Goal: Information Seeking & Learning: Learn about a topic

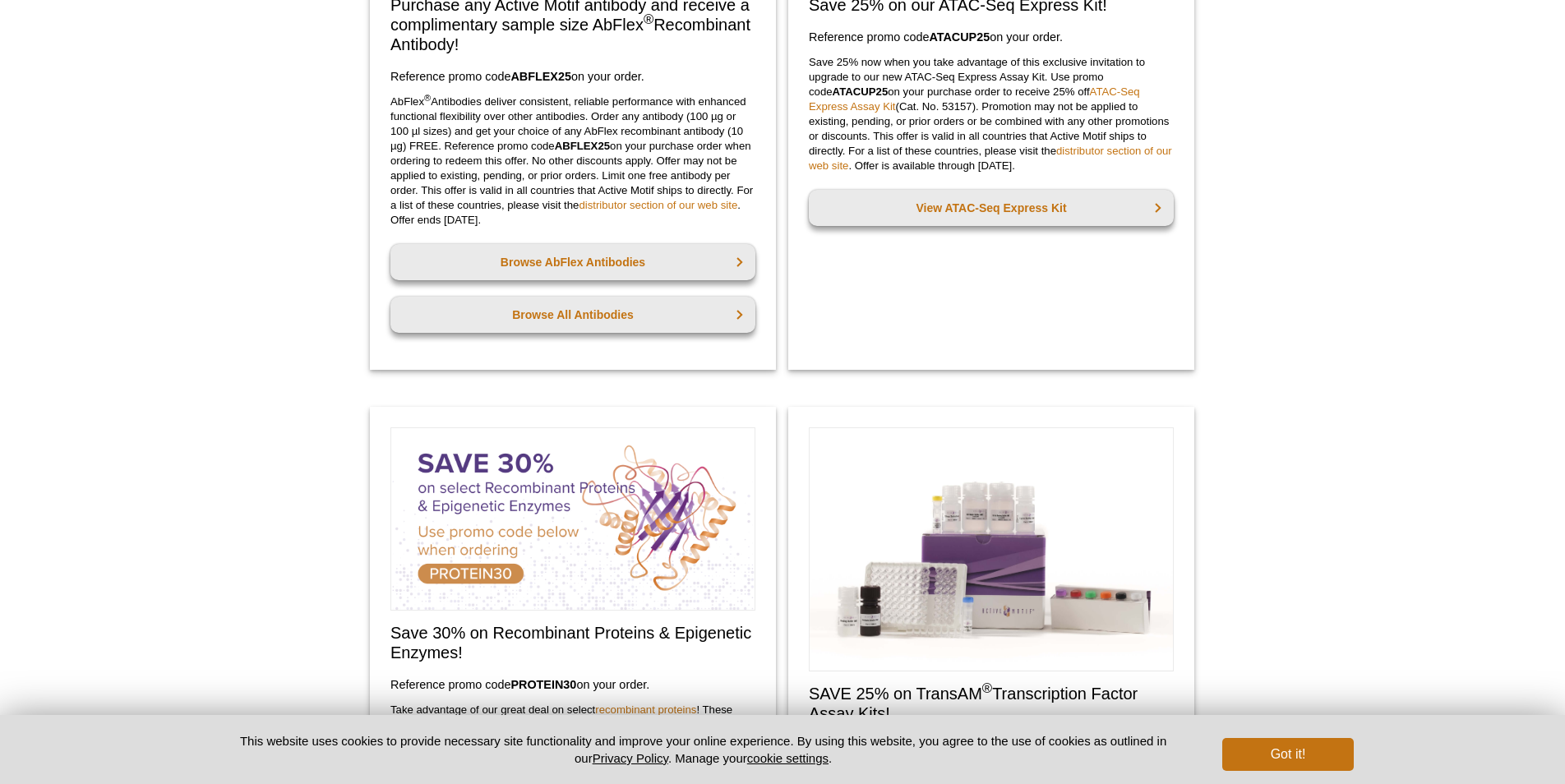
scroll to position [355, 0]
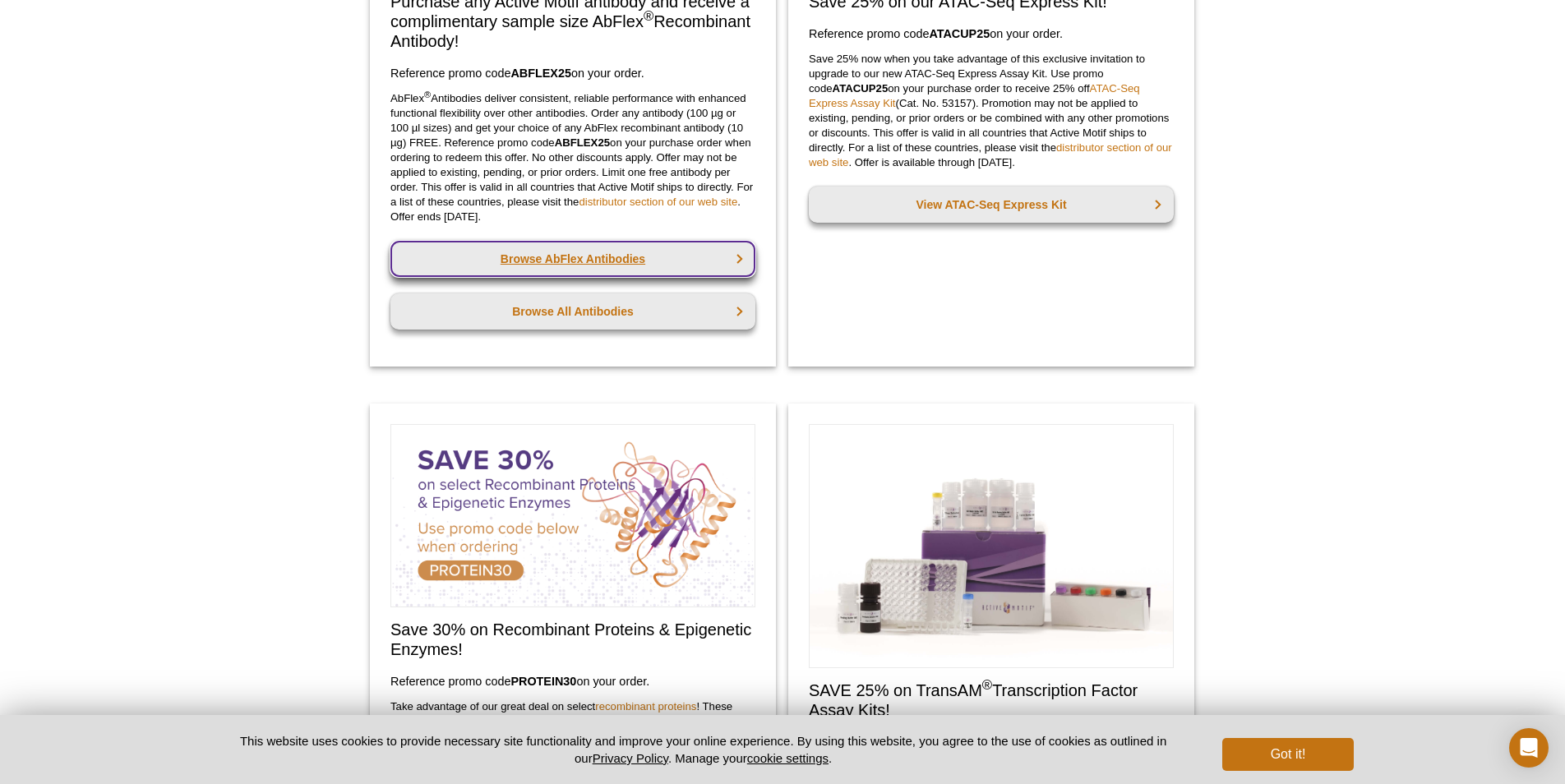
click at [673, 270] on link "Browse AbFlex Antibodies" at bounding box center [573, 259] width 365 height 36
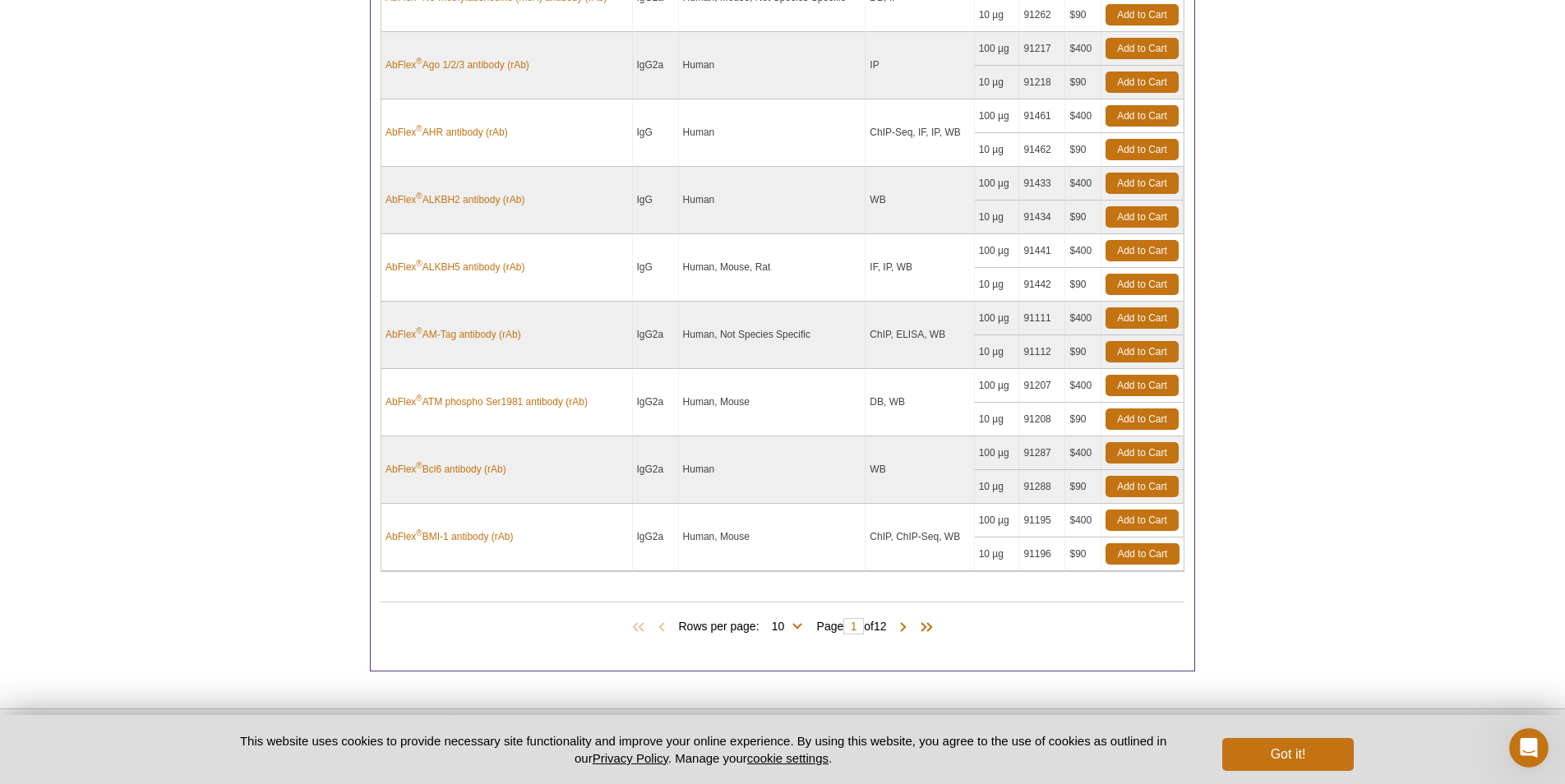
scroll to position [868, 0]
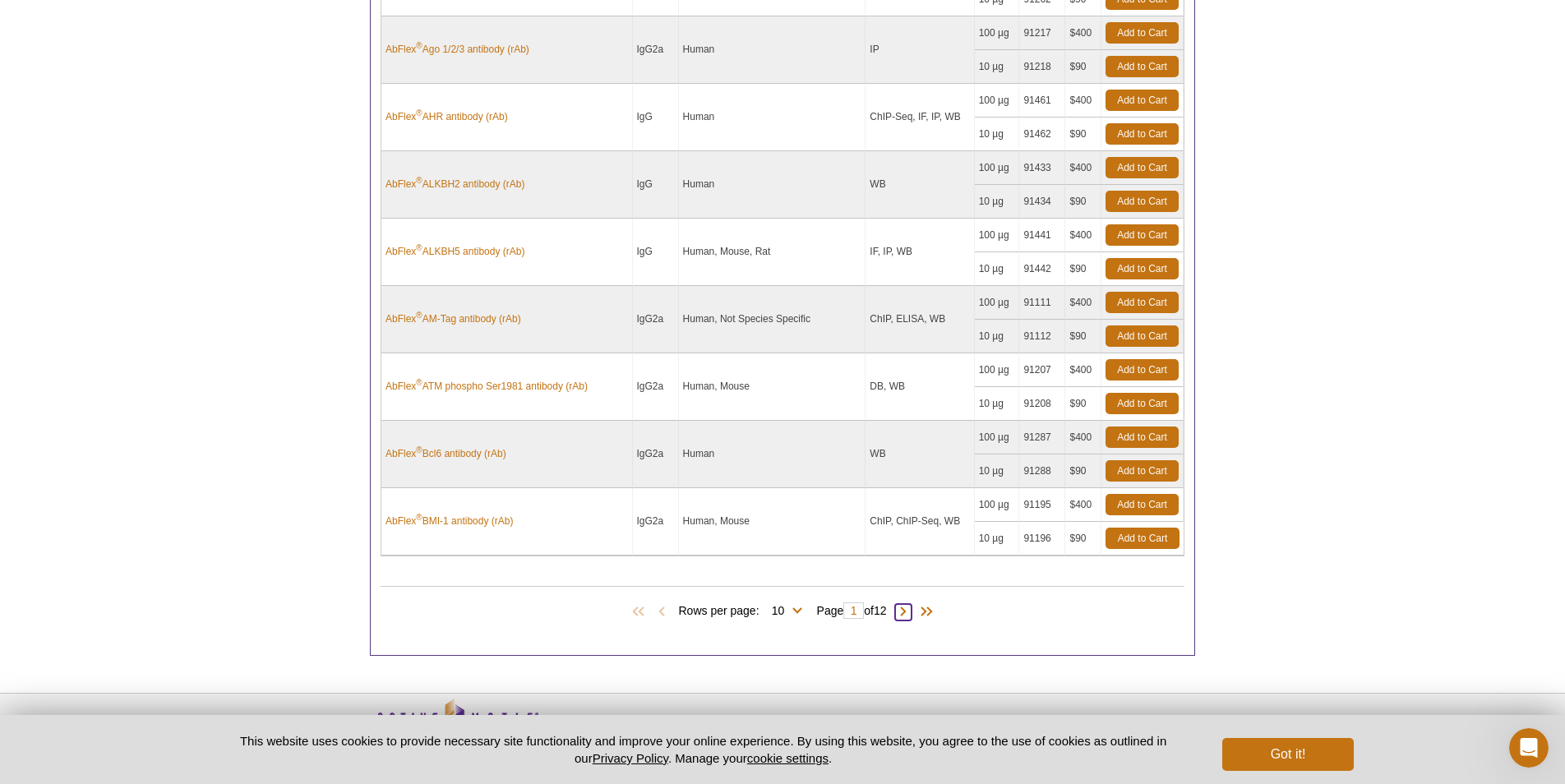
click at [908, 620] on span at bounding box center [904, 612] width 17 height 17
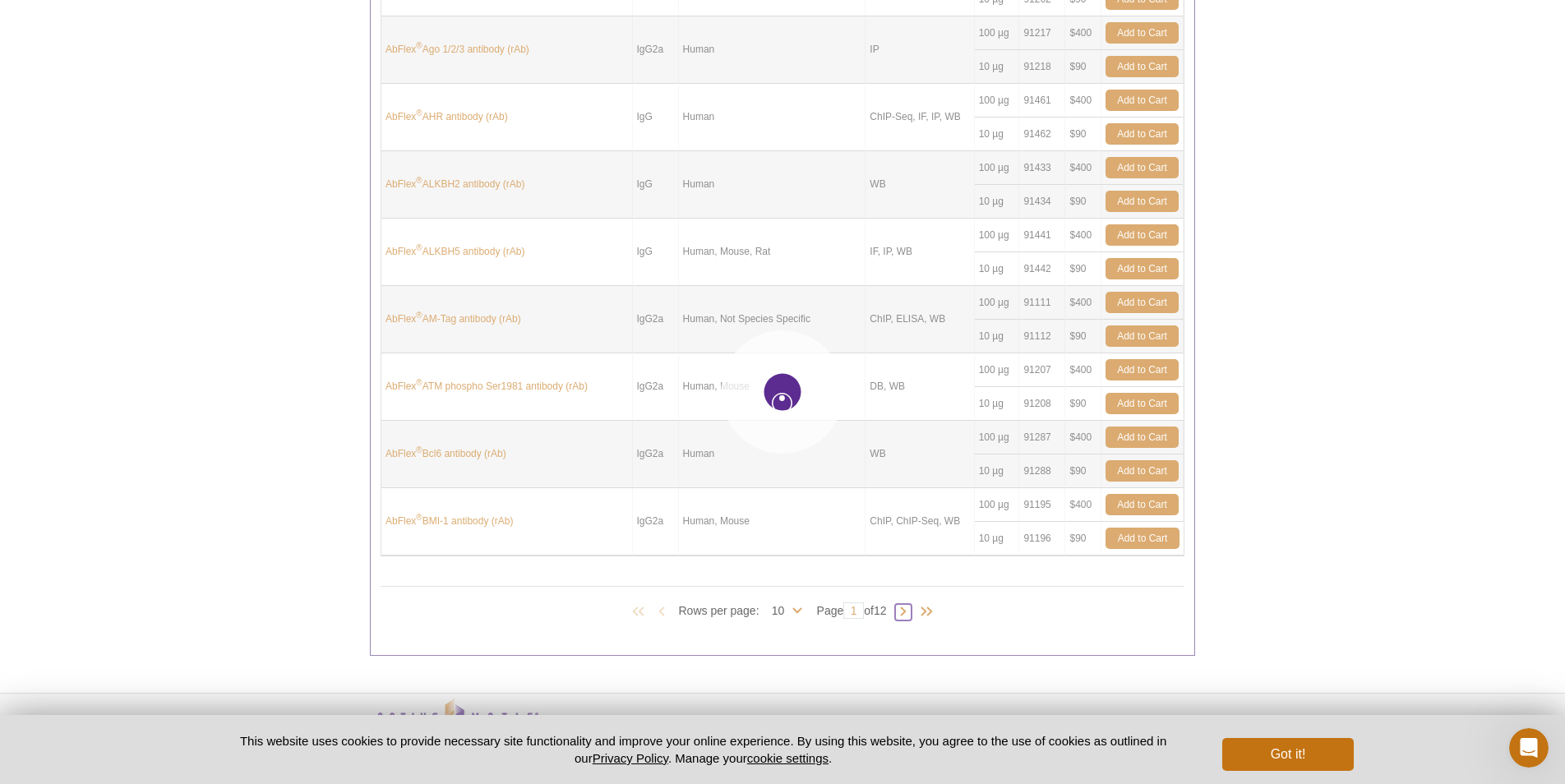
type input "2"
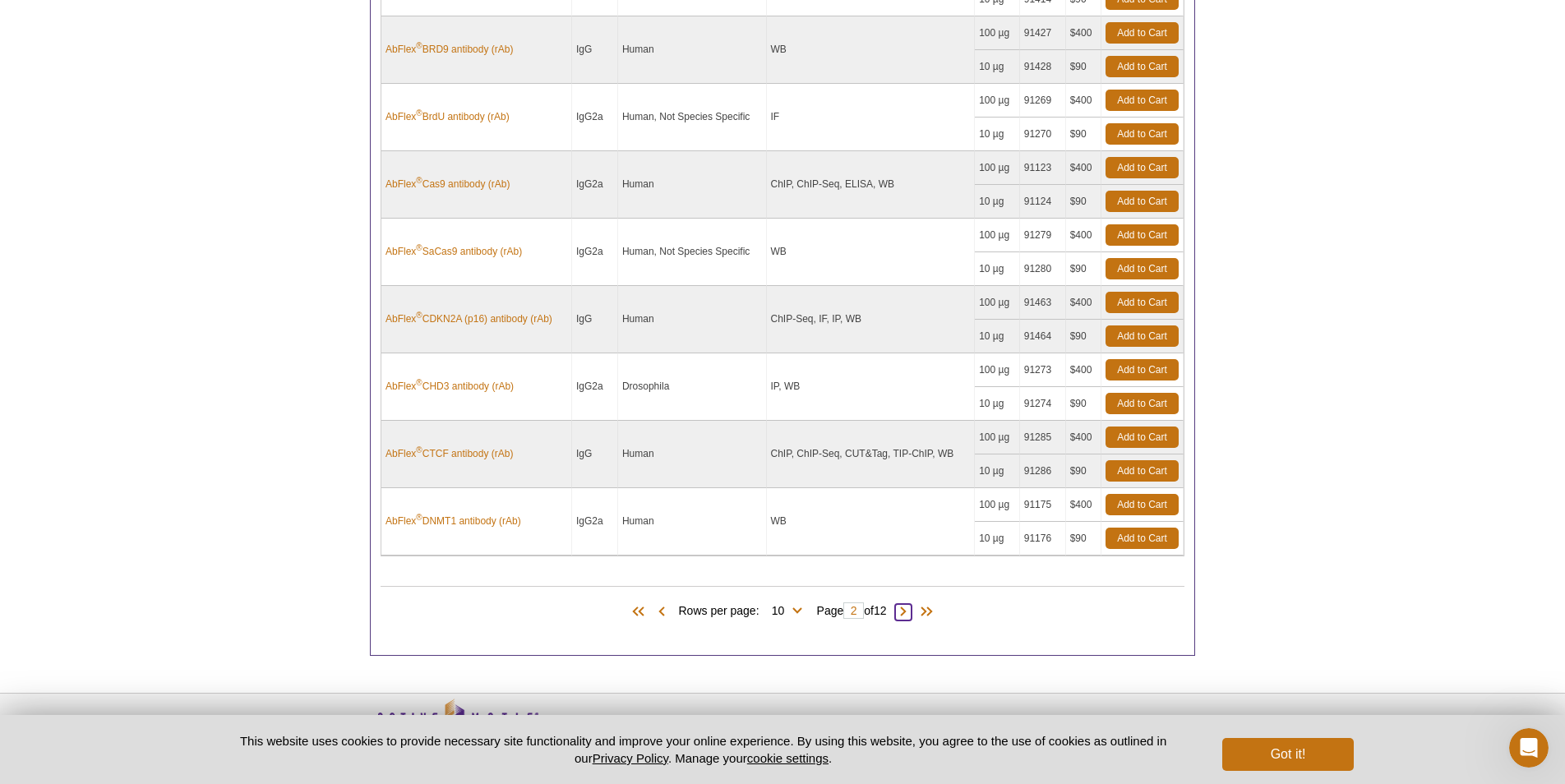
click at [908, 620] on span at bounding box center [904, 612] width 17 height 17
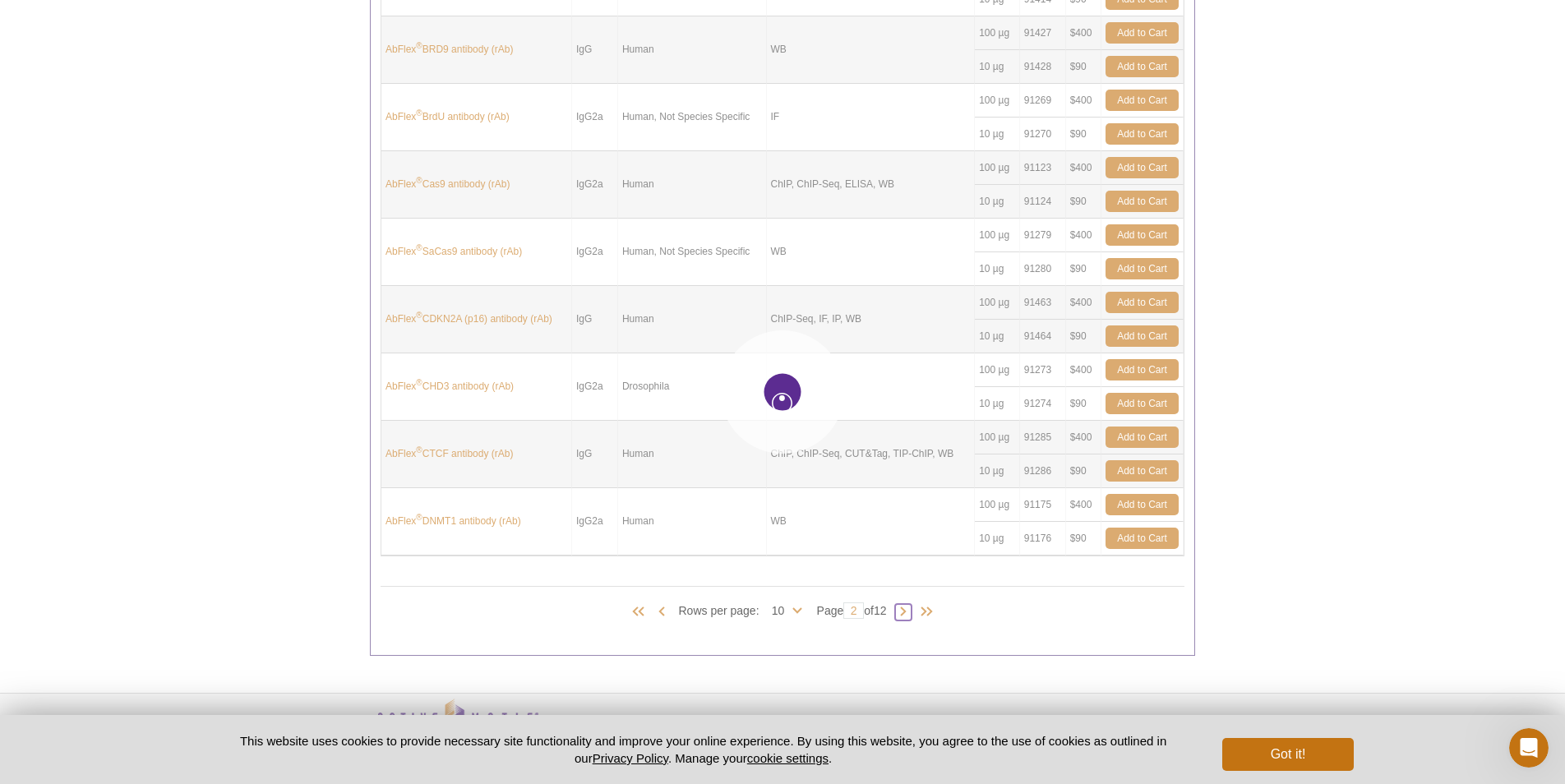
type input "3"
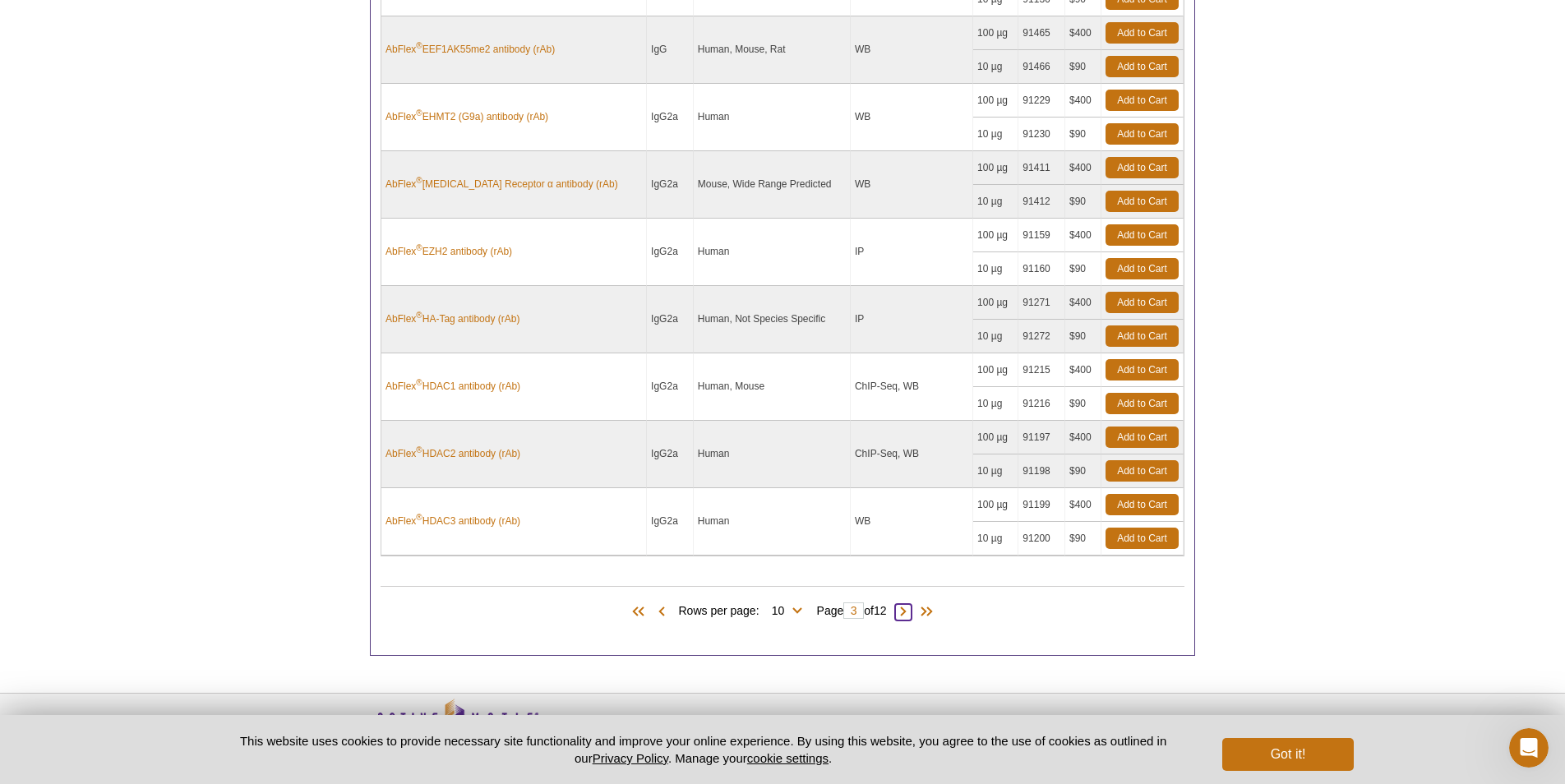
click at [908, 620] on span at bounding box center [904, 612] width 17 height 17
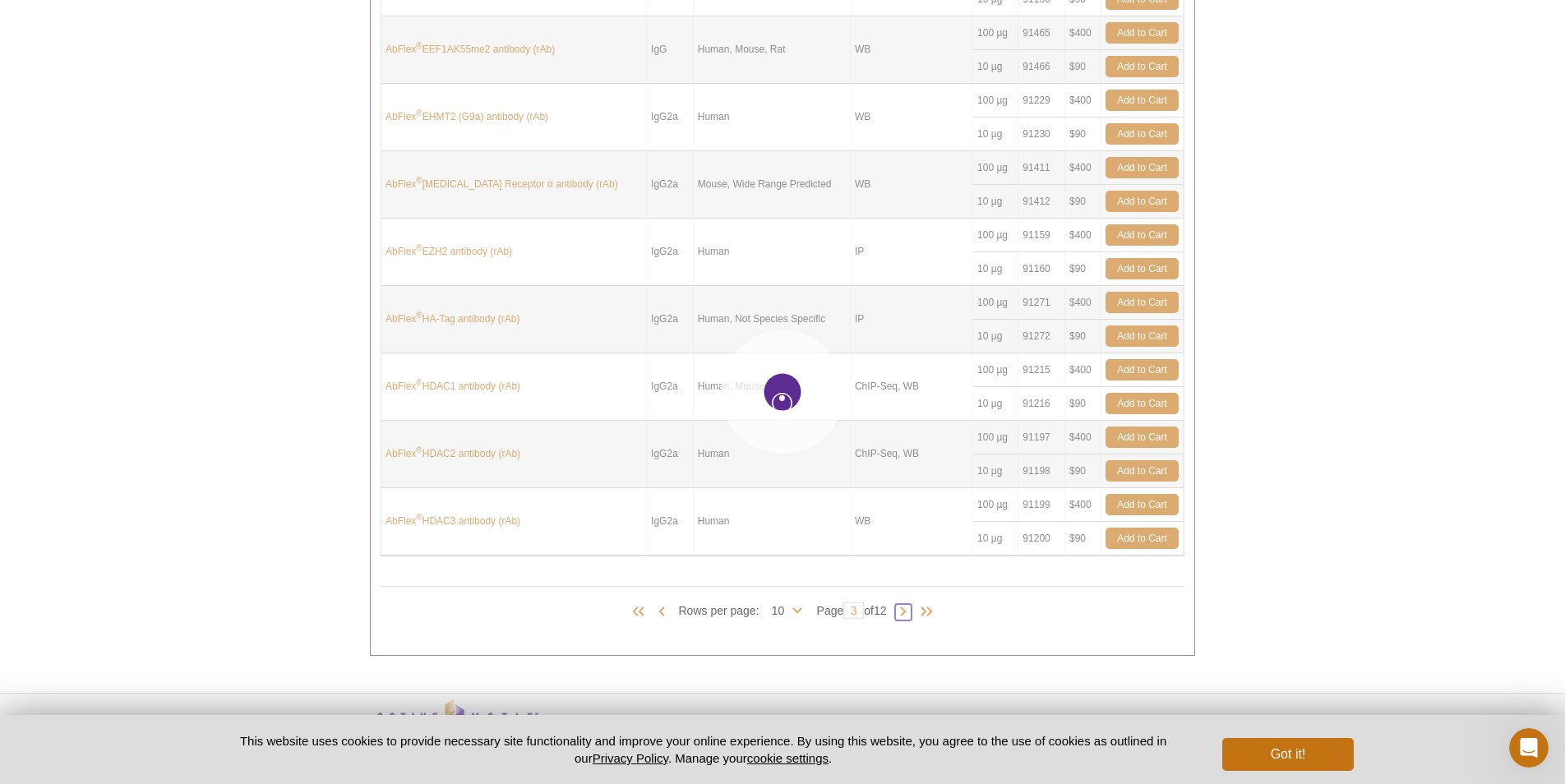
type input "4"
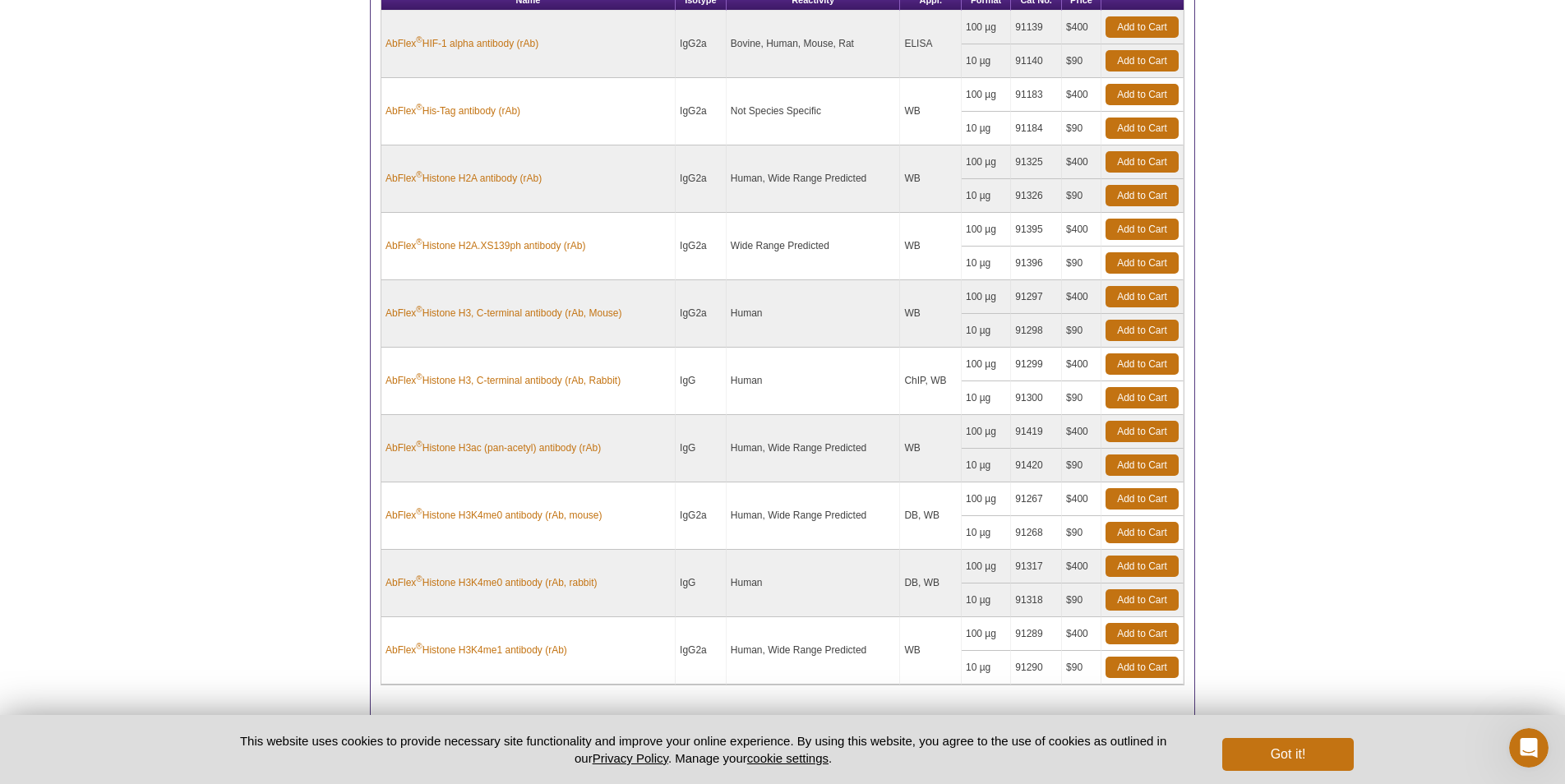
scroll to position [739, 0]
click at [486, 52] on link "AbFlex ® HIF-1 alpha antibody (rAb)" at bounding box center [461, 45] width 153 height 15
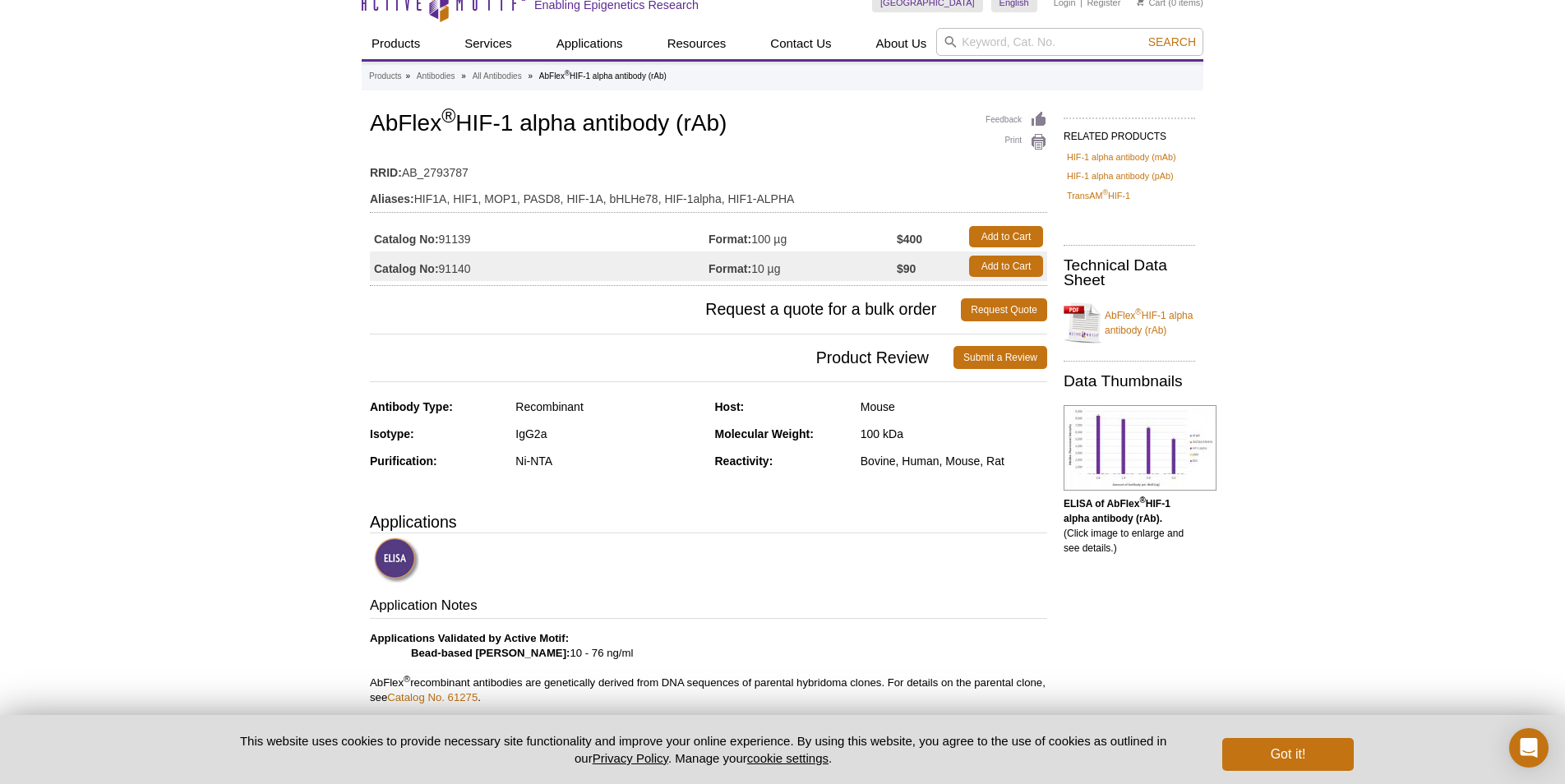
scroll to position [18, 0]
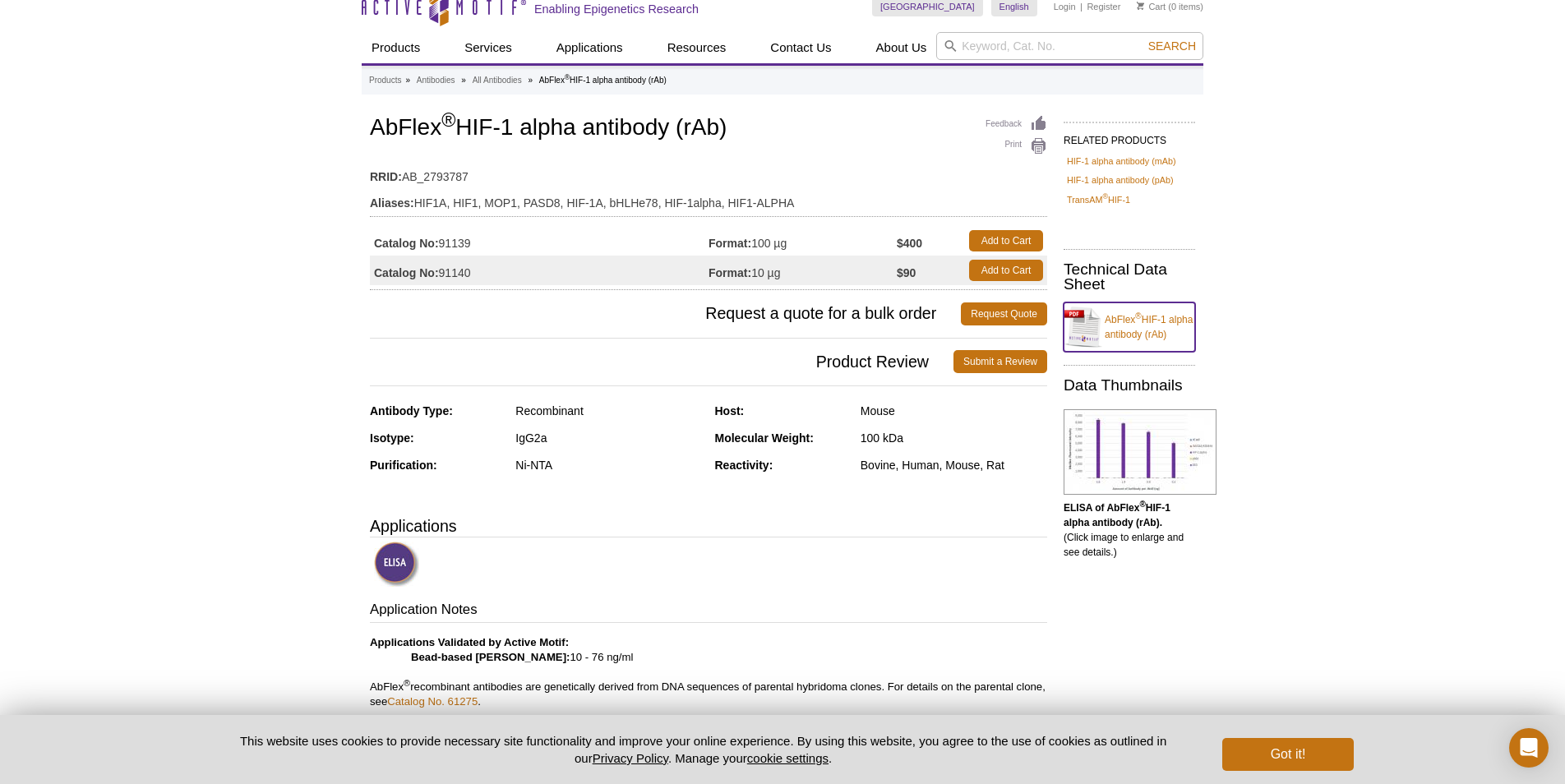
click at [1132, 329] on link "AbFlex ® HIF-1 alpha antibody (rAb)" at bounding box center [1130, 327] width 132 height 49
drag, startPoint x: 373, startPoint y: 121, endPoint x: 731, endPoint y: 128, distance: 358.1
click at [731, 128] on h1 "AbFlex ® HIF-1 alpha antibody (rAb)" at bounding box center [709, 129] width 678 height 28
copy h1 "AbFlex ® HIF-1 alpha antibody (rAb)"
click at [1146, 329] on link "AbFlex ® HIF-1 alpha antibody (rAb)" at bounding box center [1130, 327] width 132 height 49
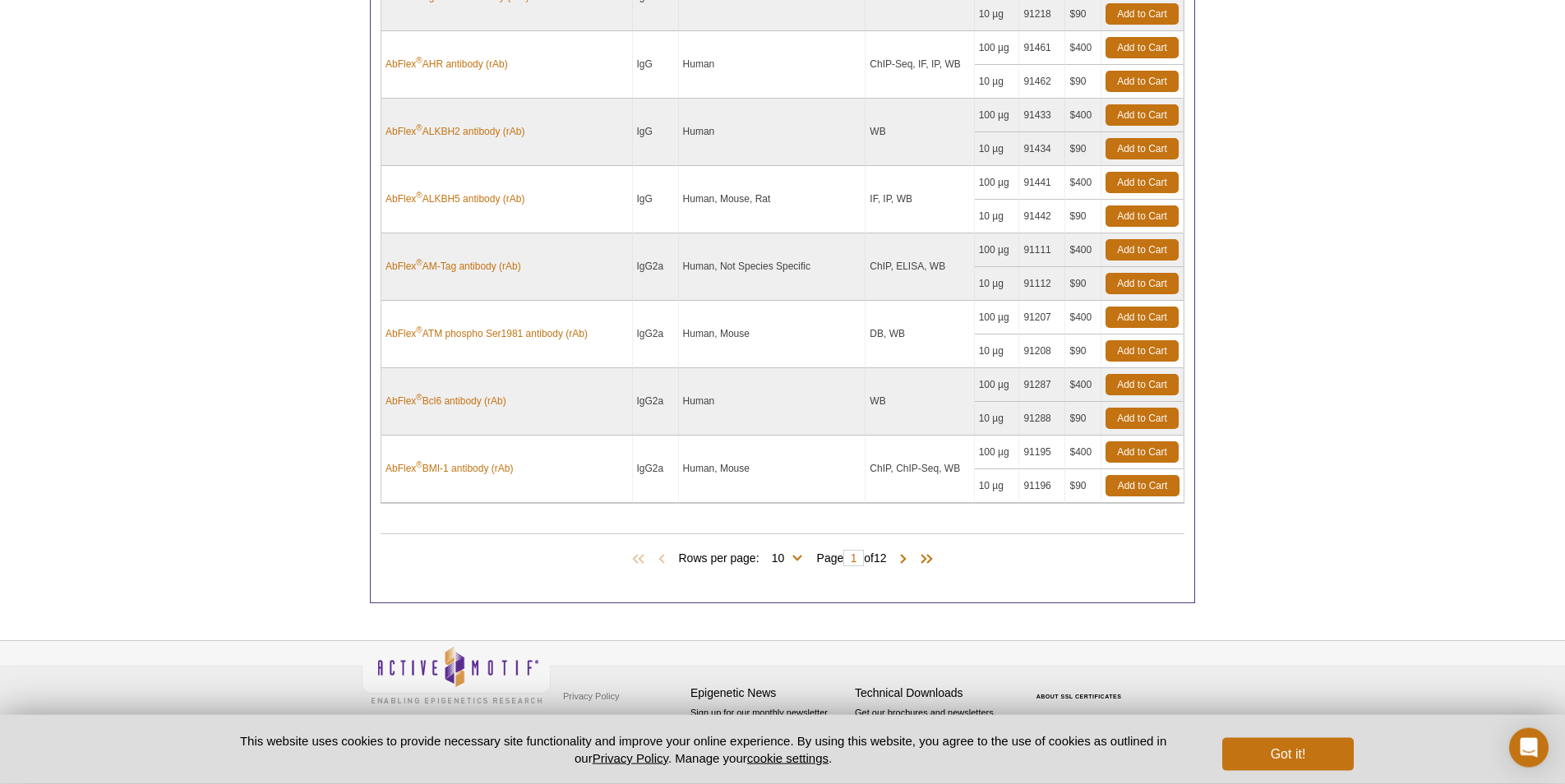
scroll to position [952, 0]
click at [909, 559] on span at bounding box center [904, 559] width 17 height 17
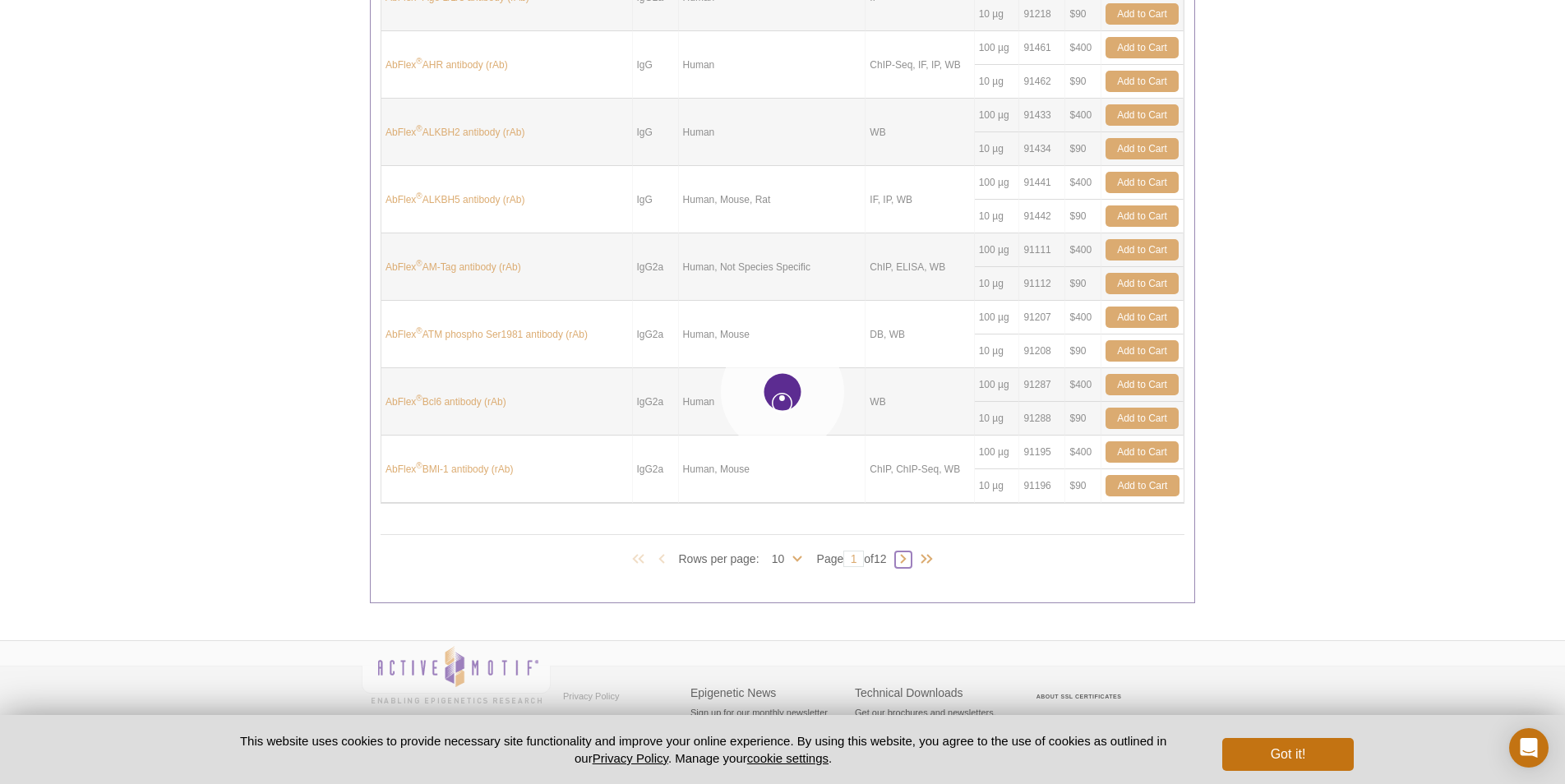
scroll to position [927, 0]
type input "2"
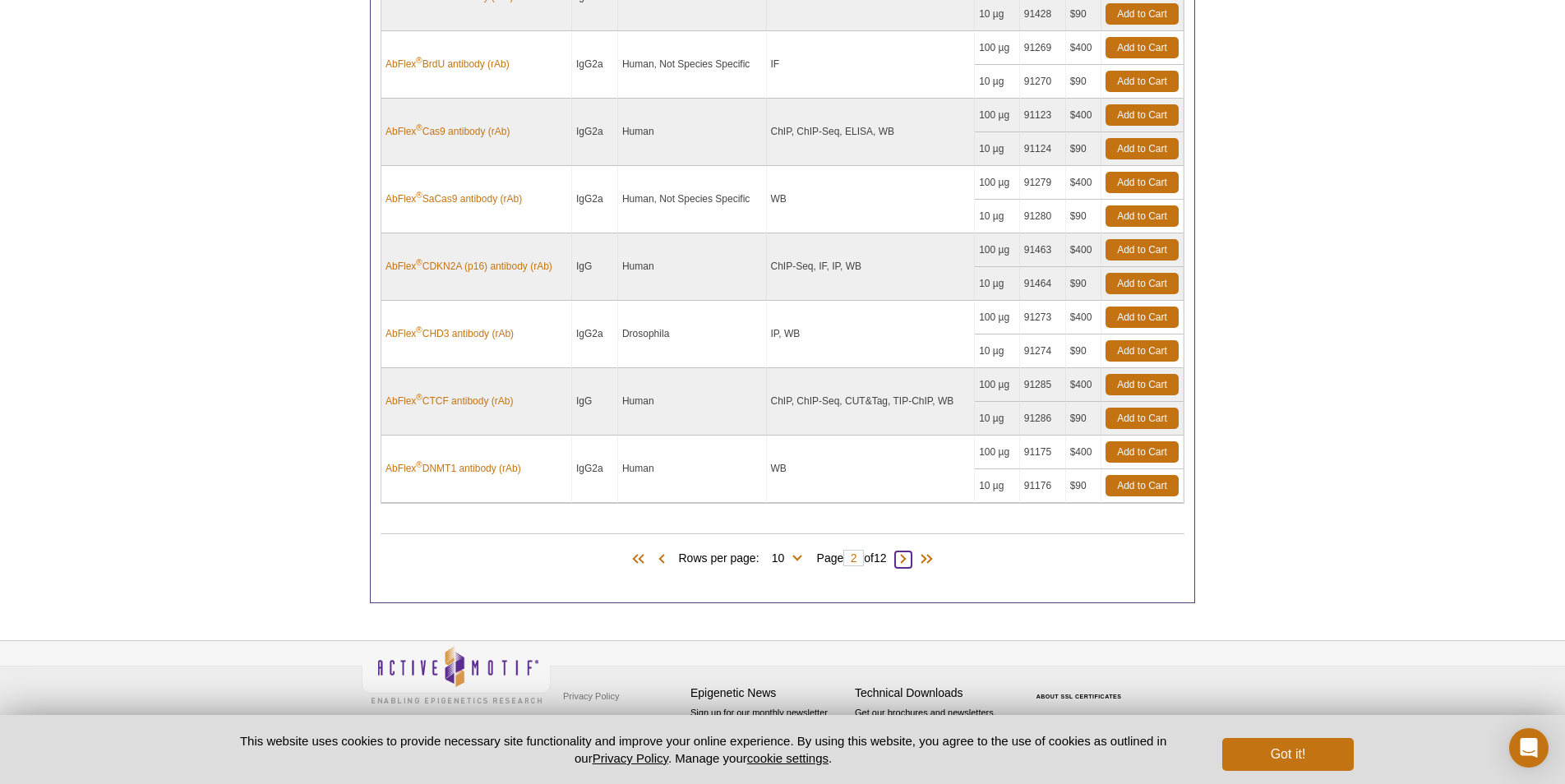
click at [909, 559] on span at bounding box center [904, 559] width 17 height 17
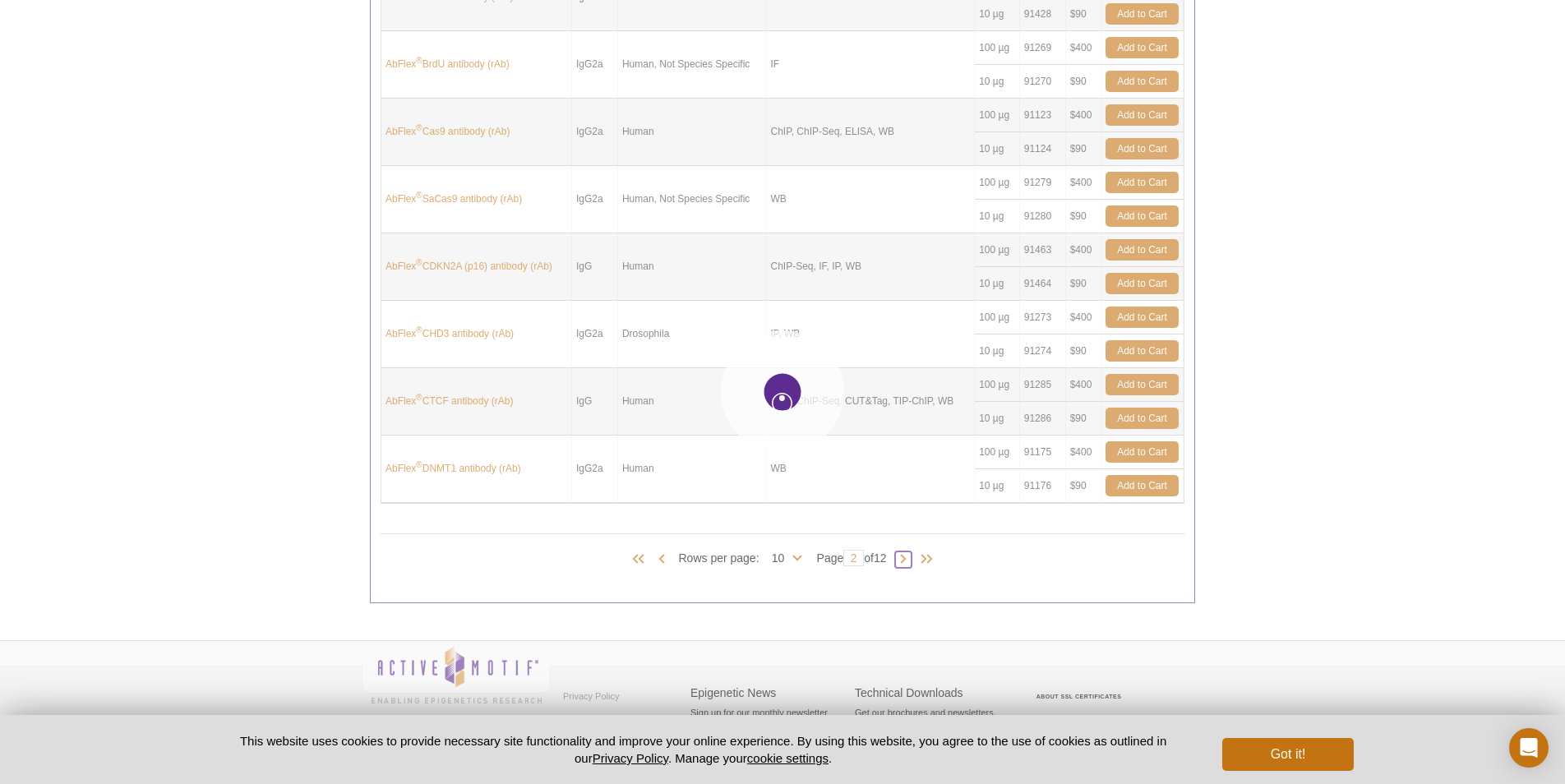
type input "3"
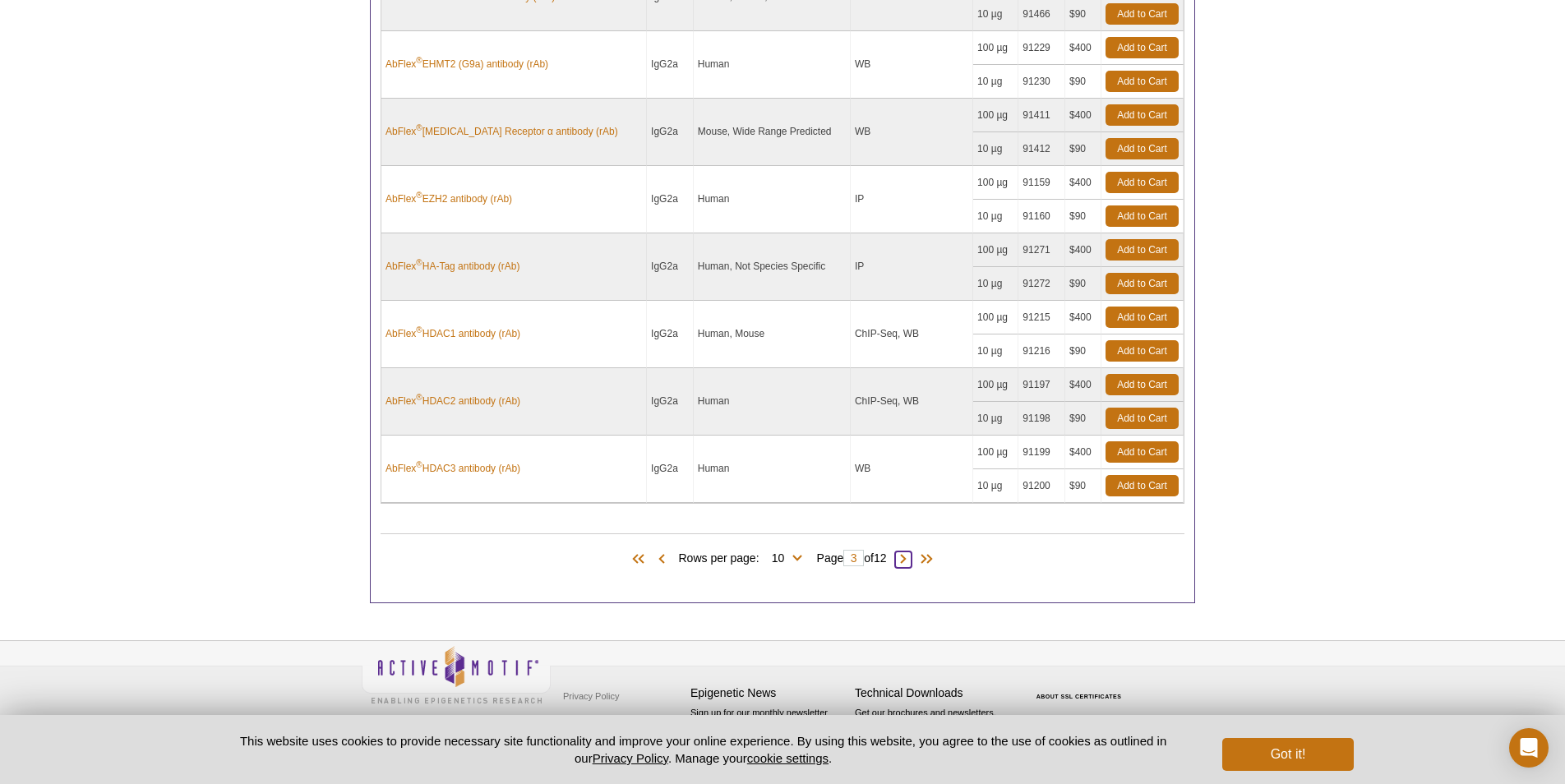
scroll to position [924, 0]
click at [909, 559] on span at bounding box center [904, 559] width 17 height 17
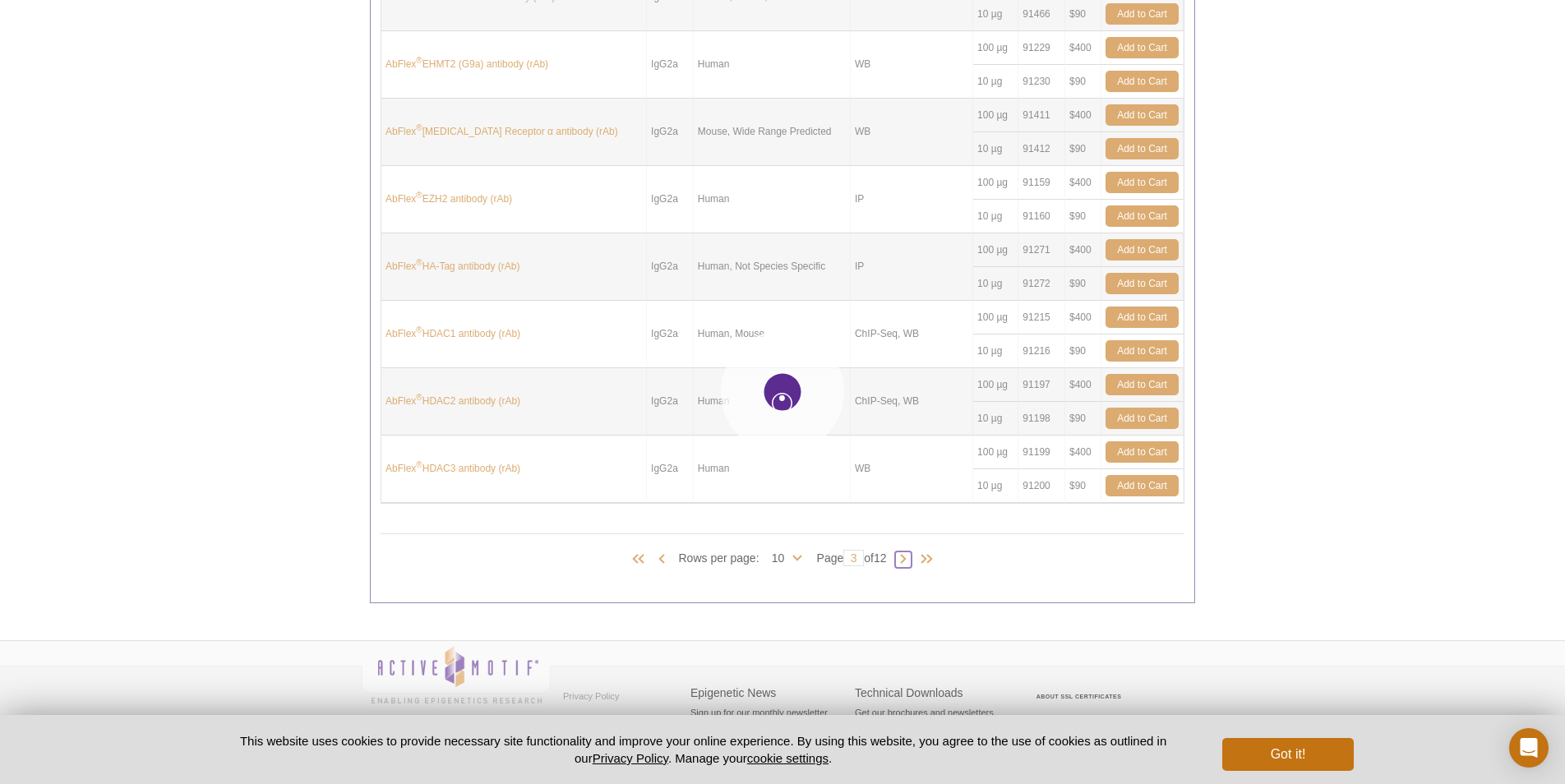
type input "4"
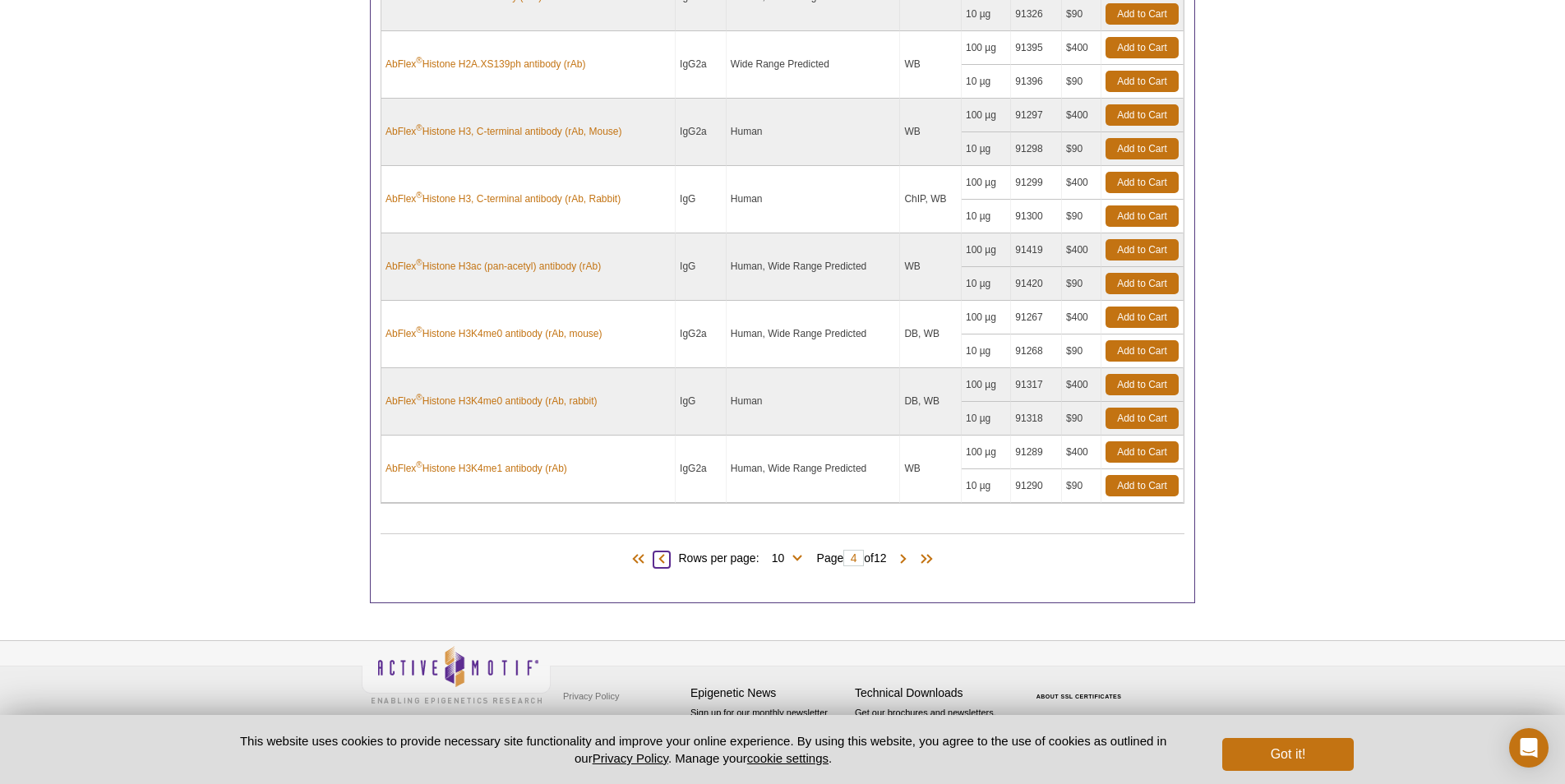
click at [658, 560] on span at bounding box center [662, 559] width 17 height 17
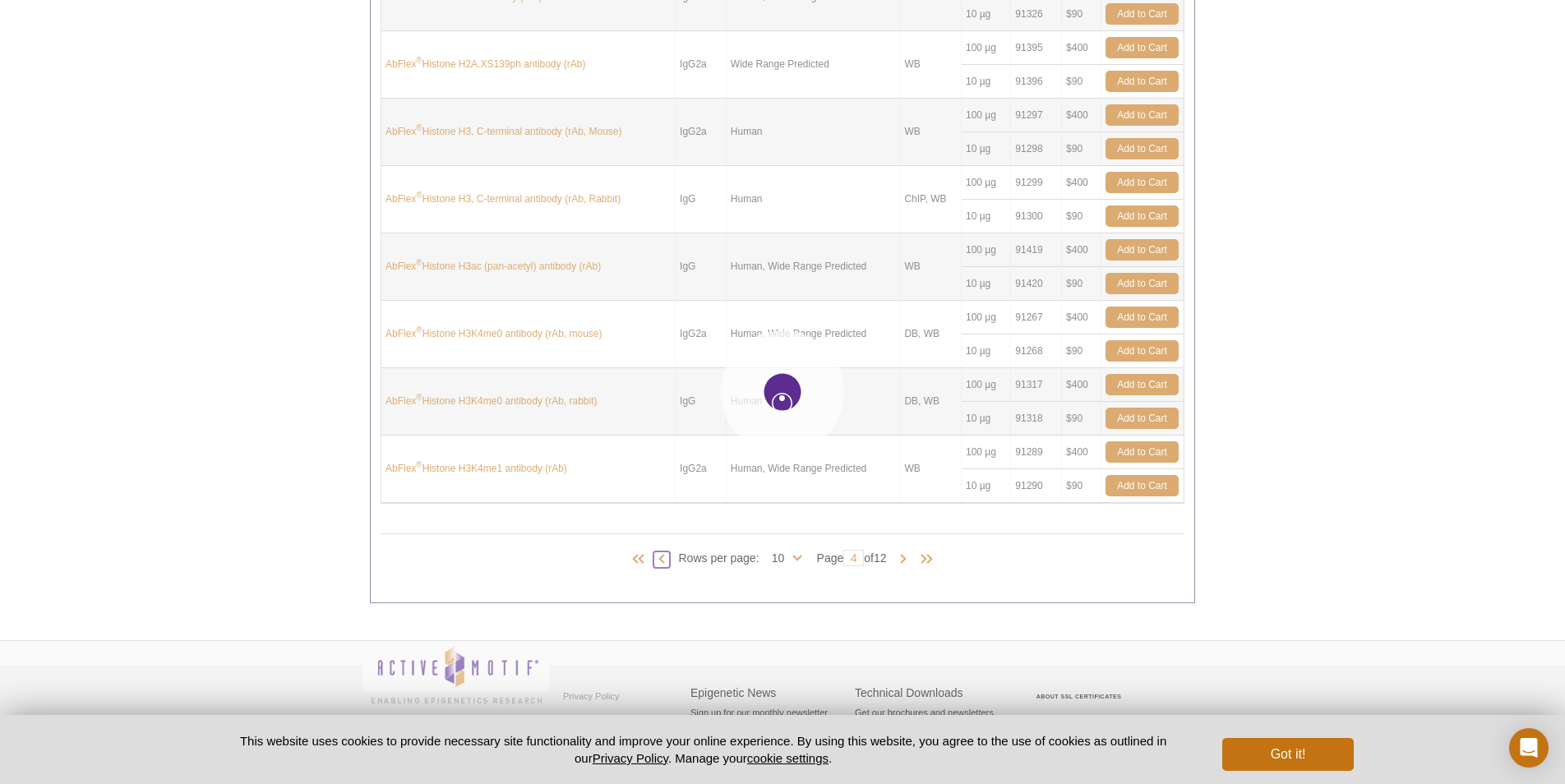
type input "3"
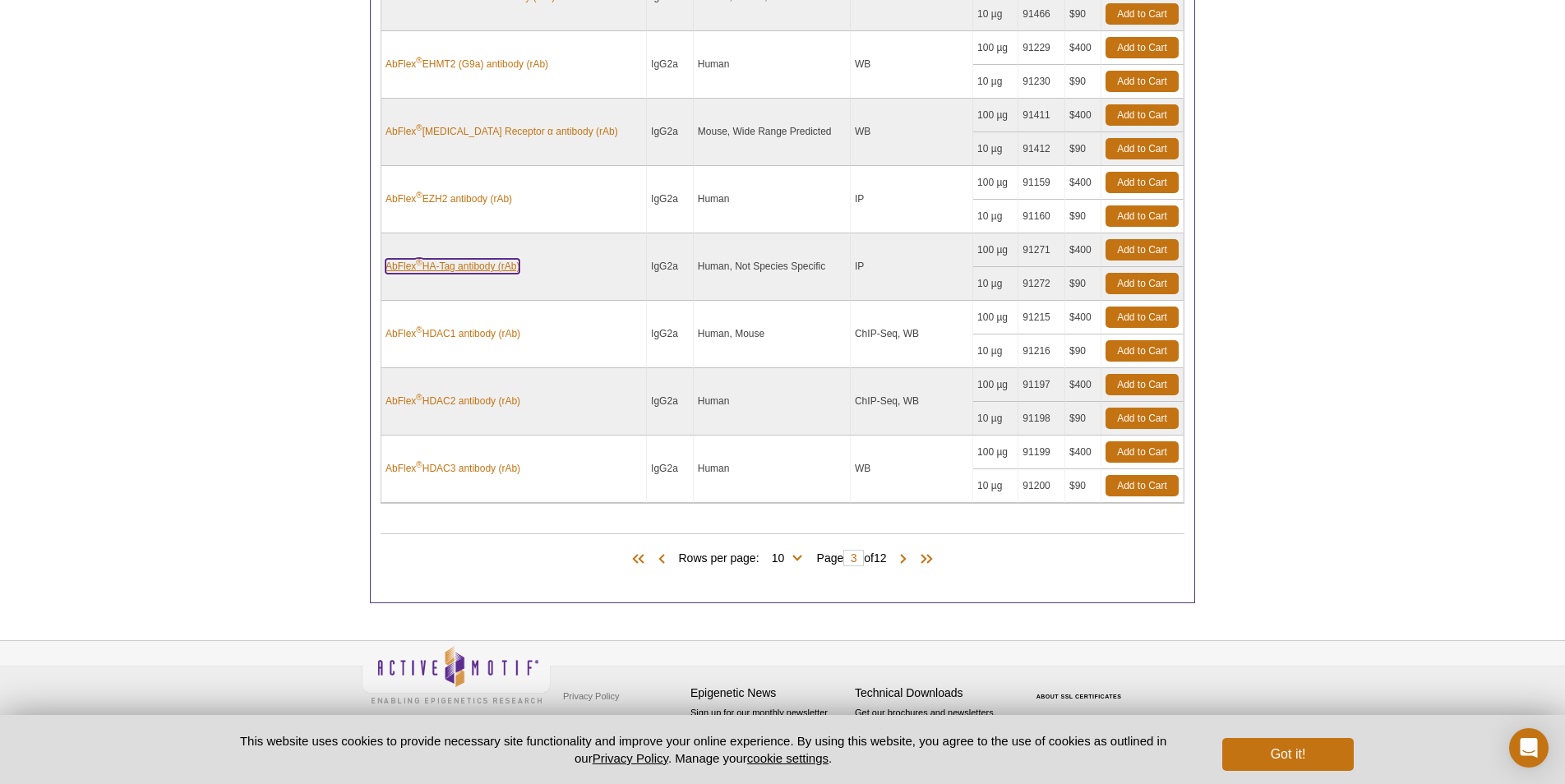
click at [485, 267] on link "AbFlex ® HA-Tag antibody (rAb)" at bounding box center [452, 266] width 134 height 15
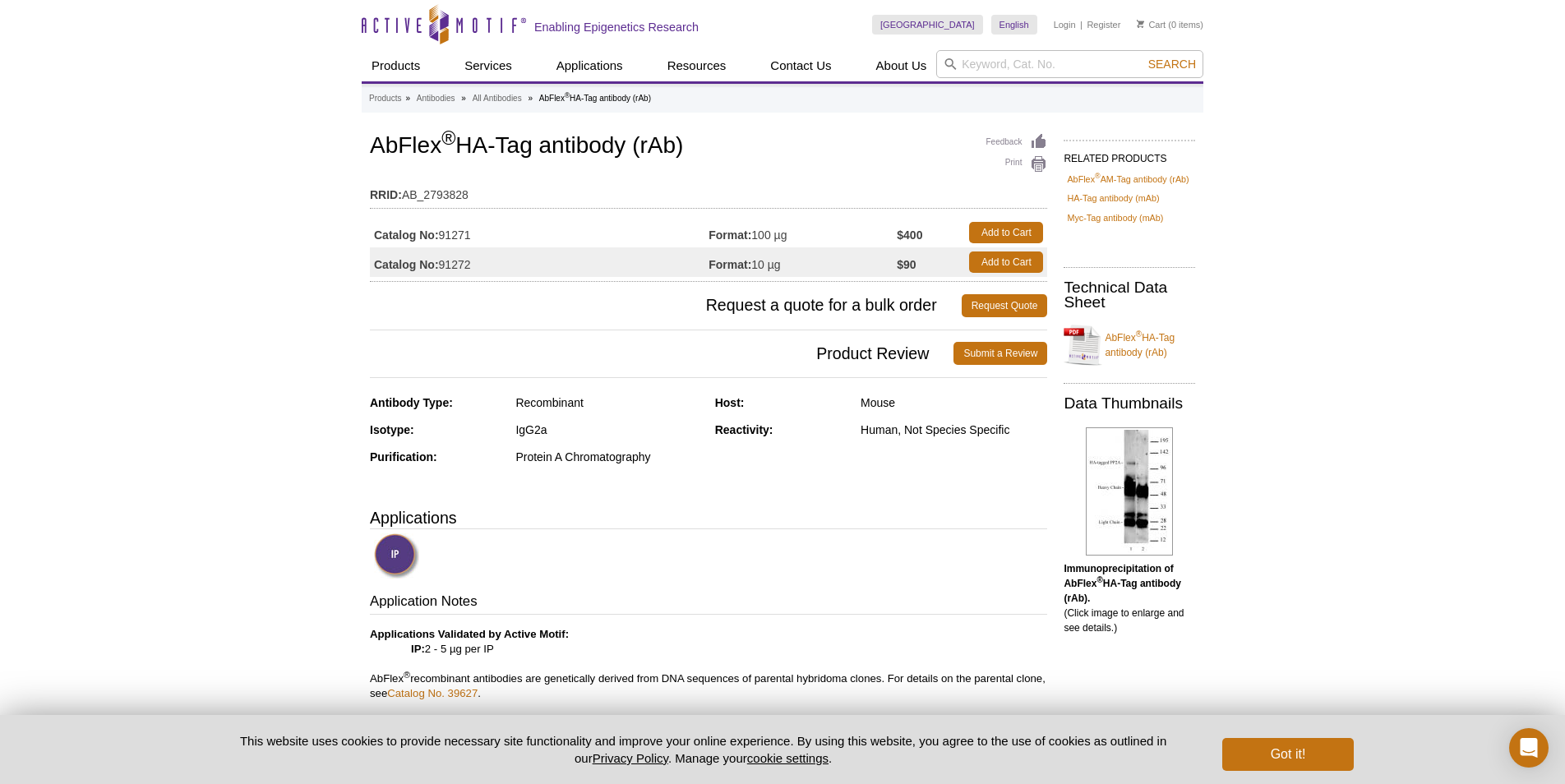
drag, startPoint x: 609, startPoint y: 146, endPoint x: 366, endPoint y: 137, distance: 243.2
click at [366, 137] on div "Feedback Print AbFlex ® HA-Tag antibody (rAb) RRID: AB_2793828 Catalog No: 9127…" at bounding box center [705, 776] width 686 height 1292
copy h1 "AbFlex ® HA-Tag antibody (rAb)"
click at [1114, 345] on link "AbFlex ® HA-Tag antibody (rAb)" at bounding box center [1130, 344] width 132 height 49
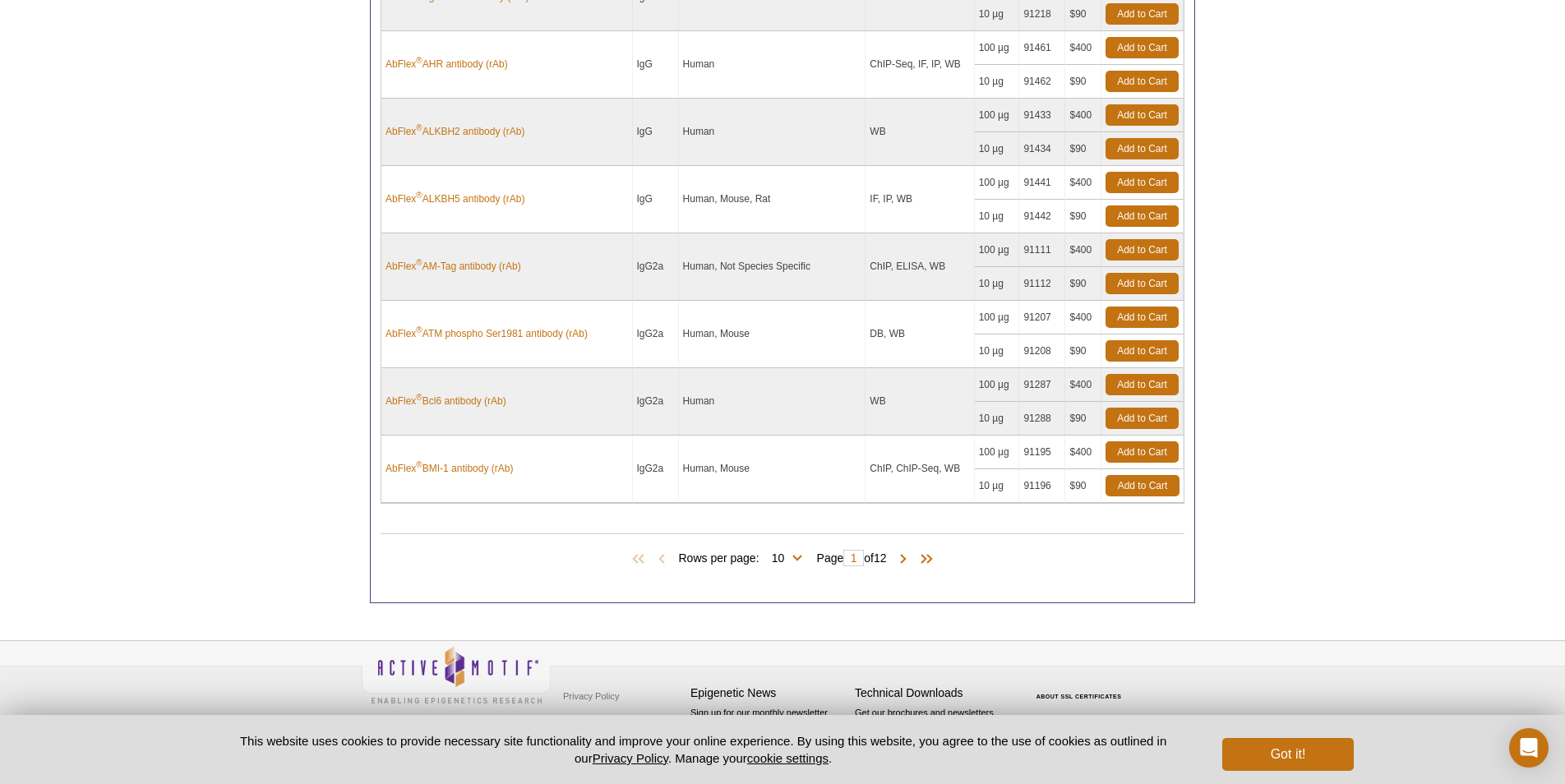
scroll to position [952, 0]
click at [908, 558] on span at bounding box center [904, 559] width 17 height 17
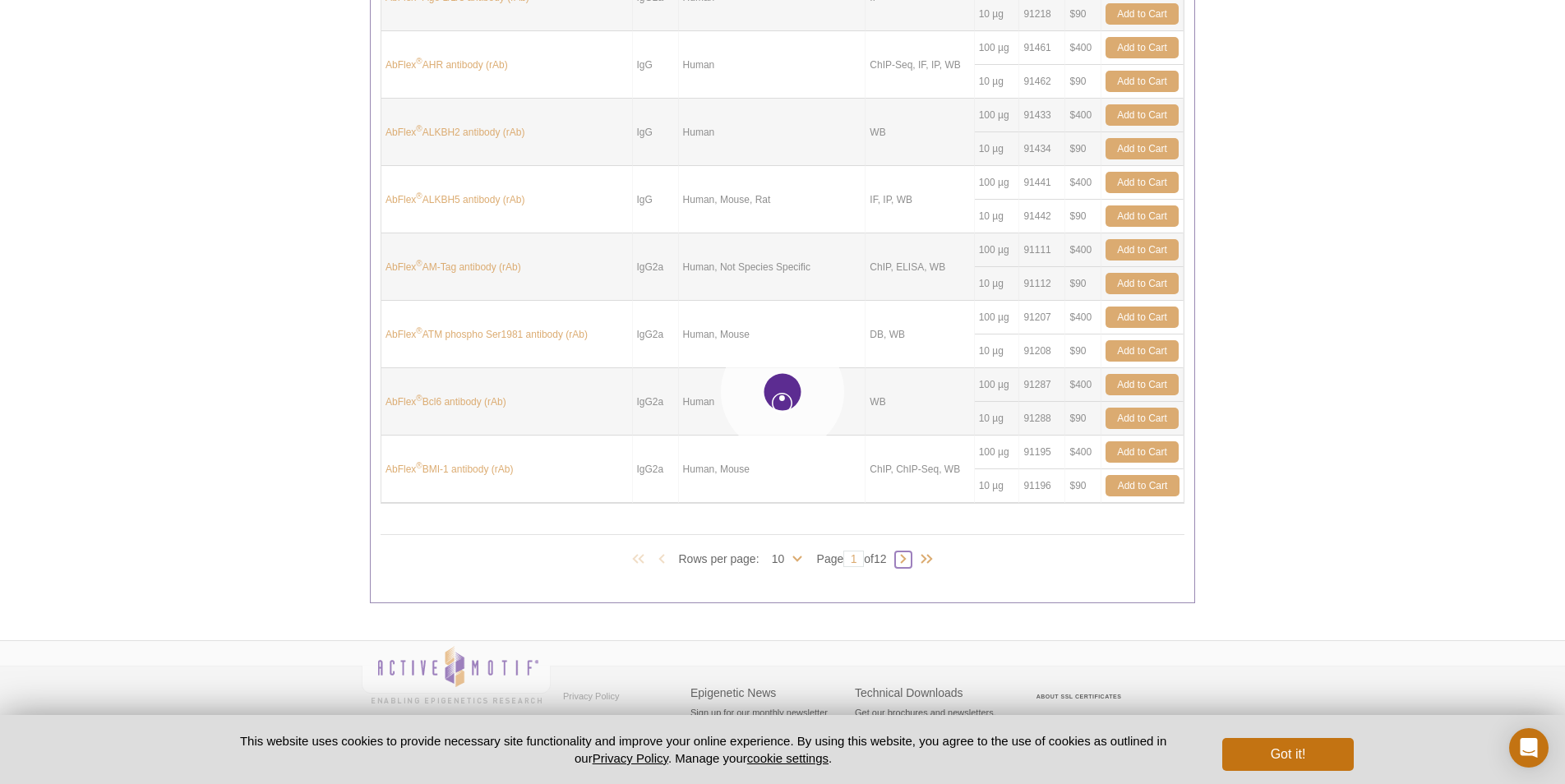
scroll to position [927, 0]
type input "2"
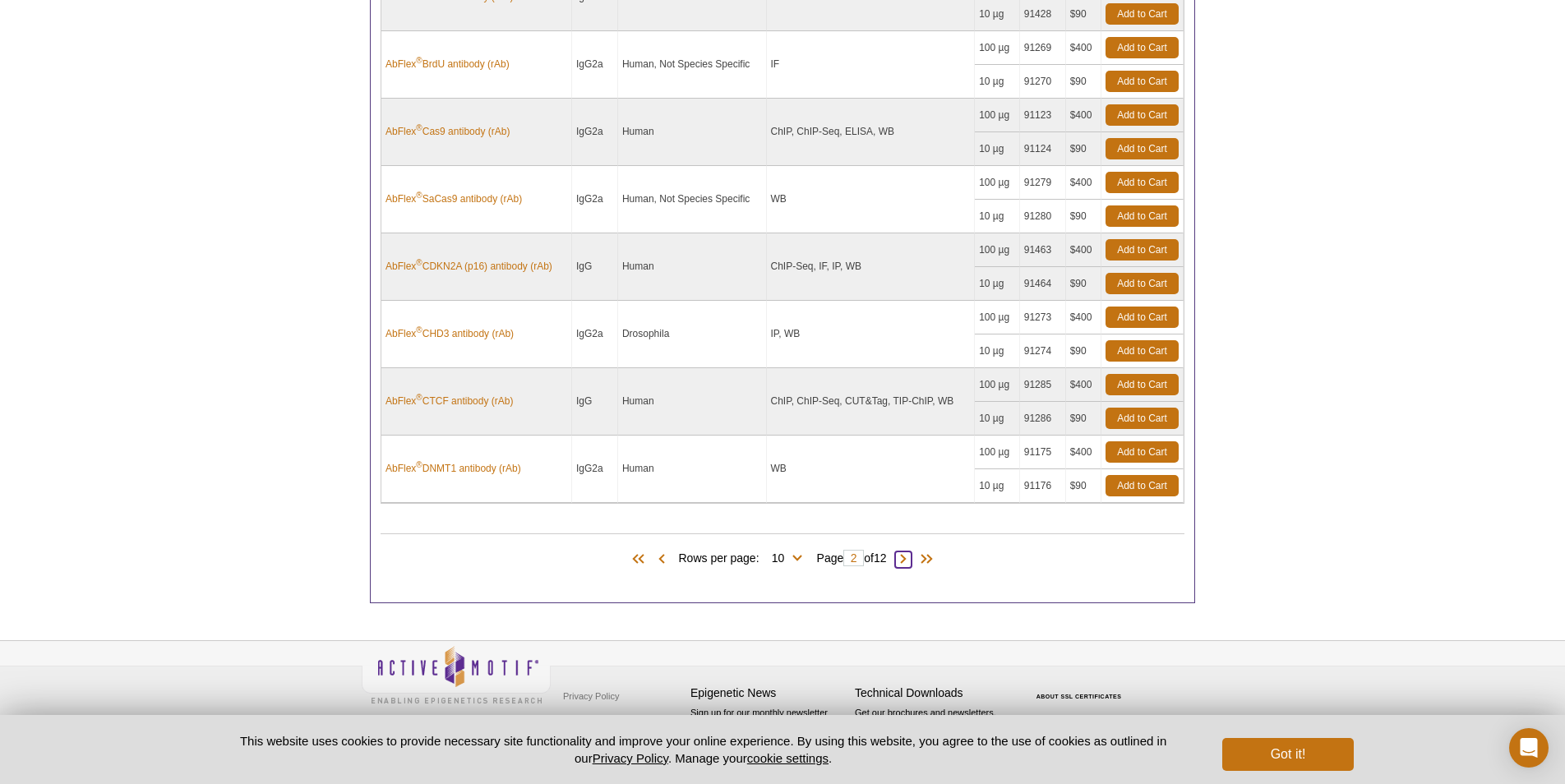
click at [910, 561] on span at bounding box center [904, 559] width 17 height 17
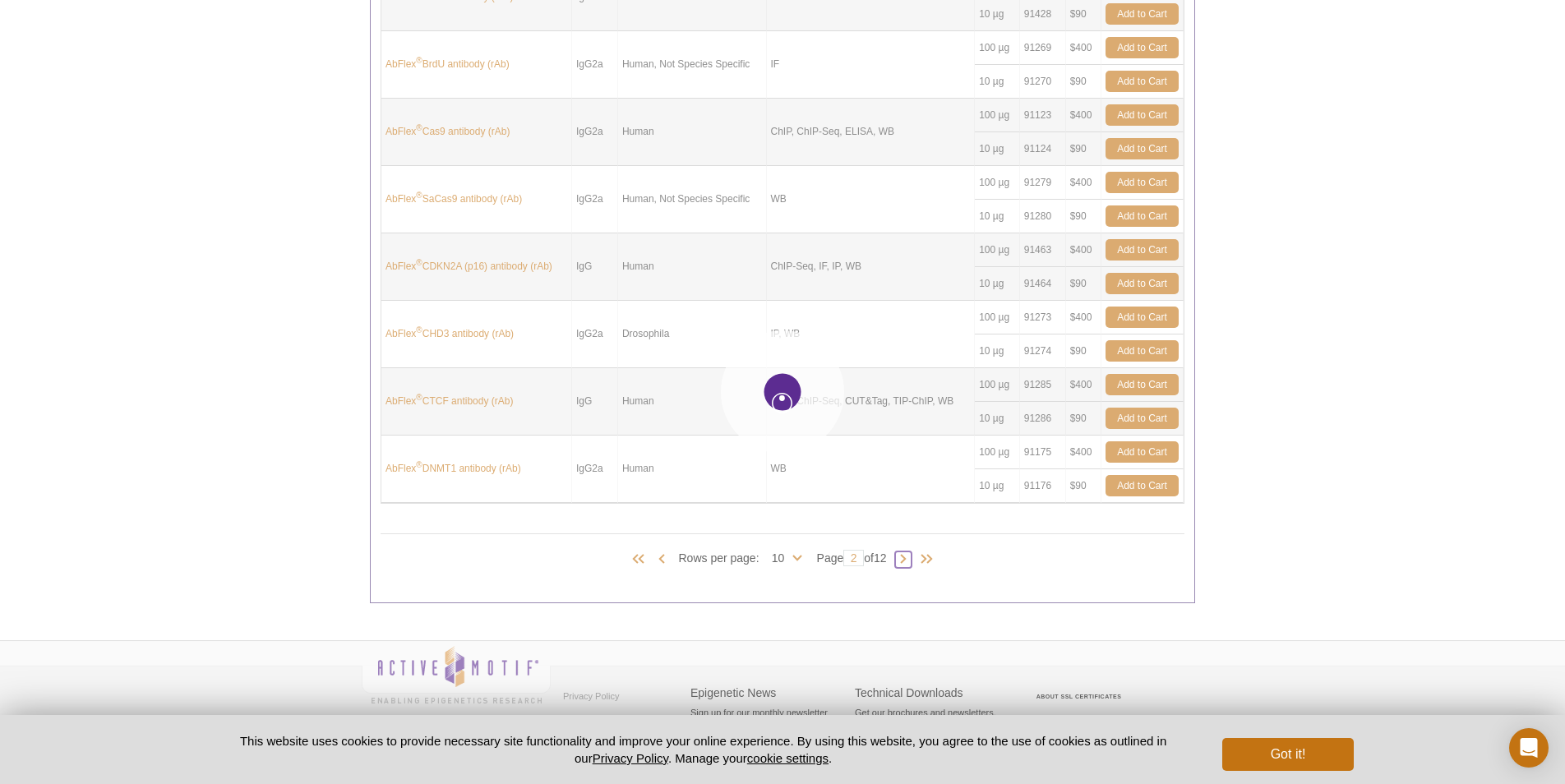
type input "3"
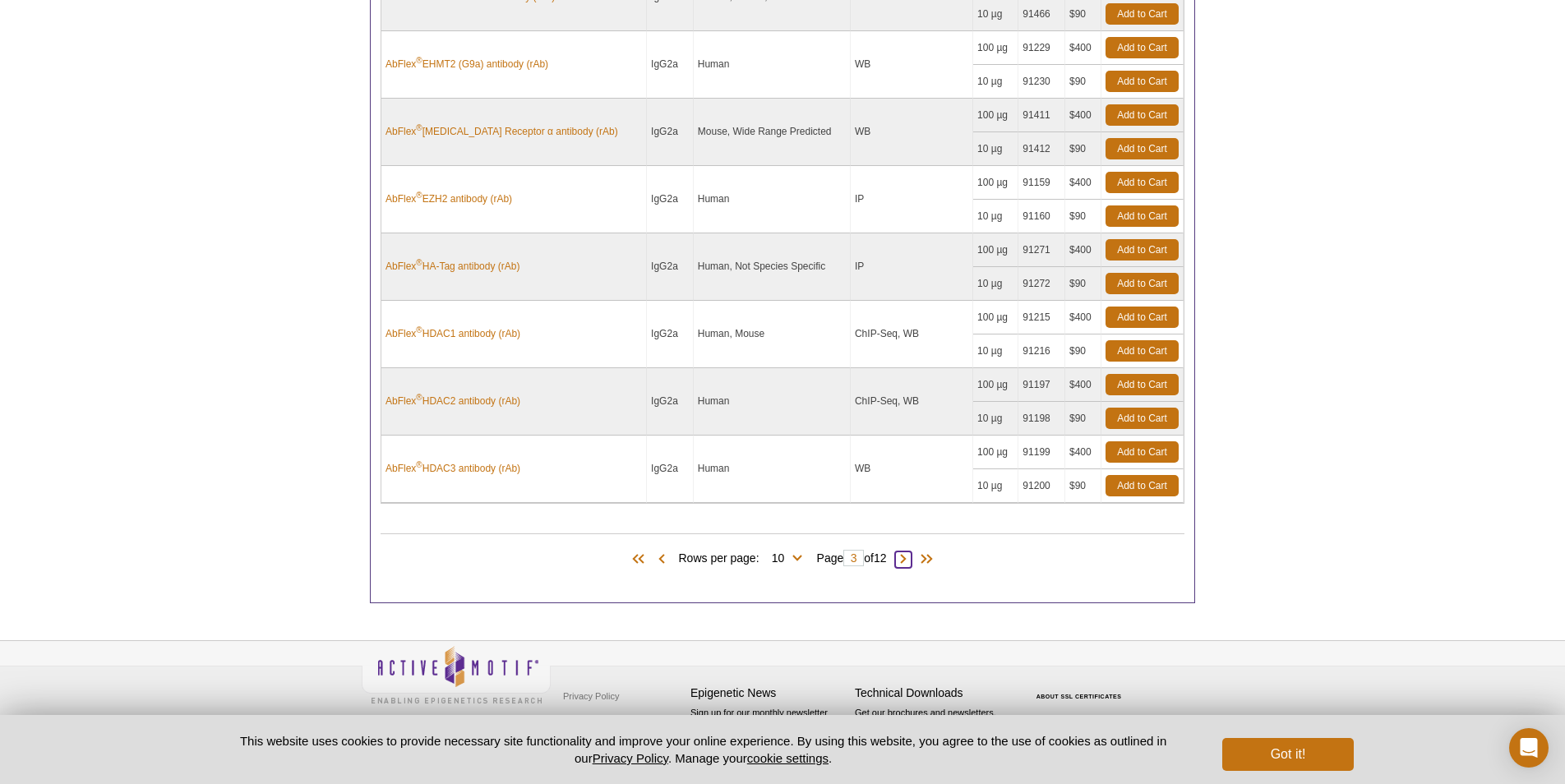
click at [911, 559] on span at bounding box center [904, 559] width 17 height 17
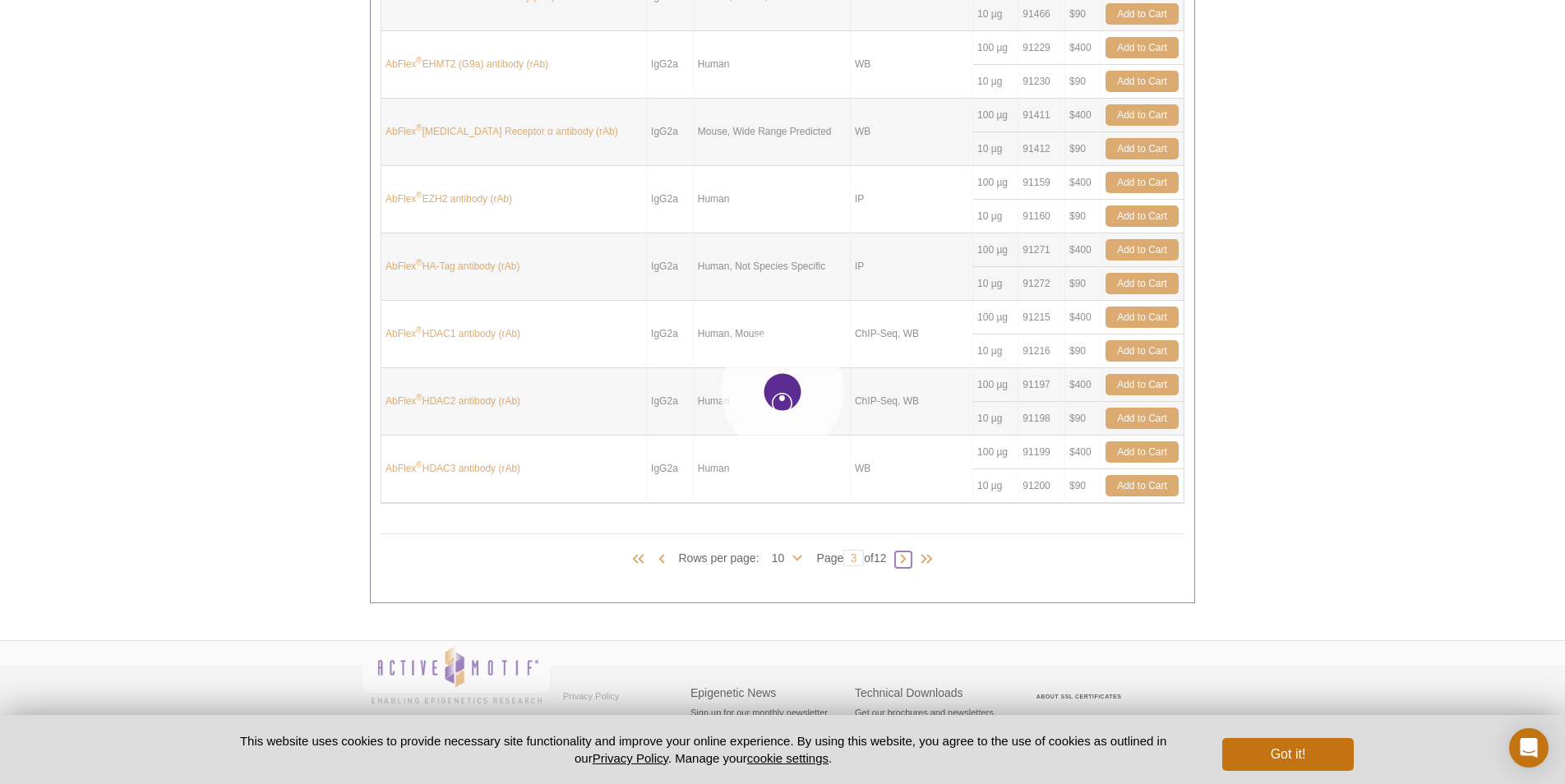
type input "4"
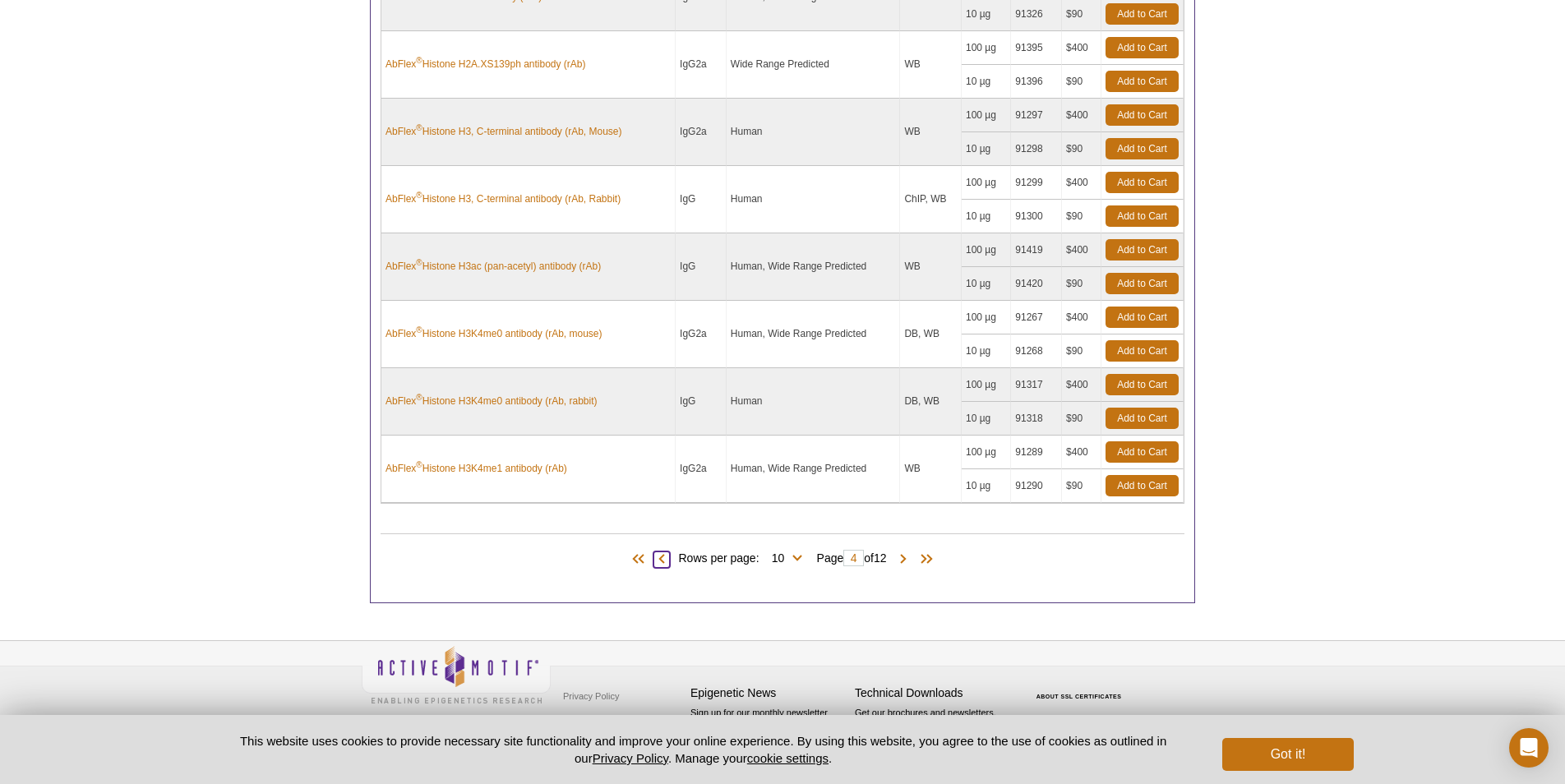
click at [653, 556] on span at bounding box center [662, 559] width 17 height 17
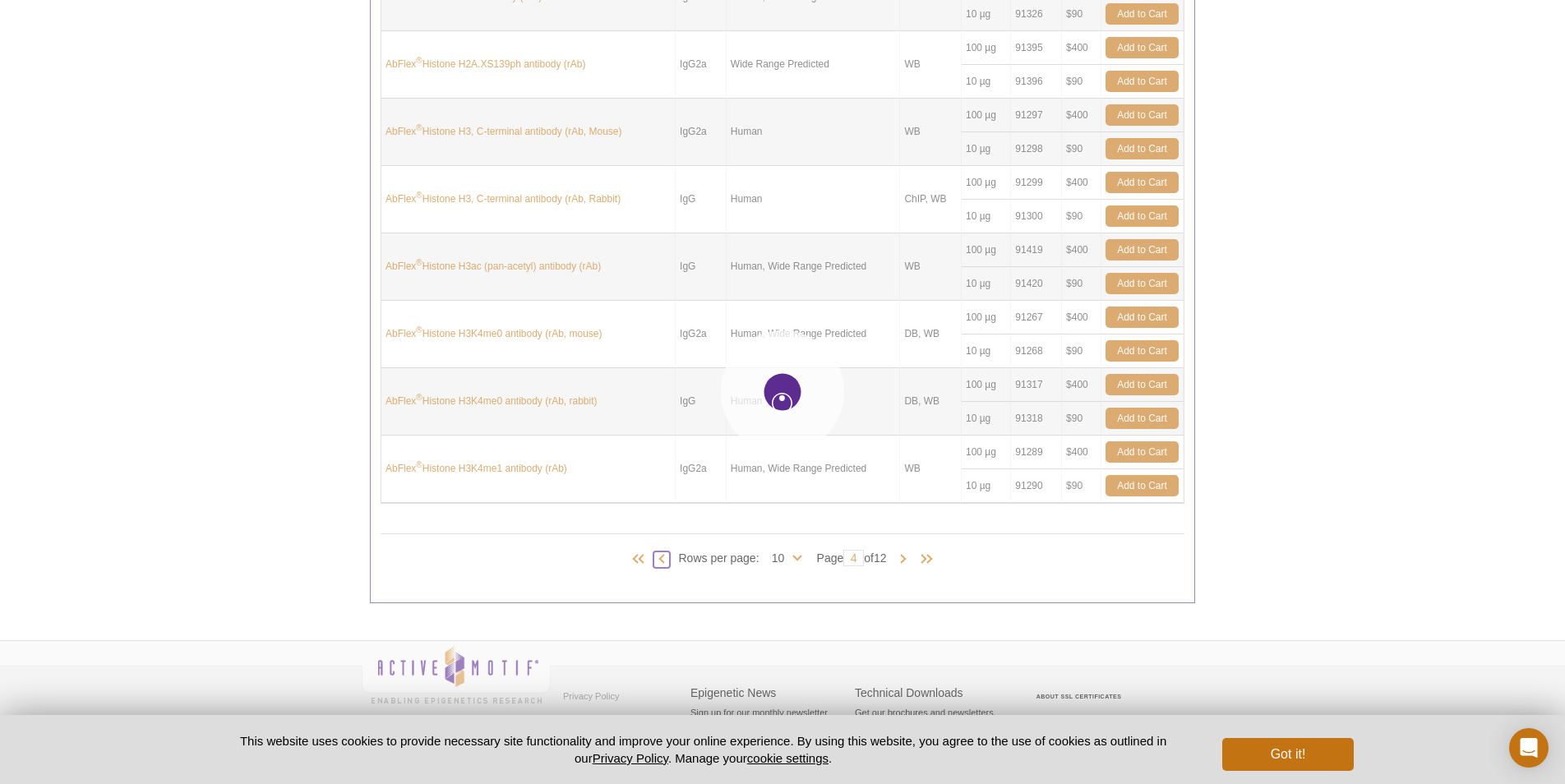
type input "3"
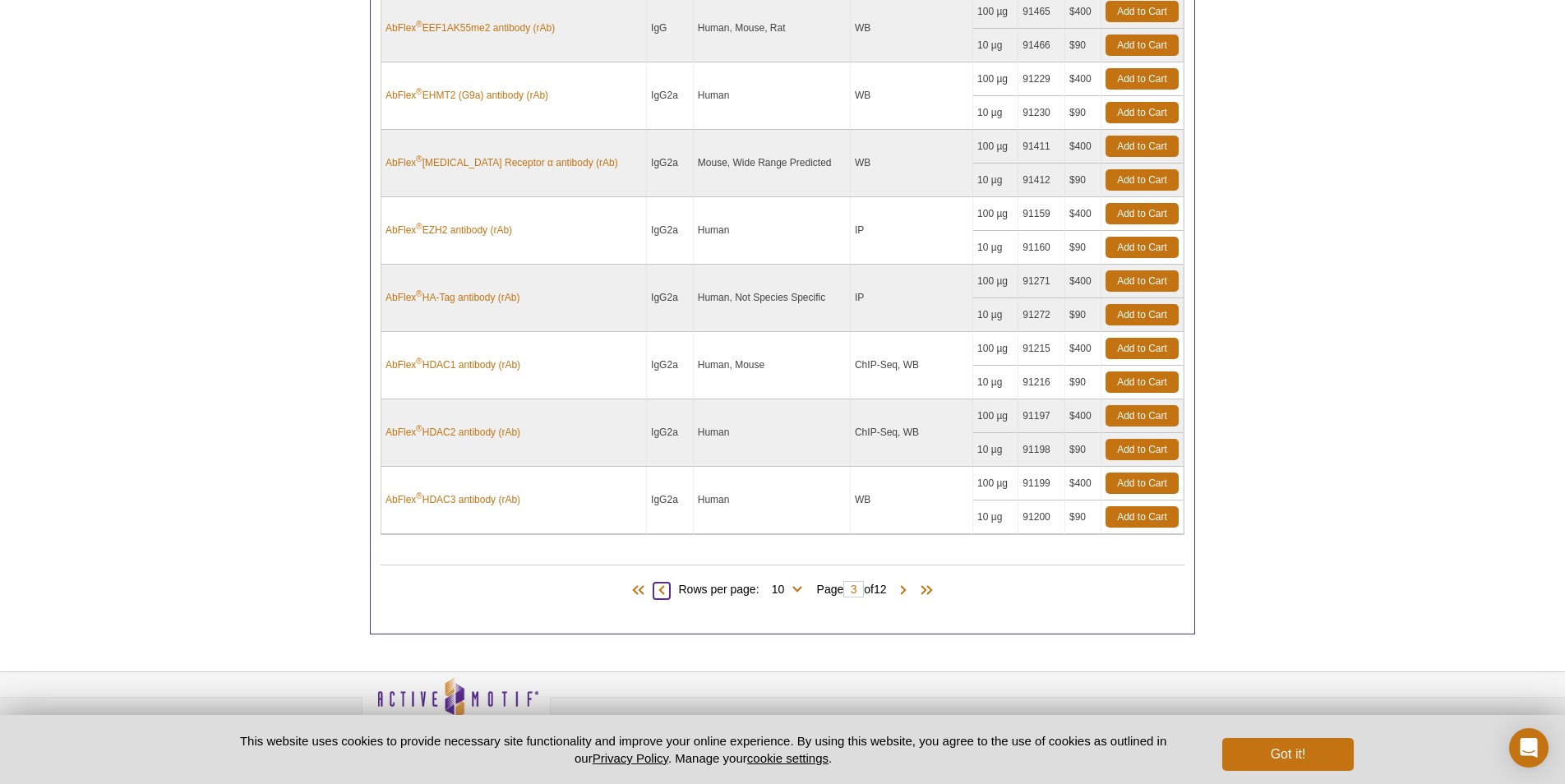
scroll to position [903, 0]
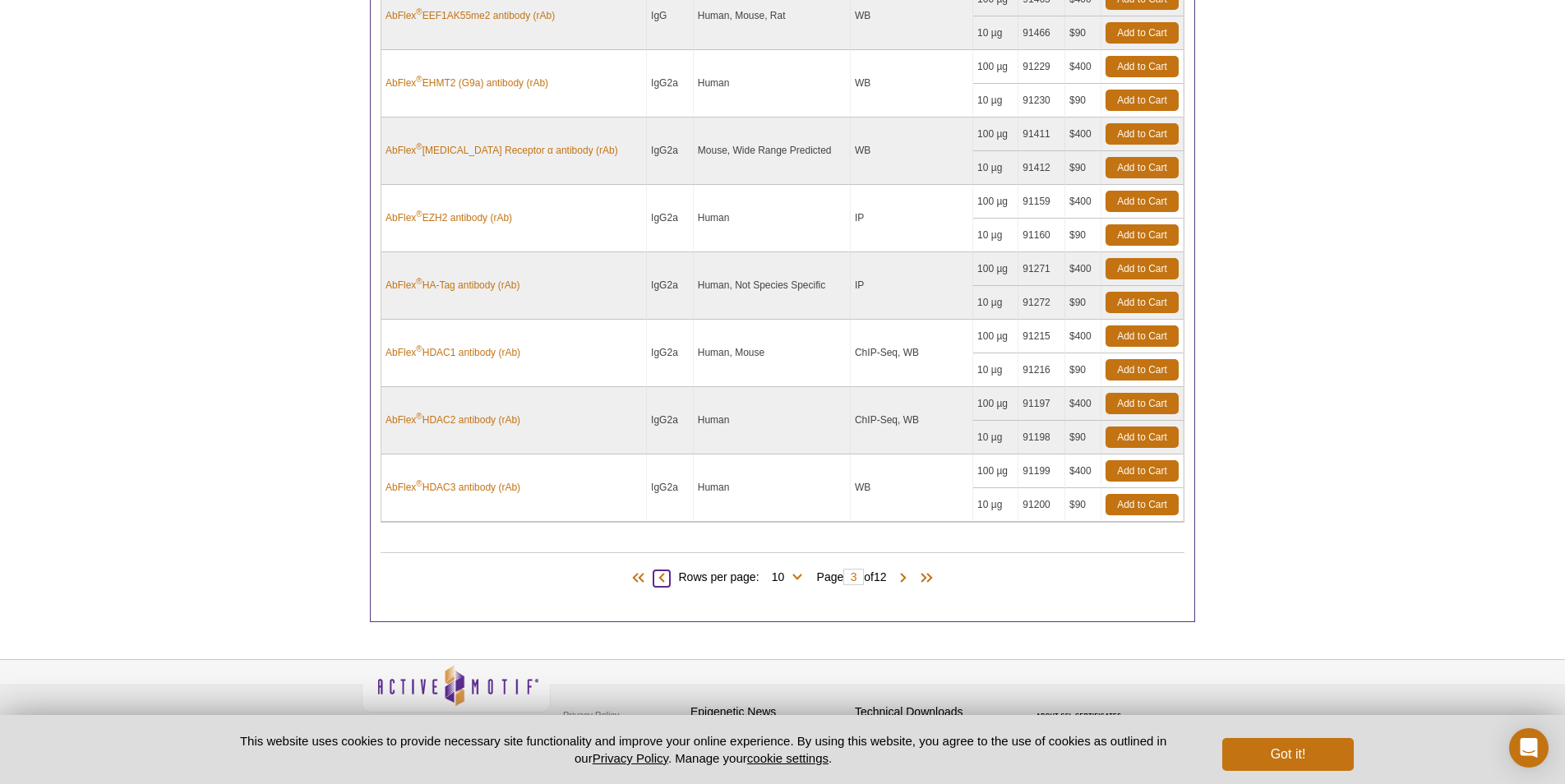
click at [654, 585] on span at bounding box center [662, 579] width 17 height 17
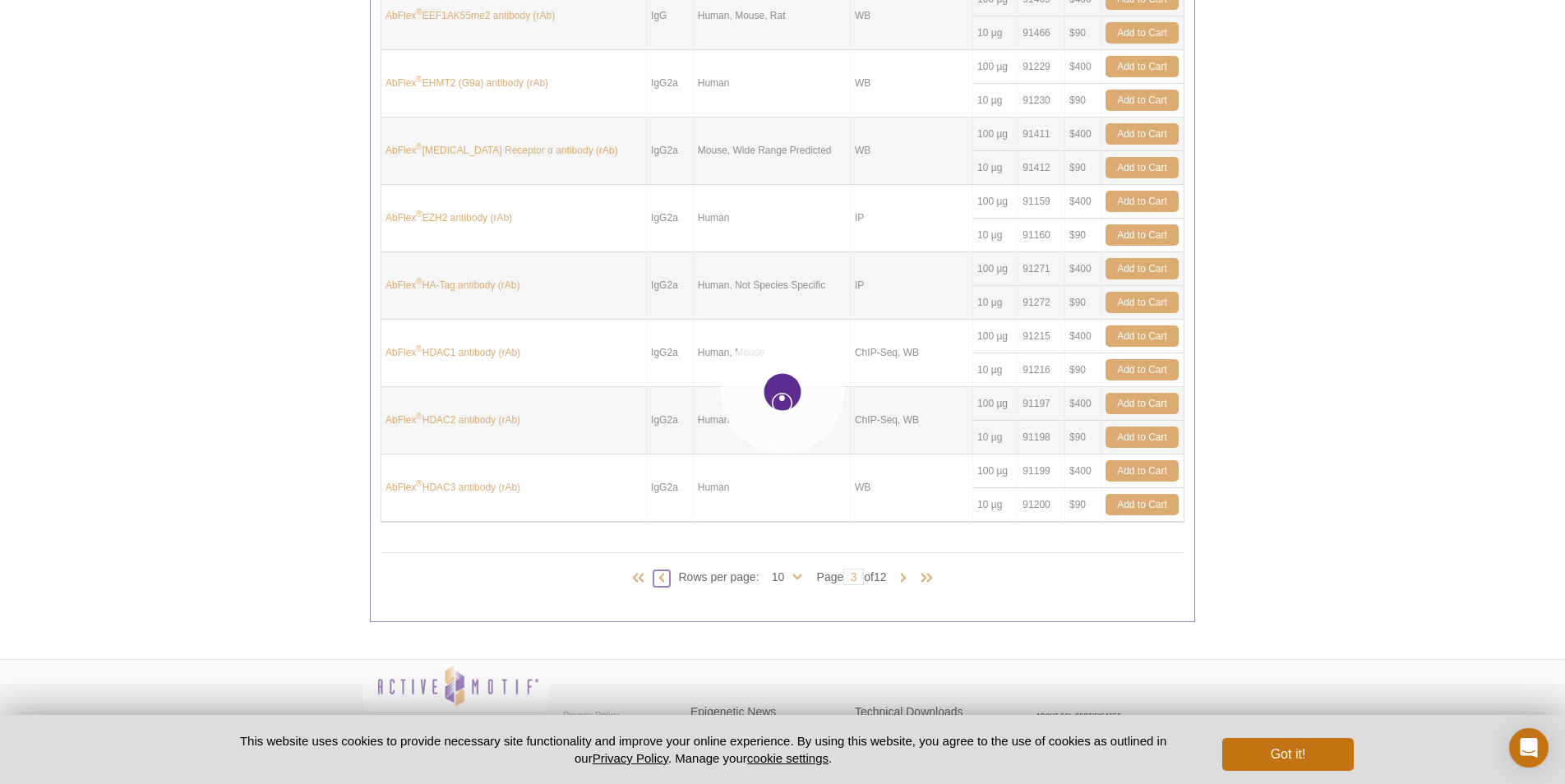
type input "2"
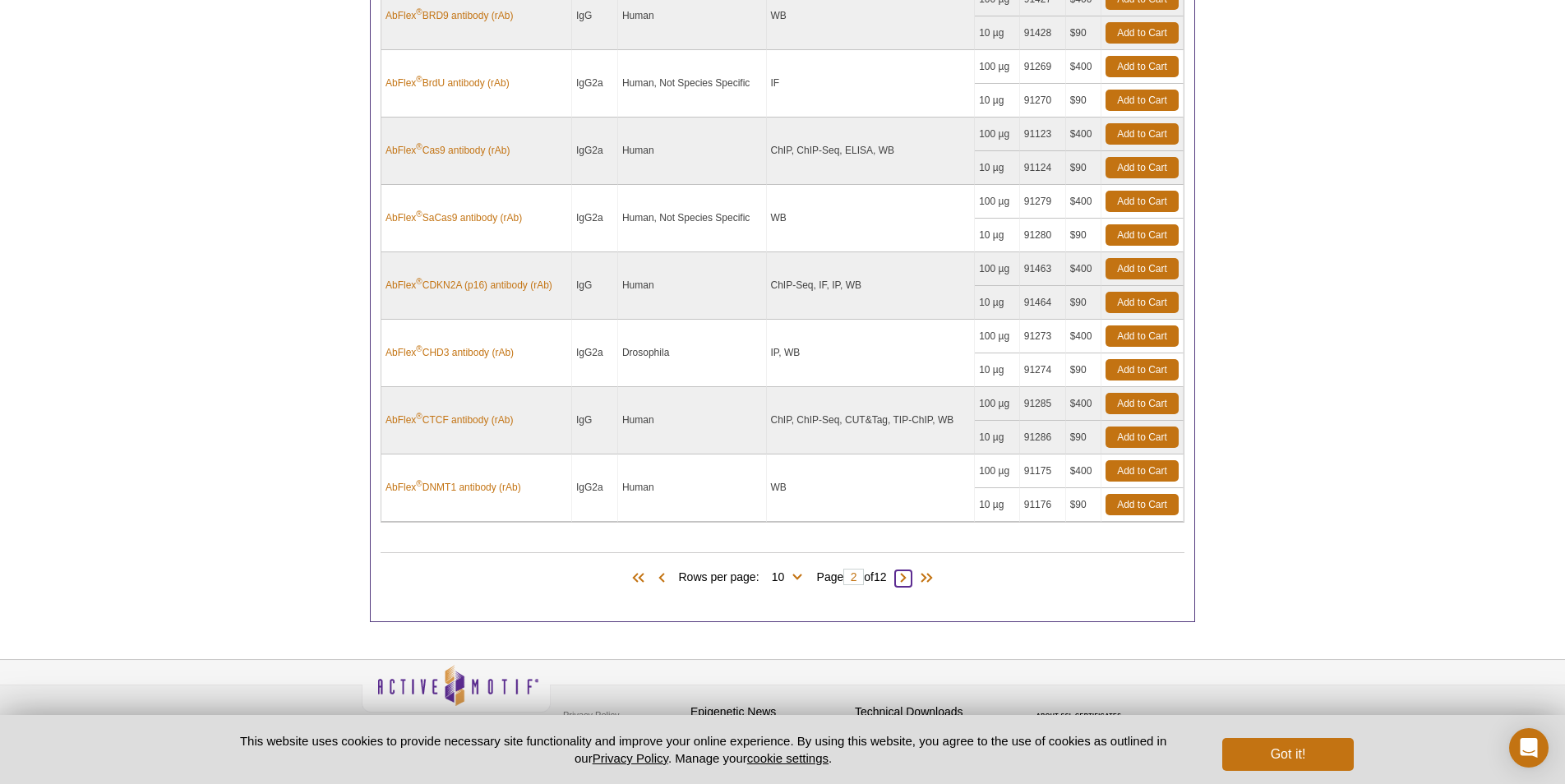
click at [906, 585] on span at bounding box center [904, 579] width 17 height 17
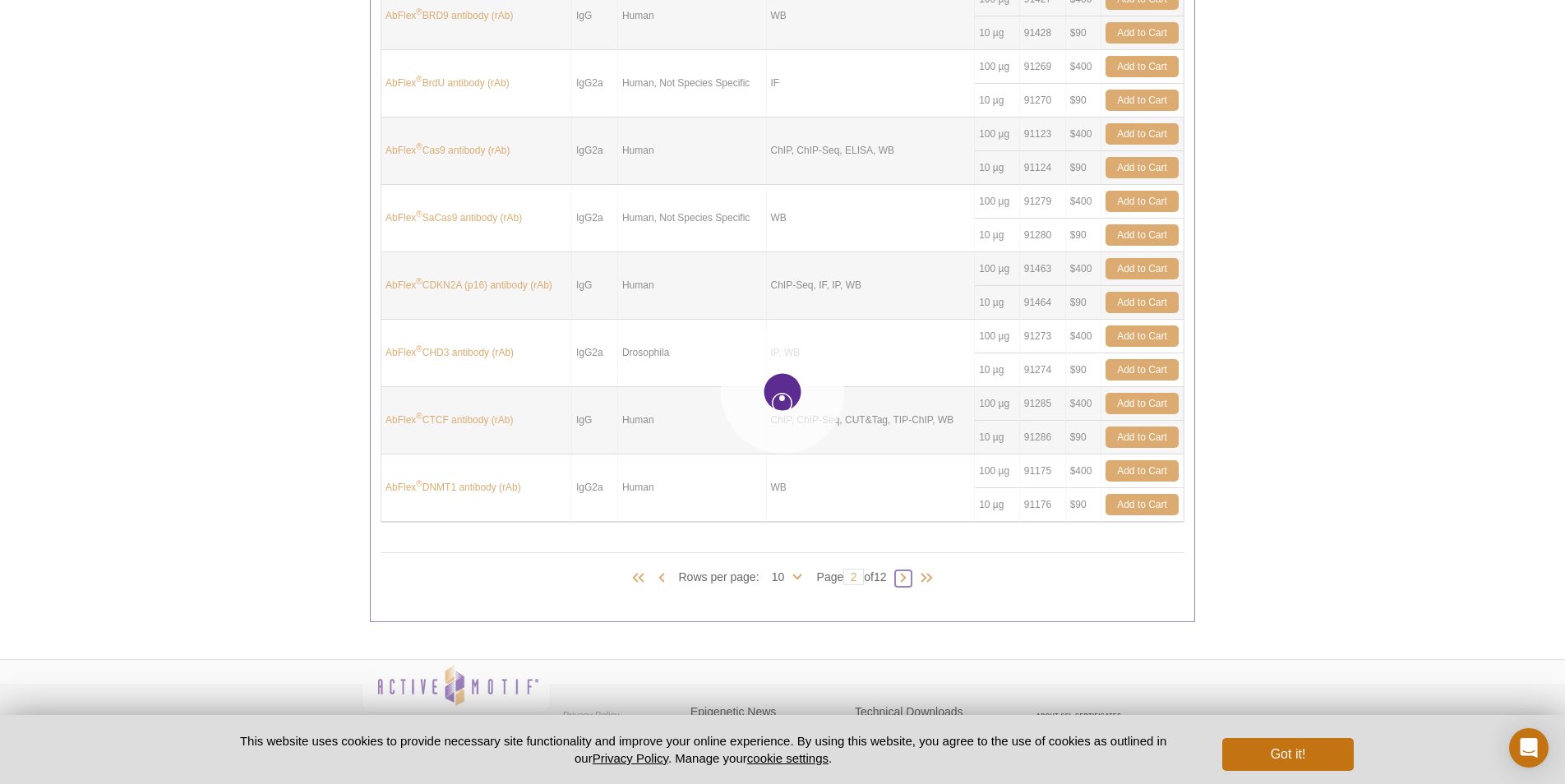
type input "3"
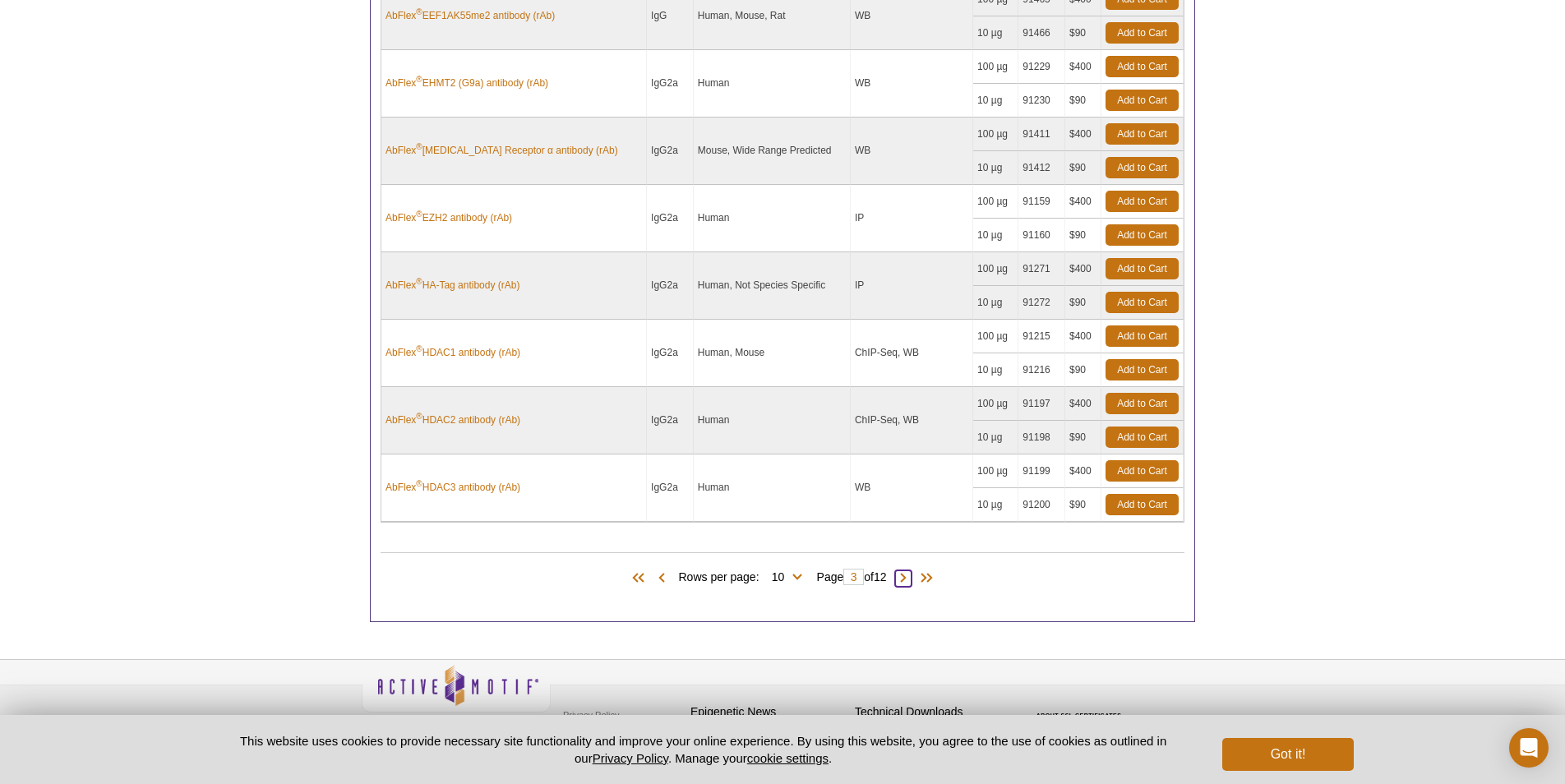
click at [907, 584] on span at bounding box center [904, 579] width 17 height 17
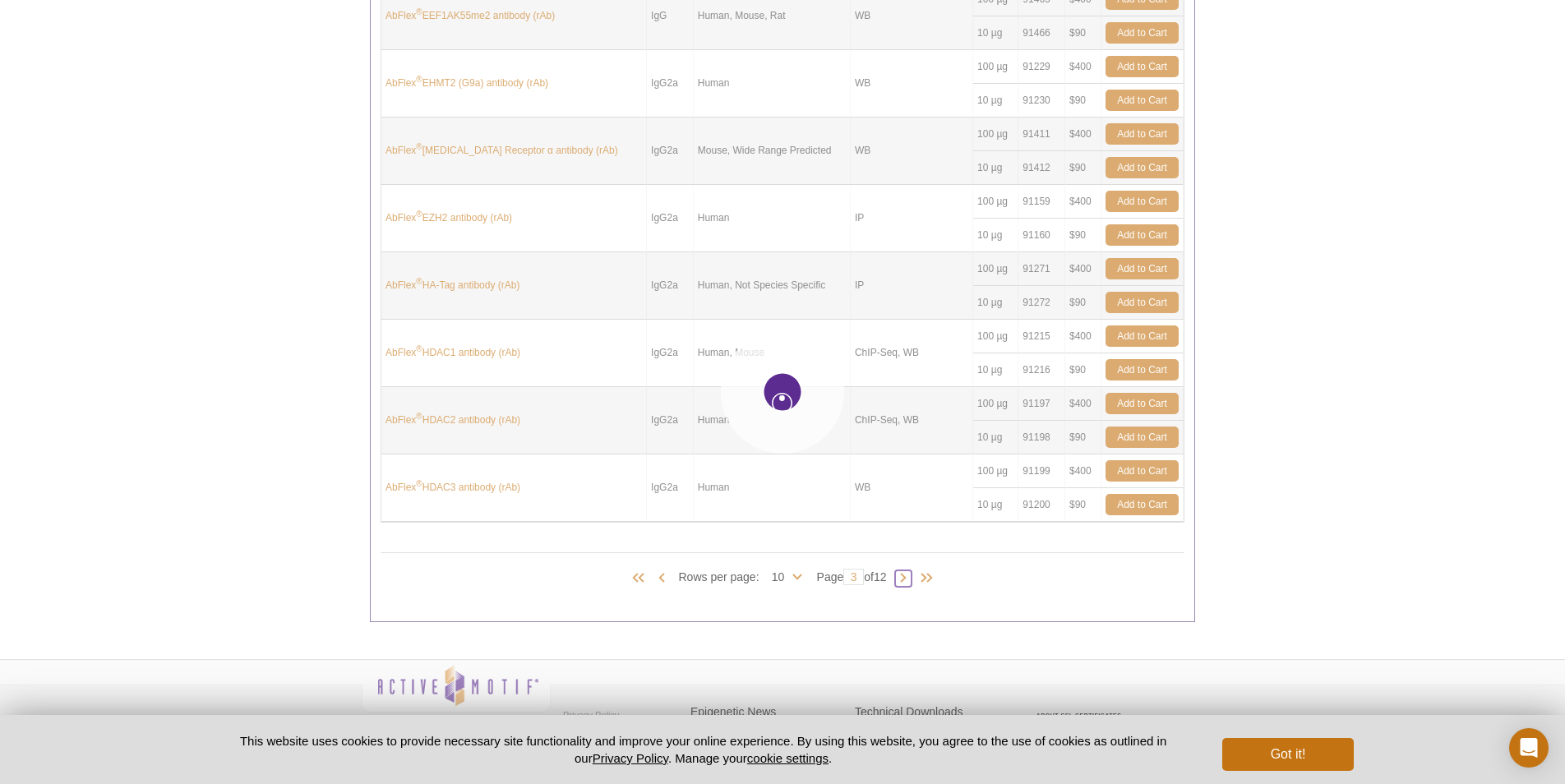
type input "4"
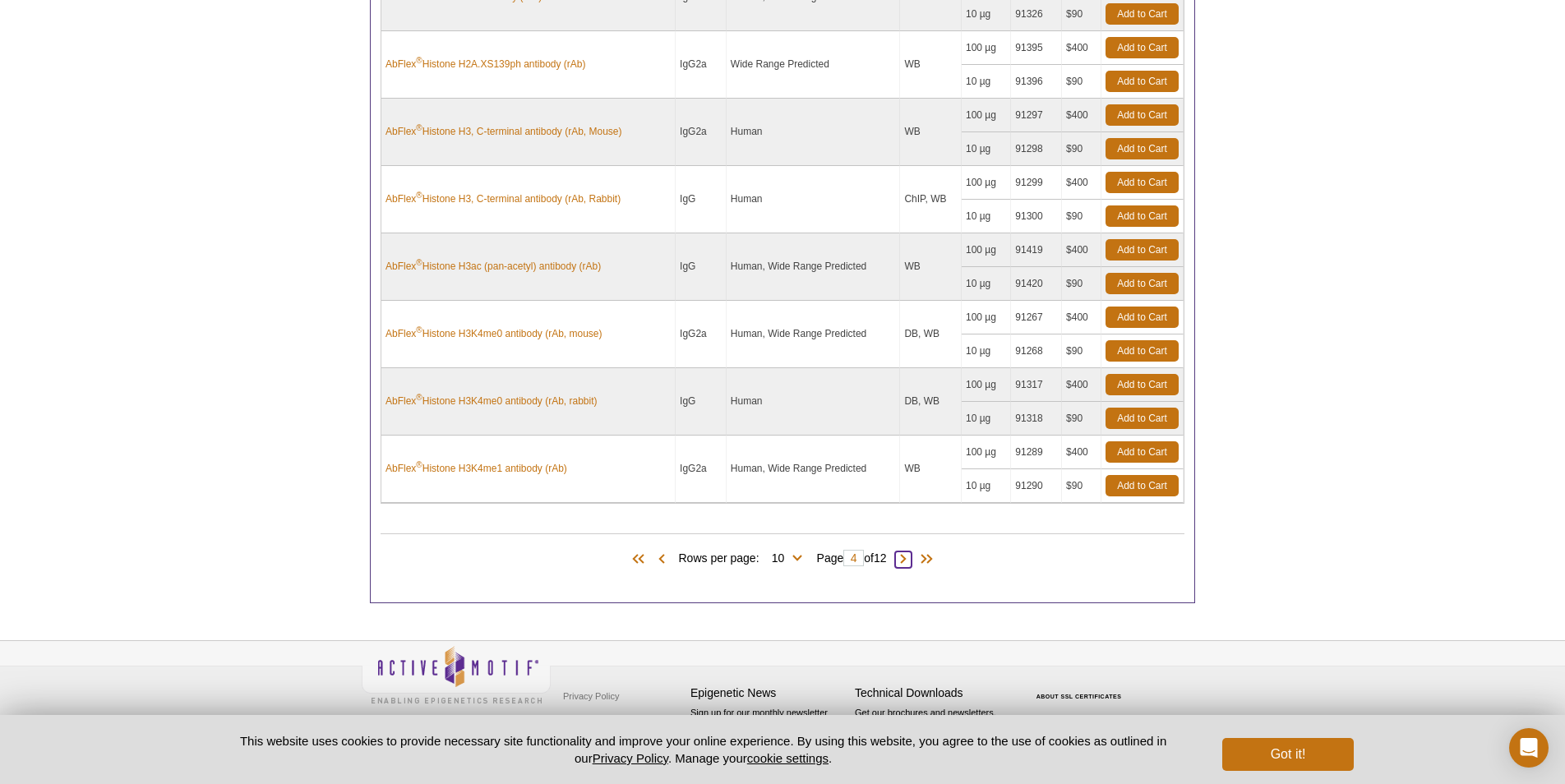
scroll to position [927, 0]
click at [909, 559] on span at bounding box center [904, 559] width 17 height 17
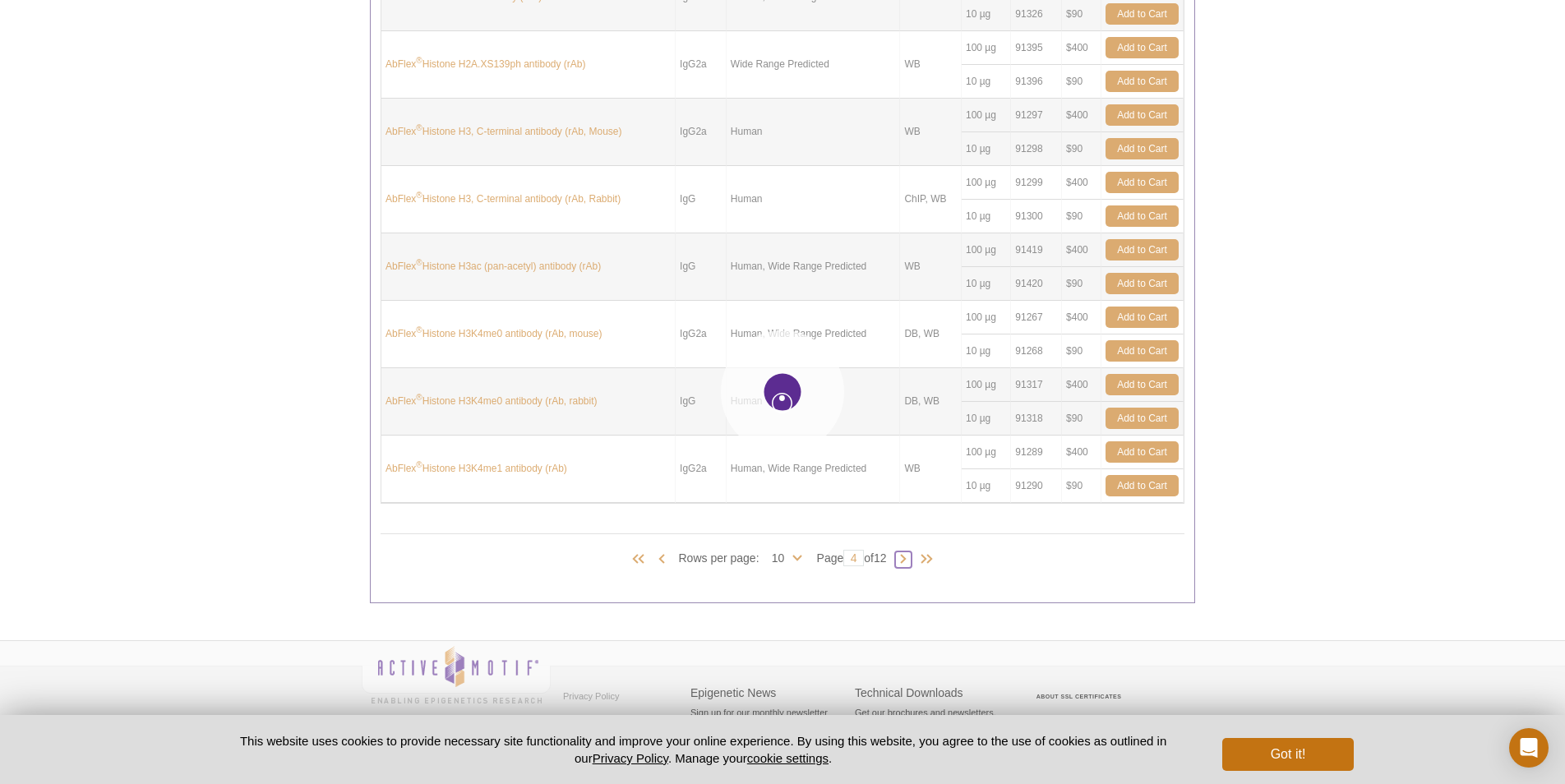
type input "5"
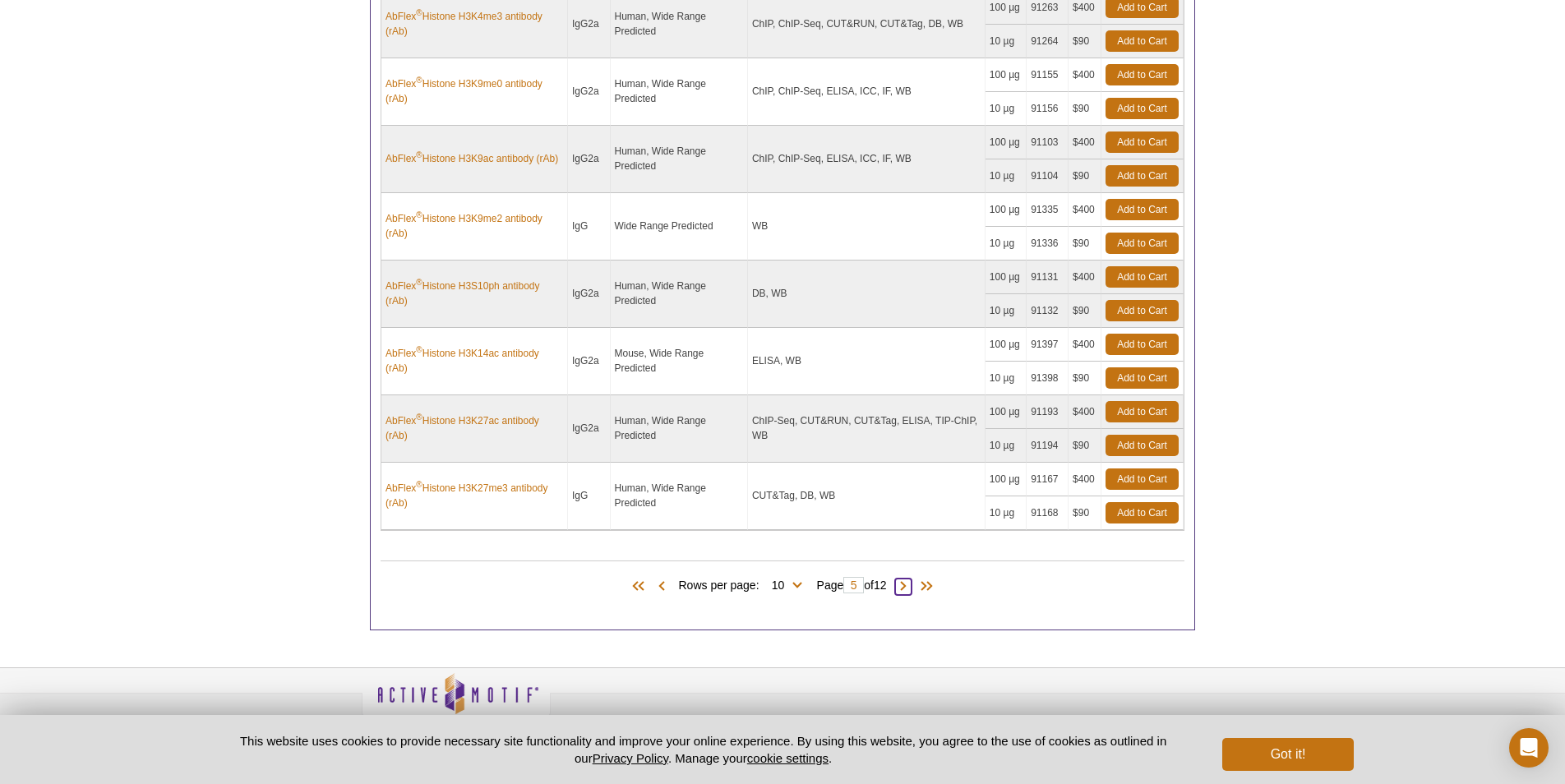
scroll to position [914, 0]
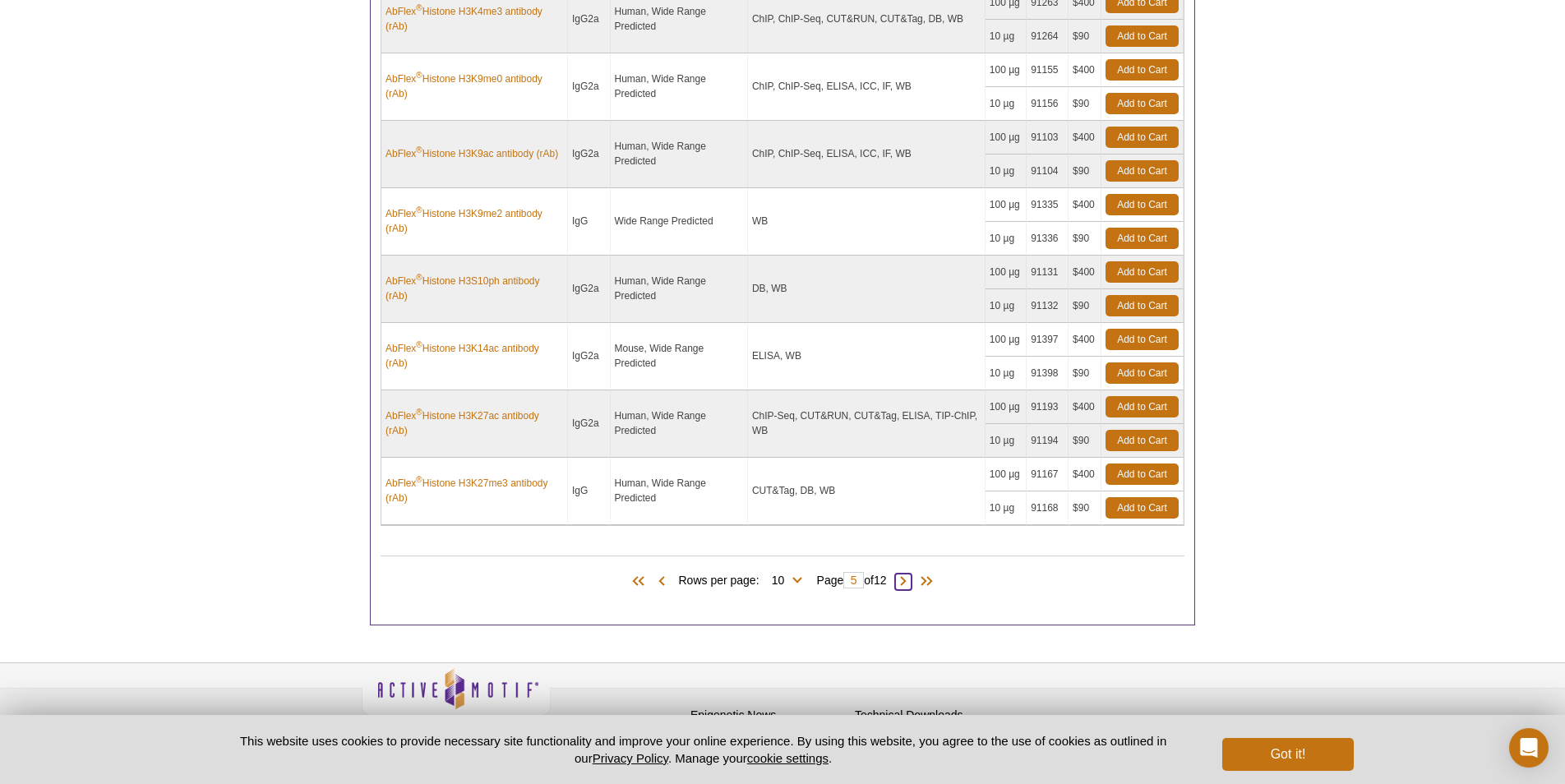
click at [907, 588] on span at bounding box center [904, 582] width 17 height 17
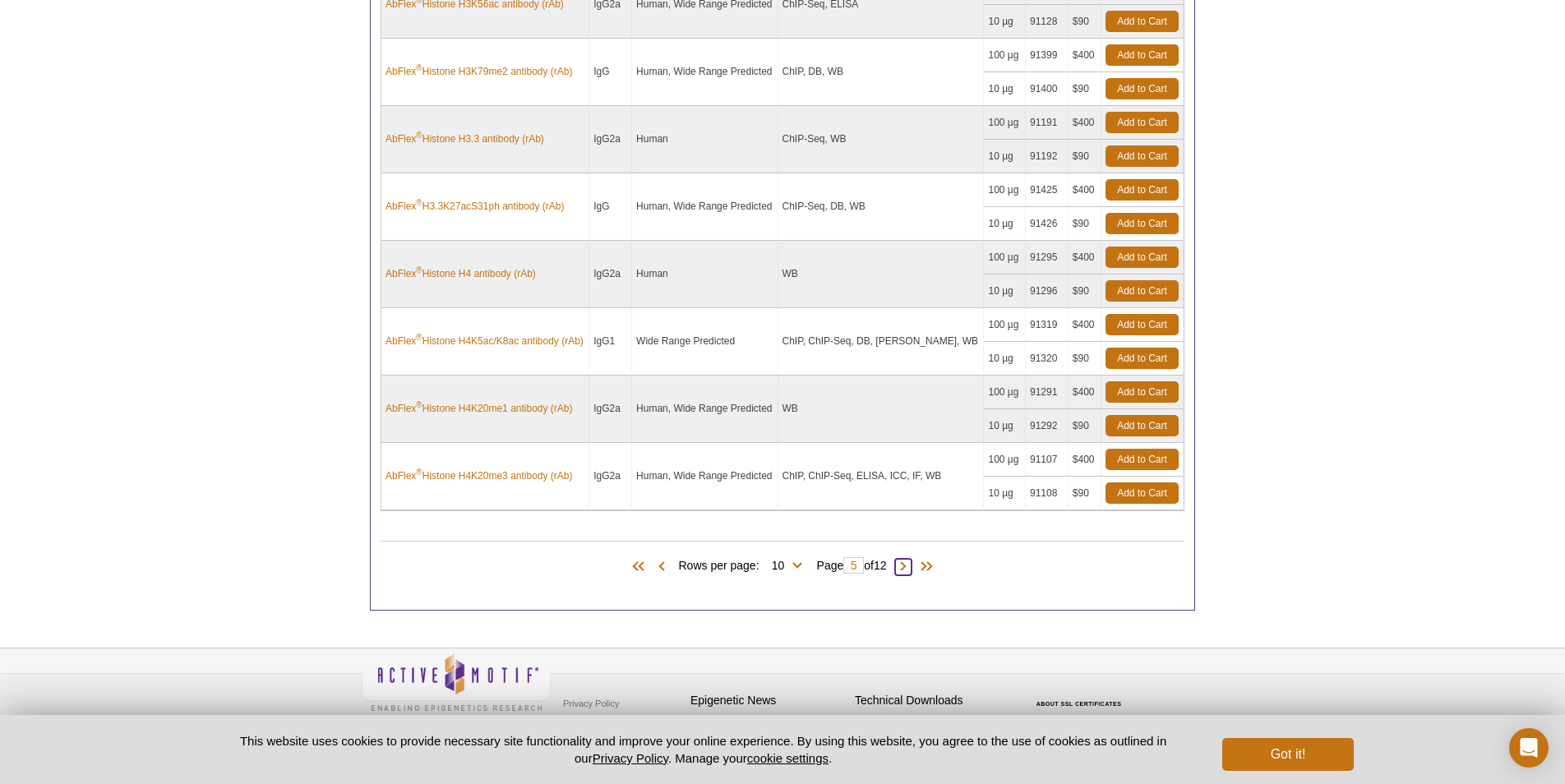
type input "6"
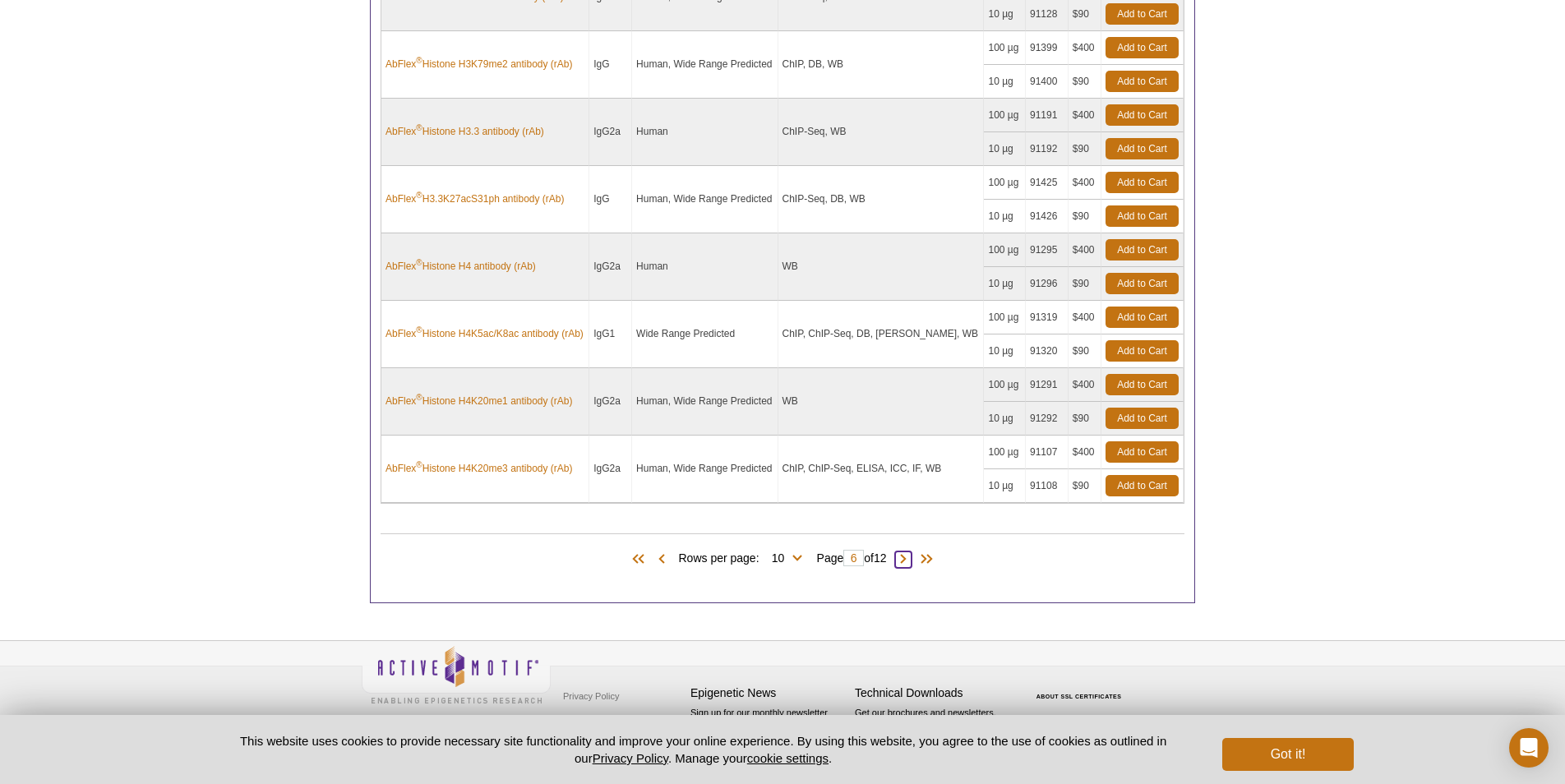
scroll to position [927, 0]
click at [908, 556] on span at bounding box center [904, 559] width 17 height 17
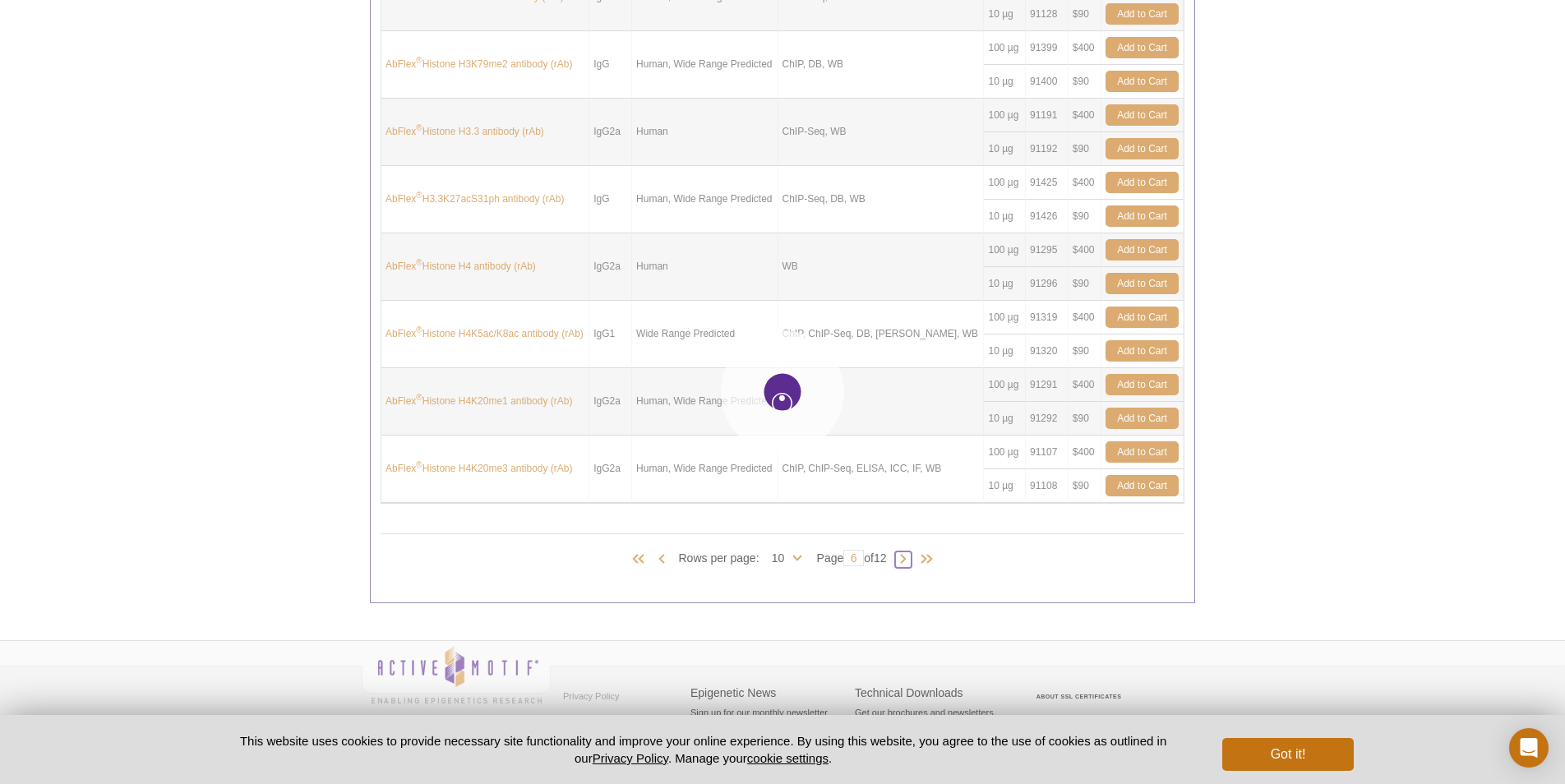
type input "7"
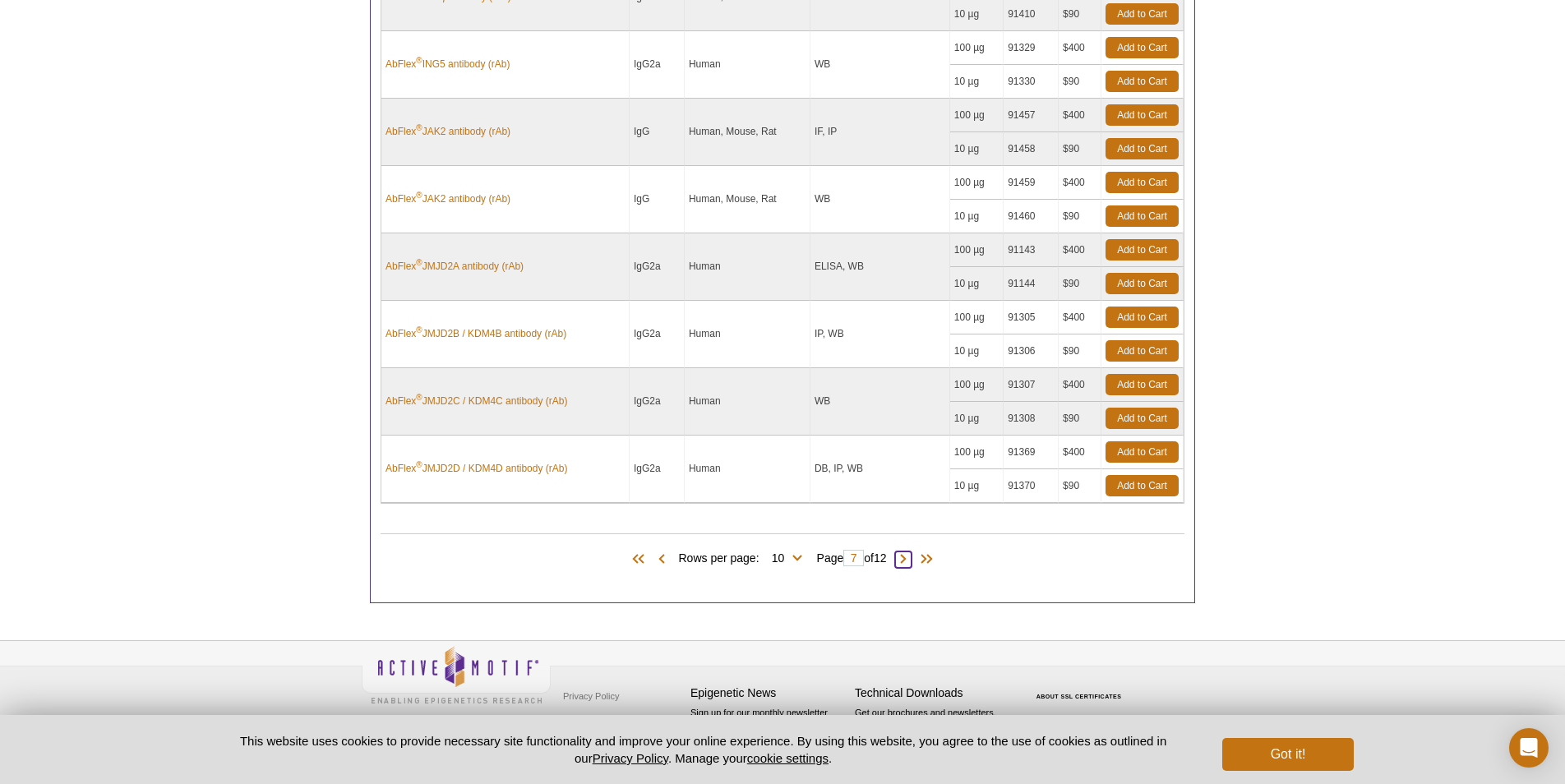
click at [910, 559] on span at bounding box center [904, 559] width 17 height 17
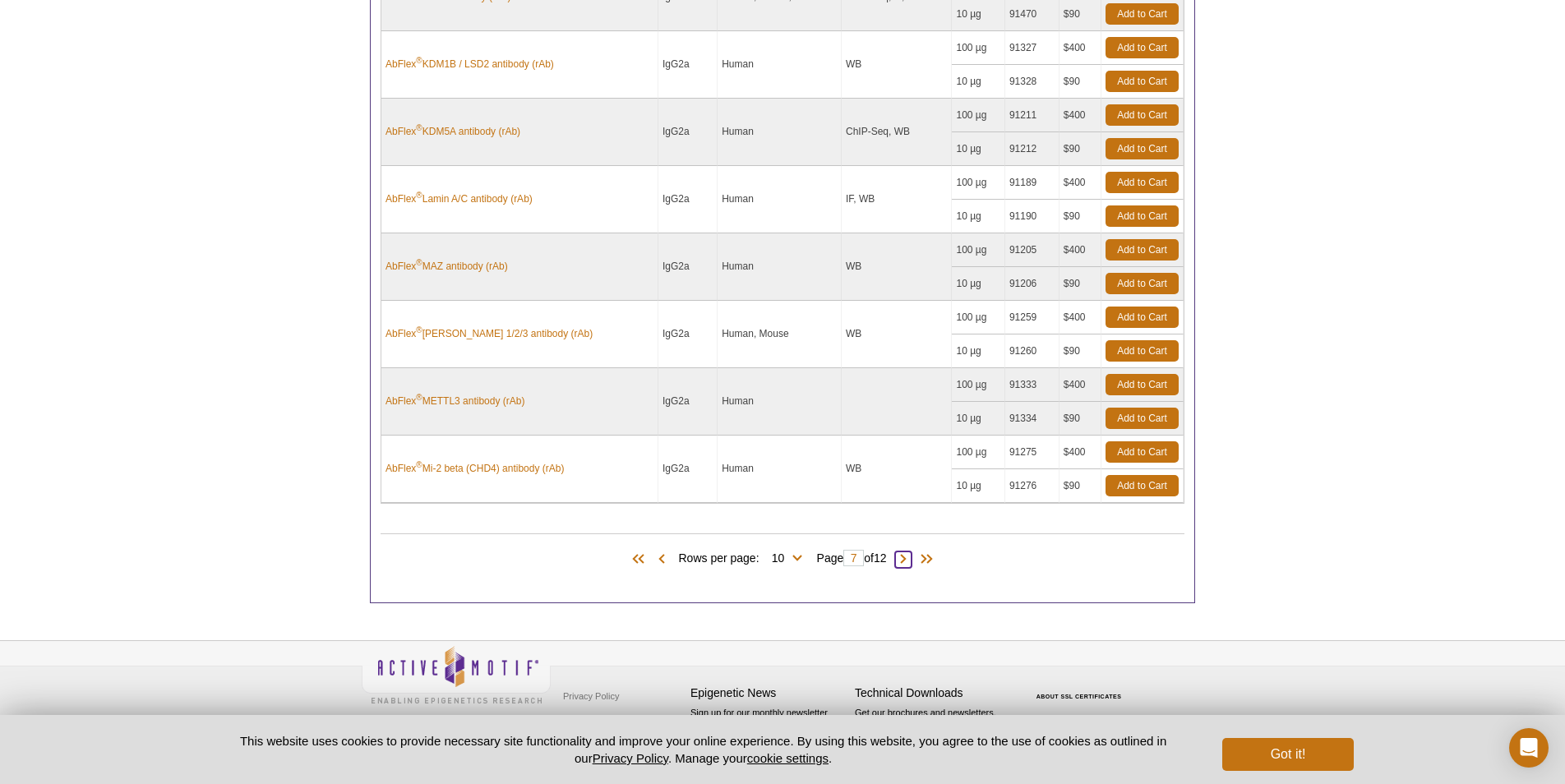
type input "8"
click at [910, 561] on span at bounding box center [904, 559] width 17 height 17
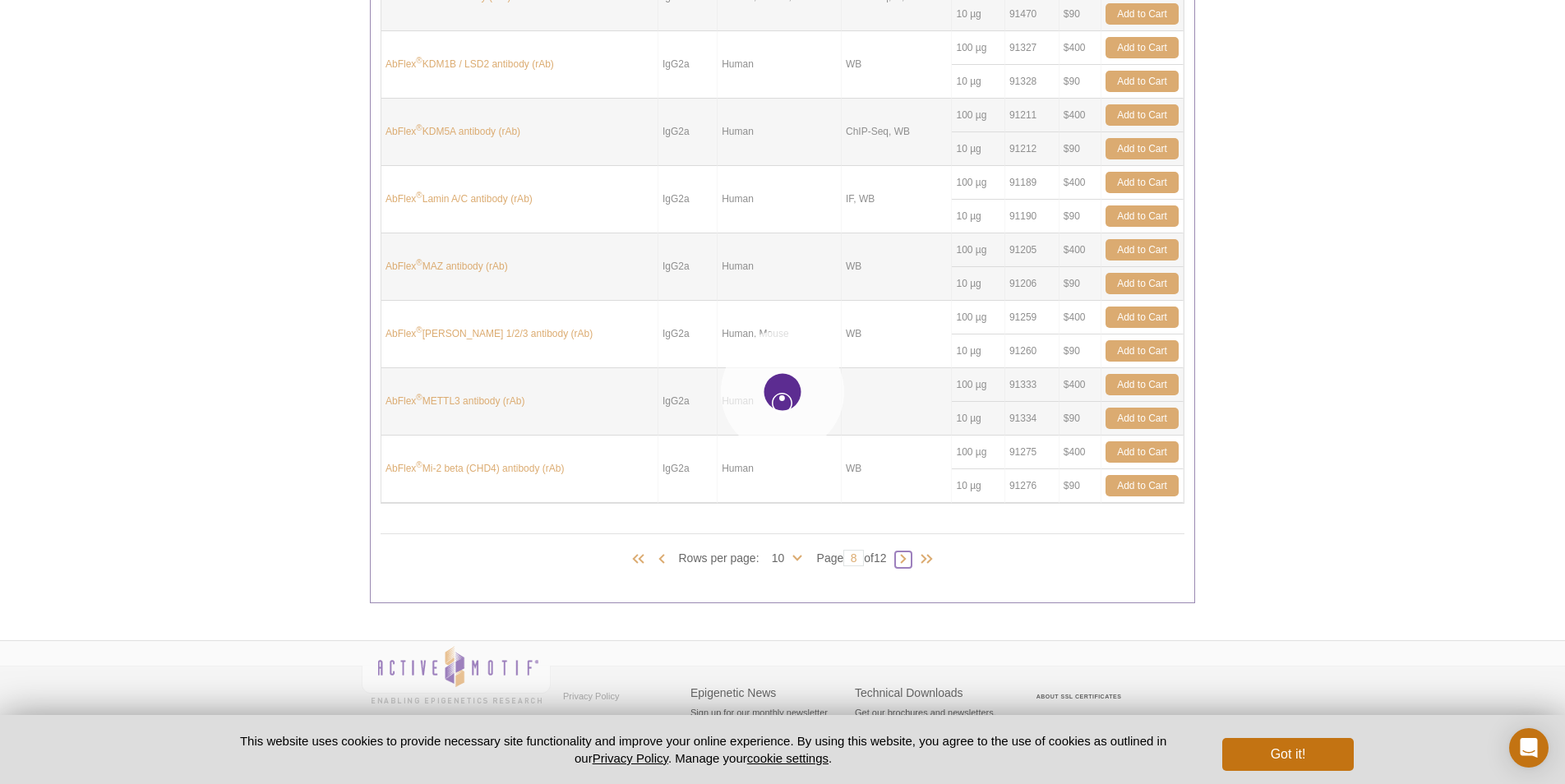
type input "9"
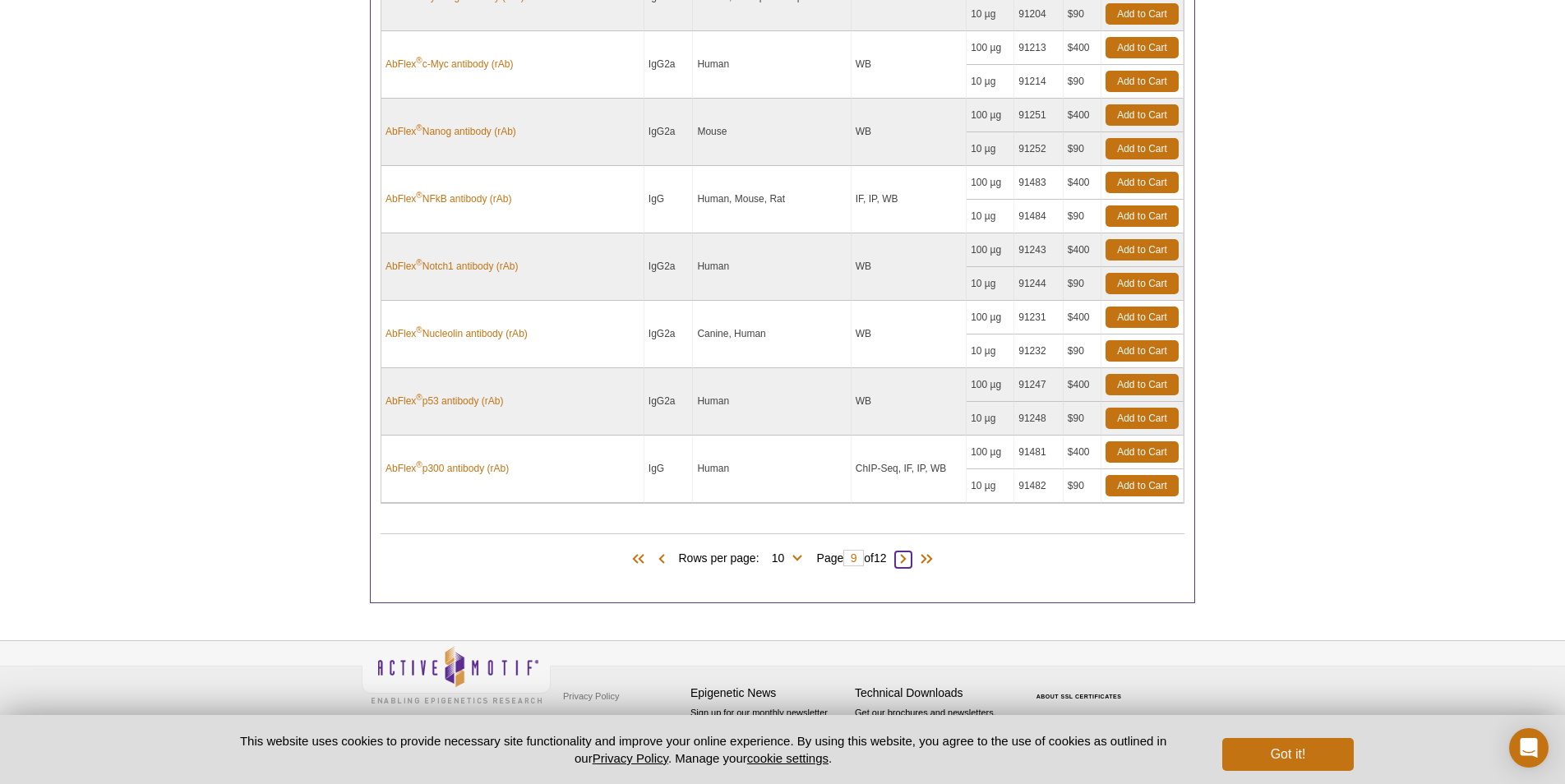
click at [908, 559] on span at bounding box center [904, 559] width 17 height 17
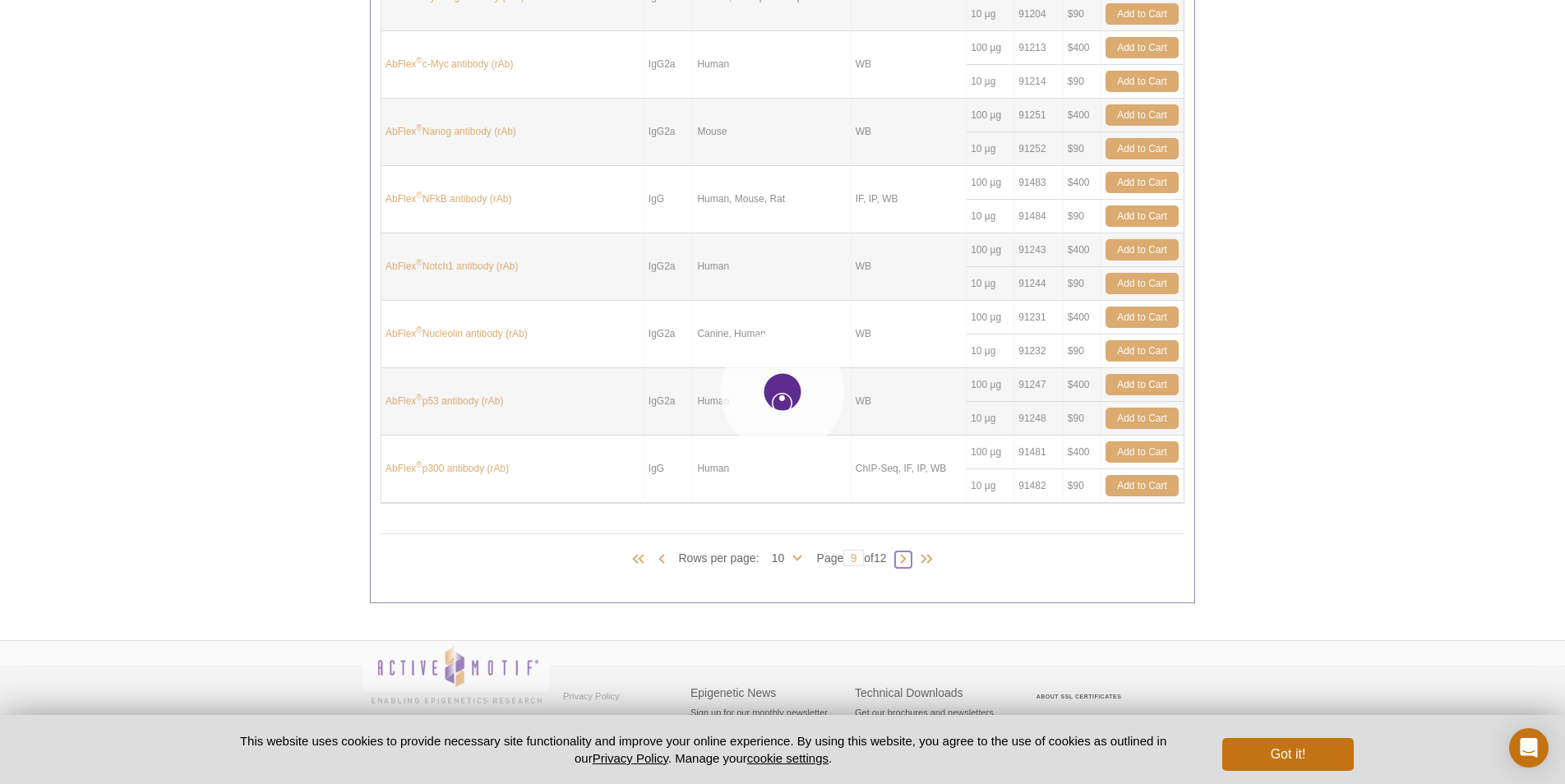
type input "10"
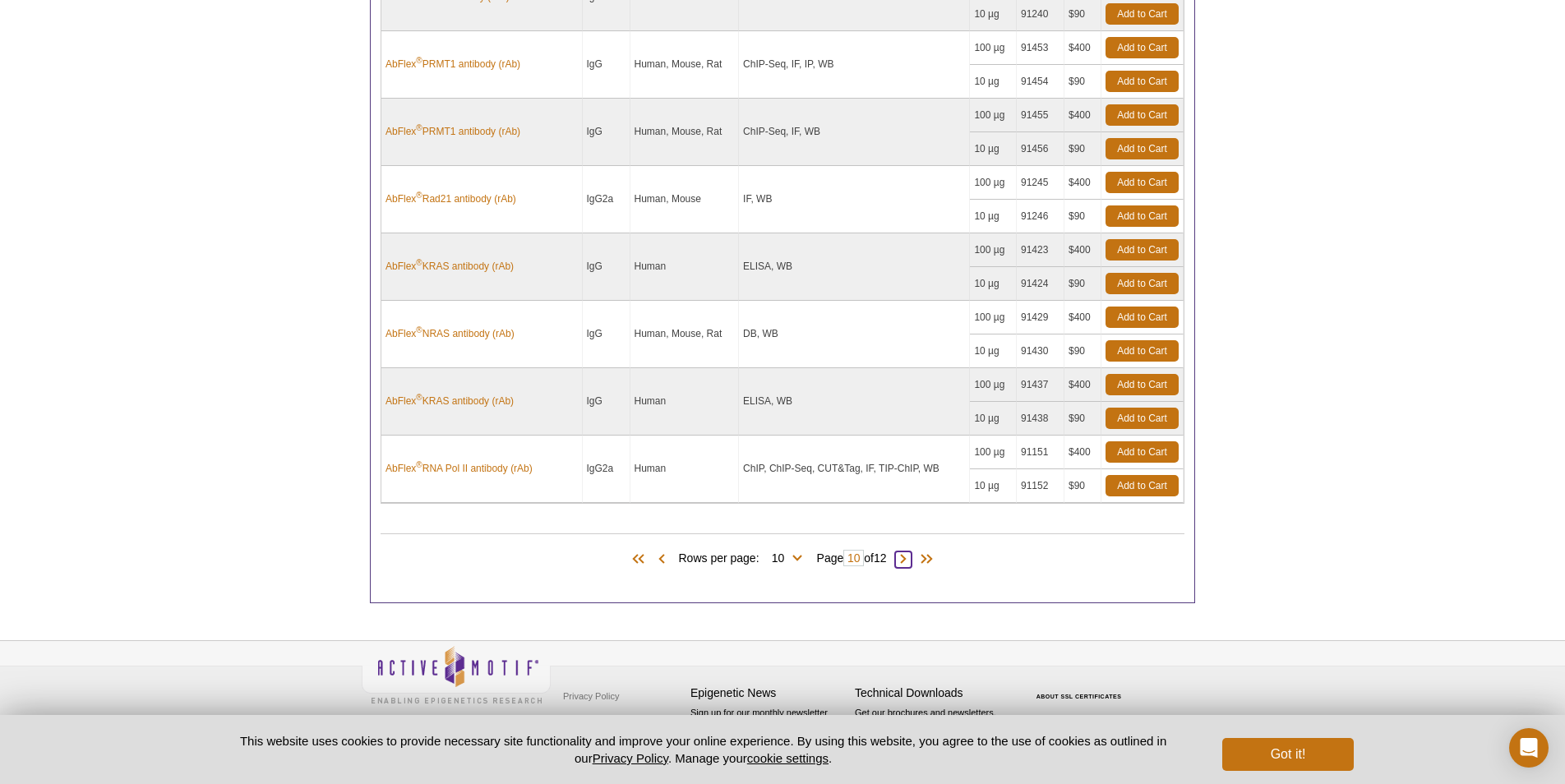
click at [907, 562] on span at bounding box center [904, 559] width 17 height 17
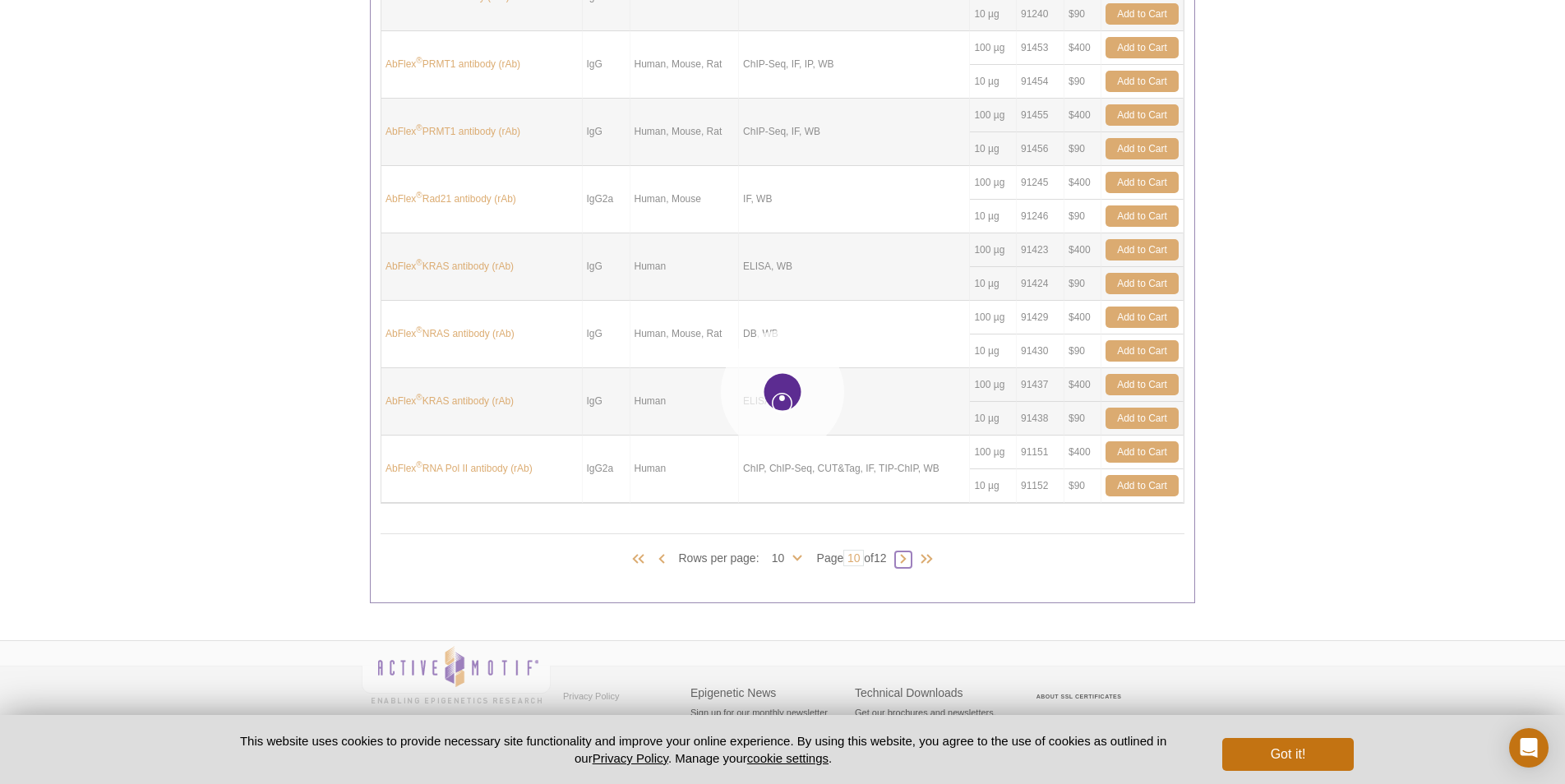
type input "11"
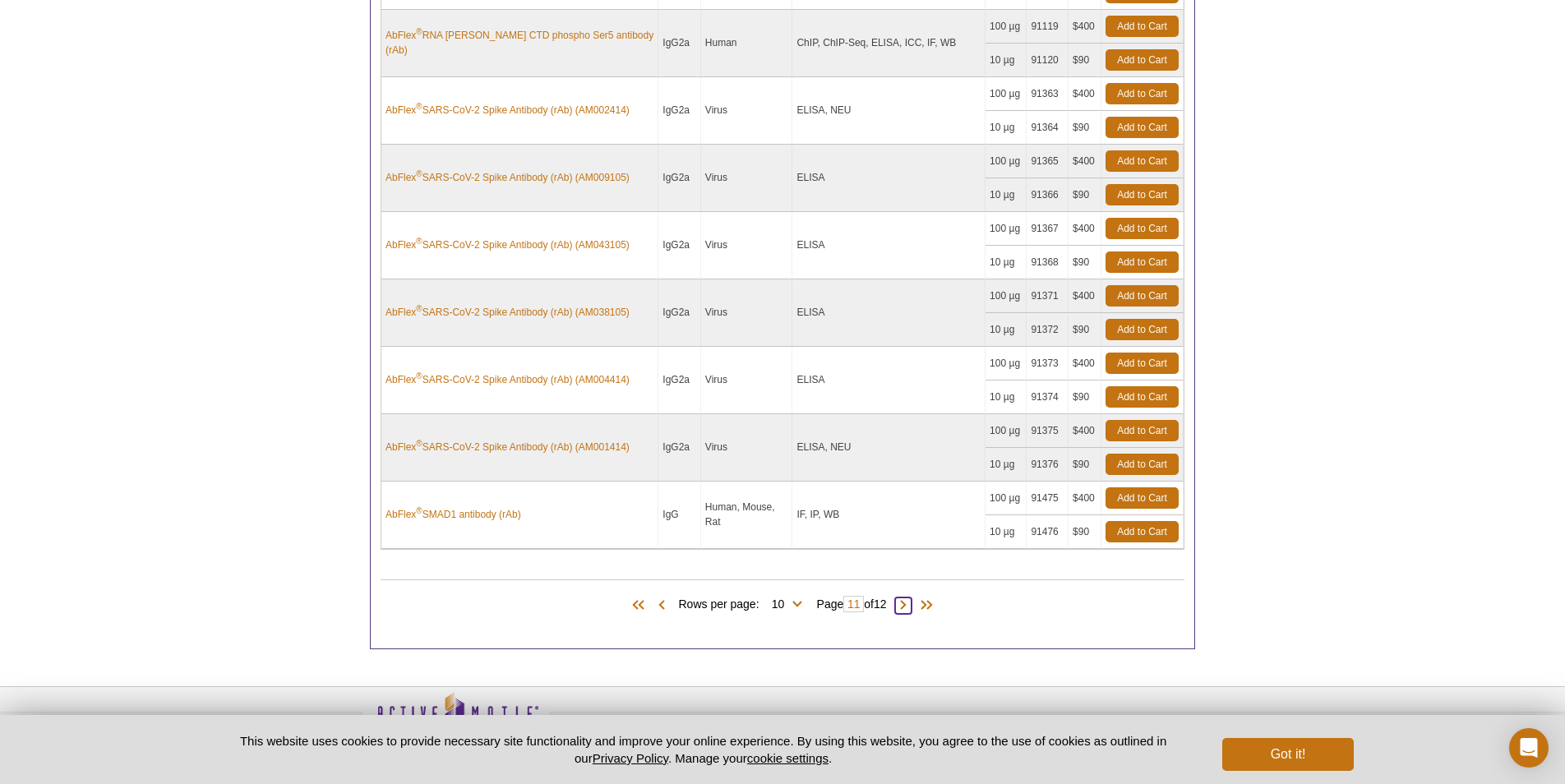
scroll to position [894, 0]
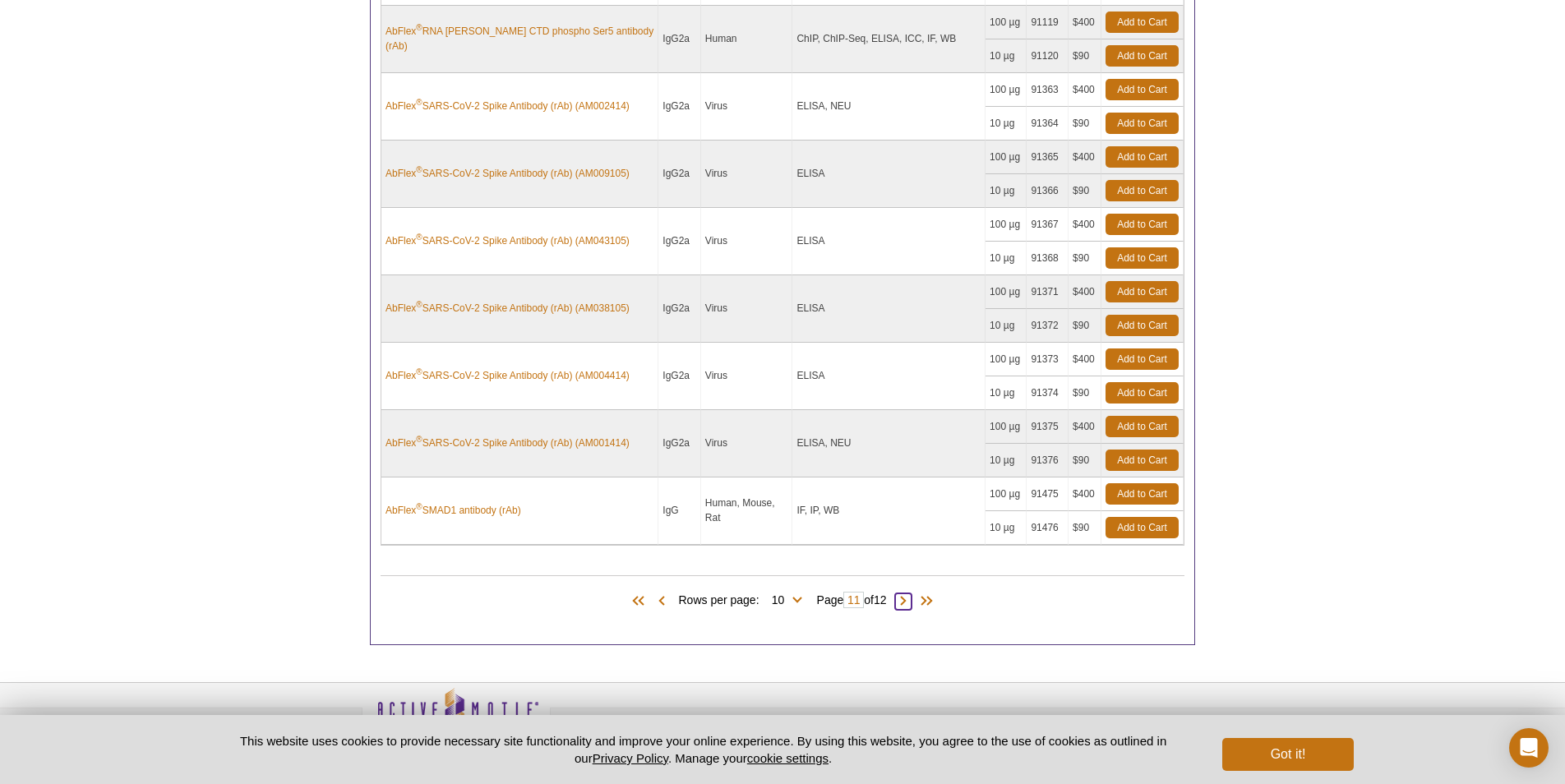
click at [910, 608] on span at bounding box center [904, 601] width 17 height 17
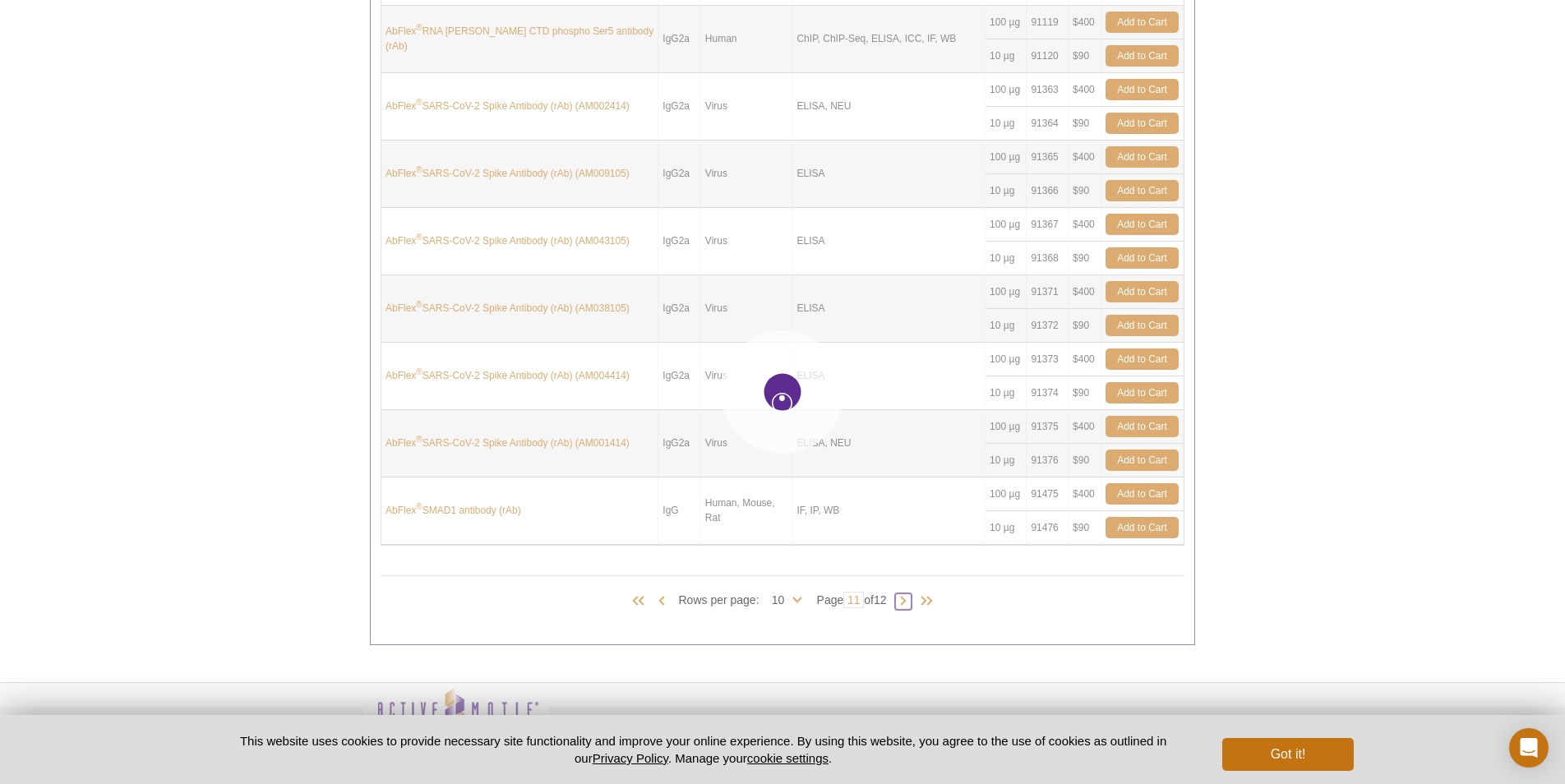
type input "12"
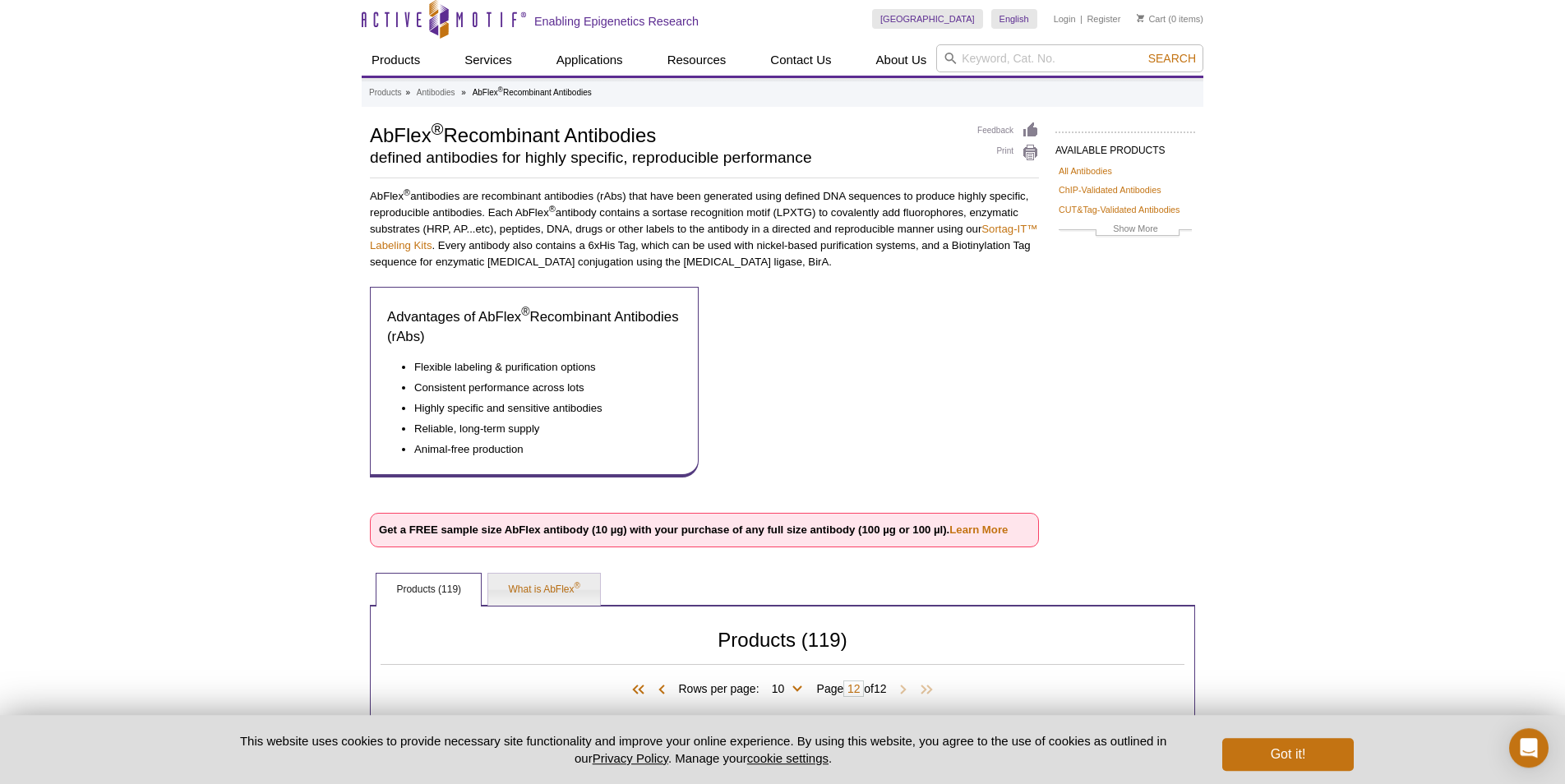
scroll to position [0, 0]
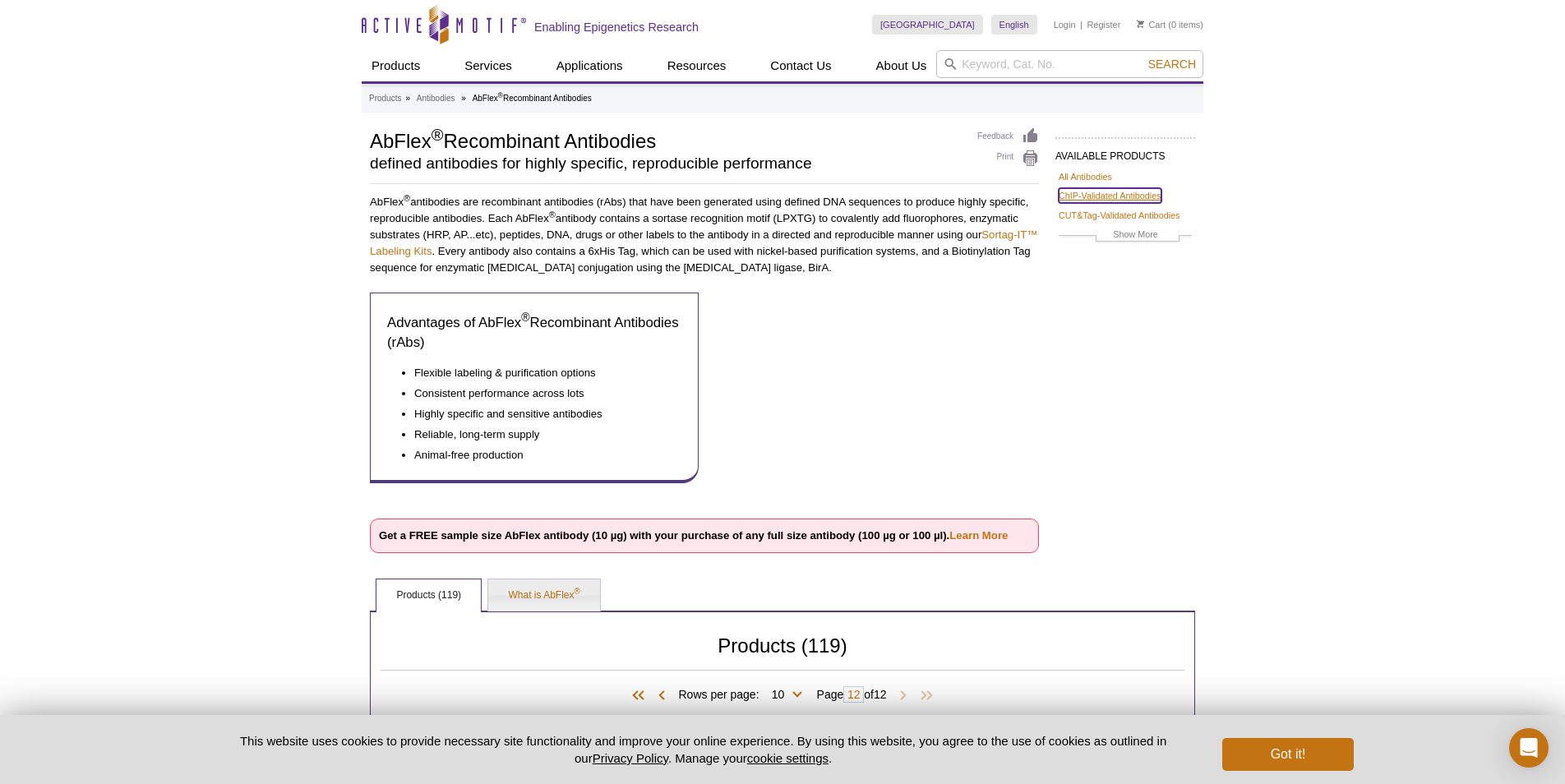
click at [1120, 194] on link "ChIP-Validated Antibodies" at bounding box center [1110, 196] width 103 height 15
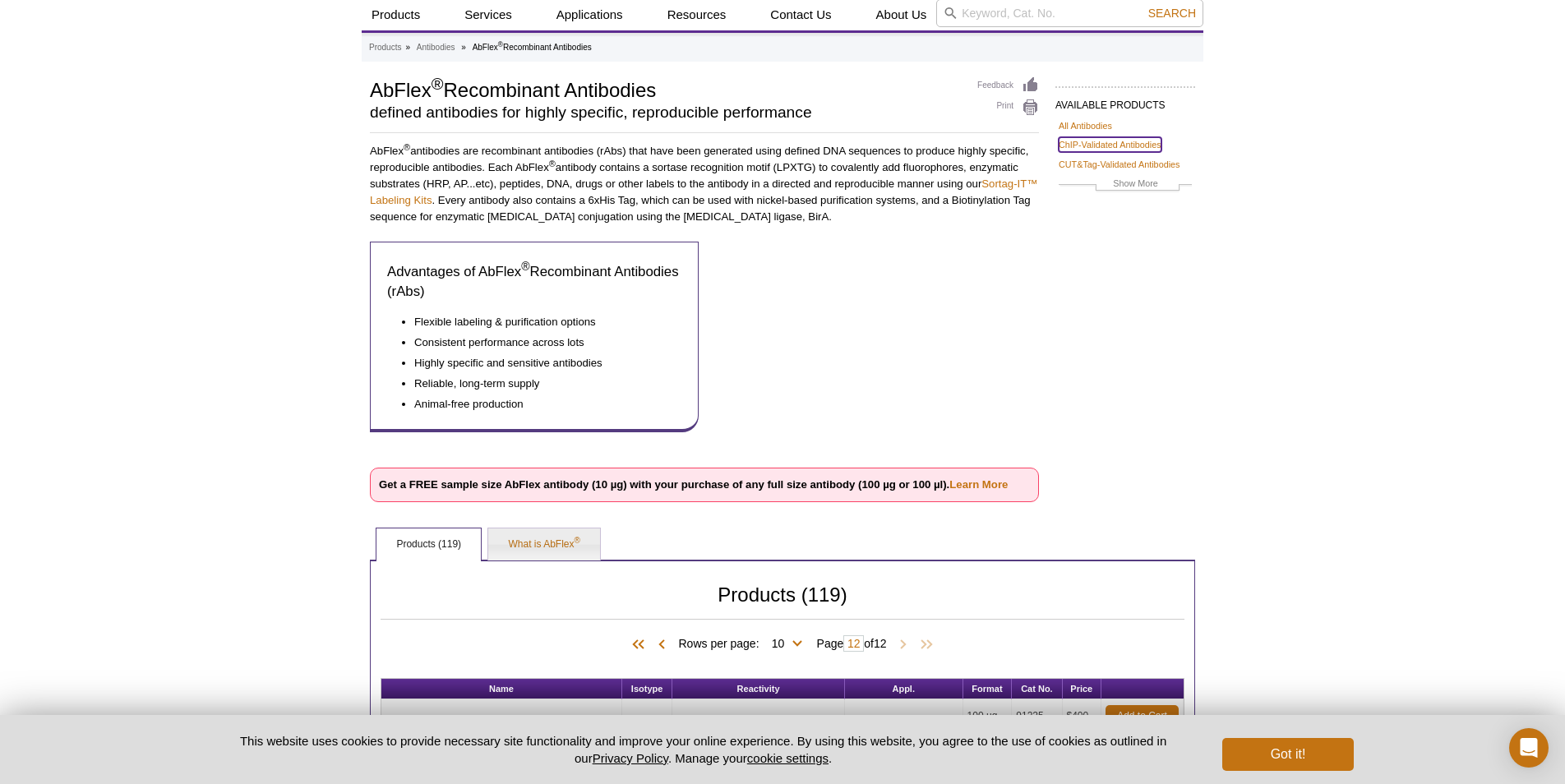
scroll to position [54, 0]
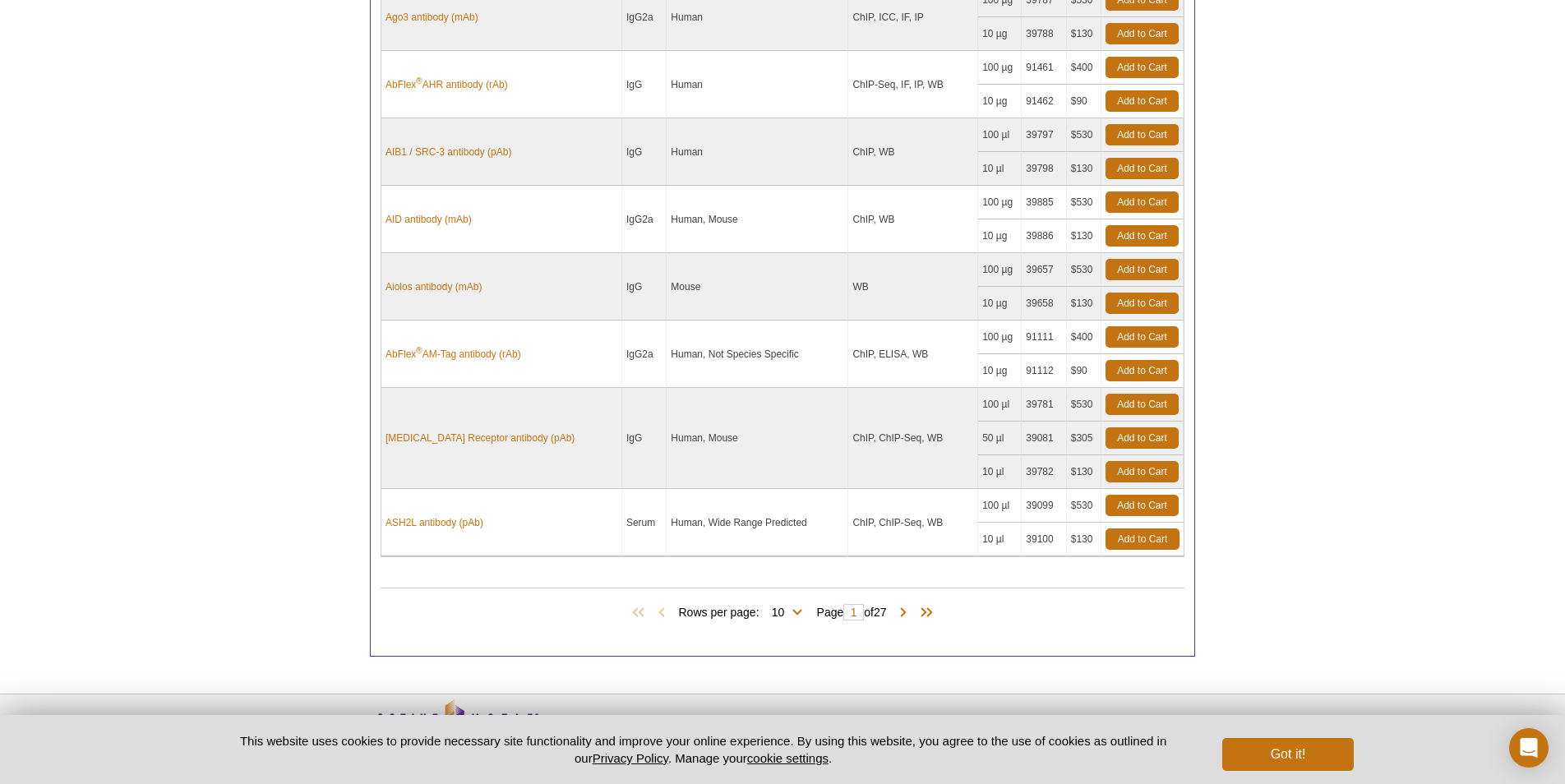
scroll to position [1244, 0]
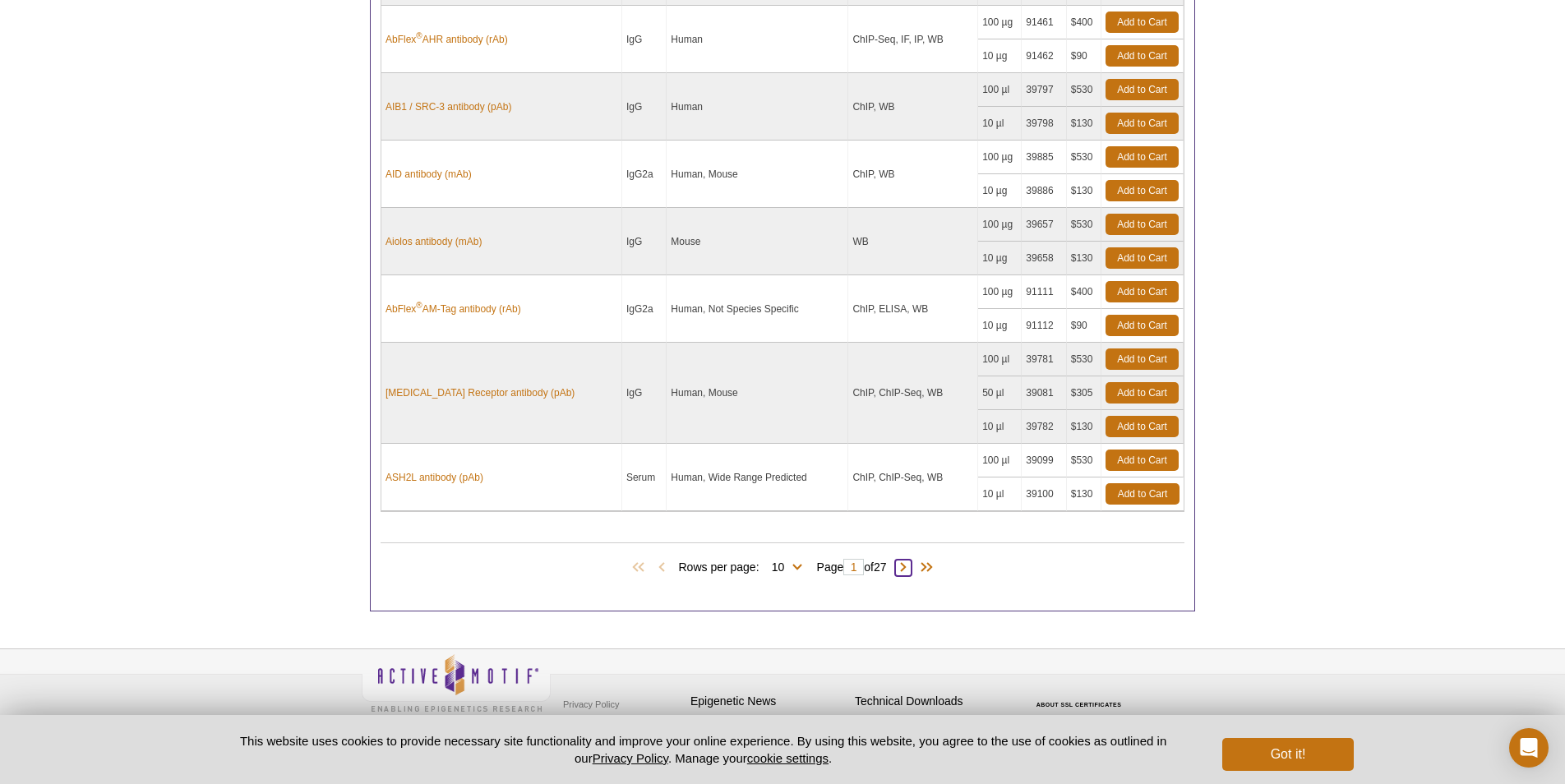
click at [907, 564] on span at bounding box center [904, 568] width 17 height 17
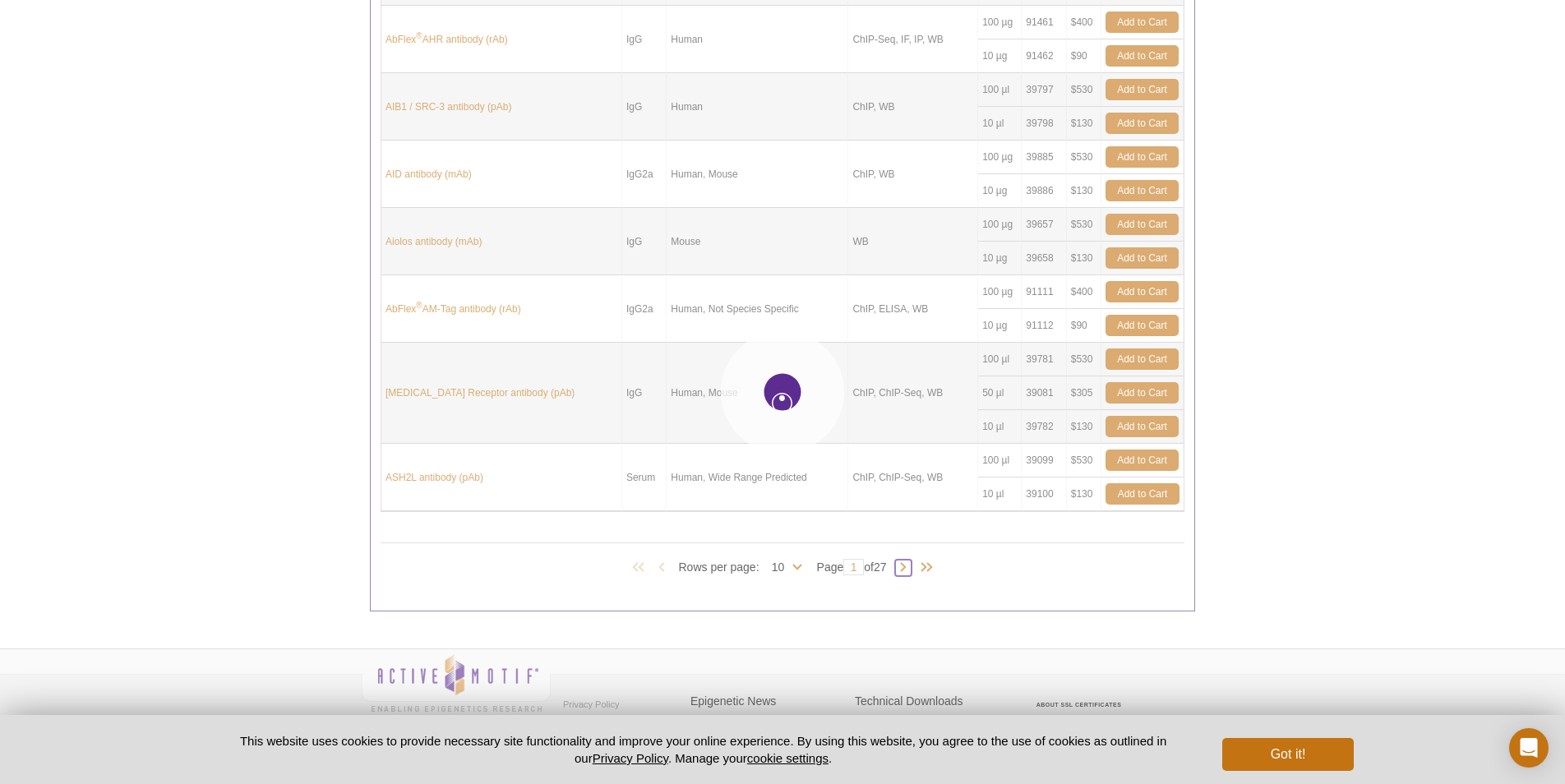
type input "2"
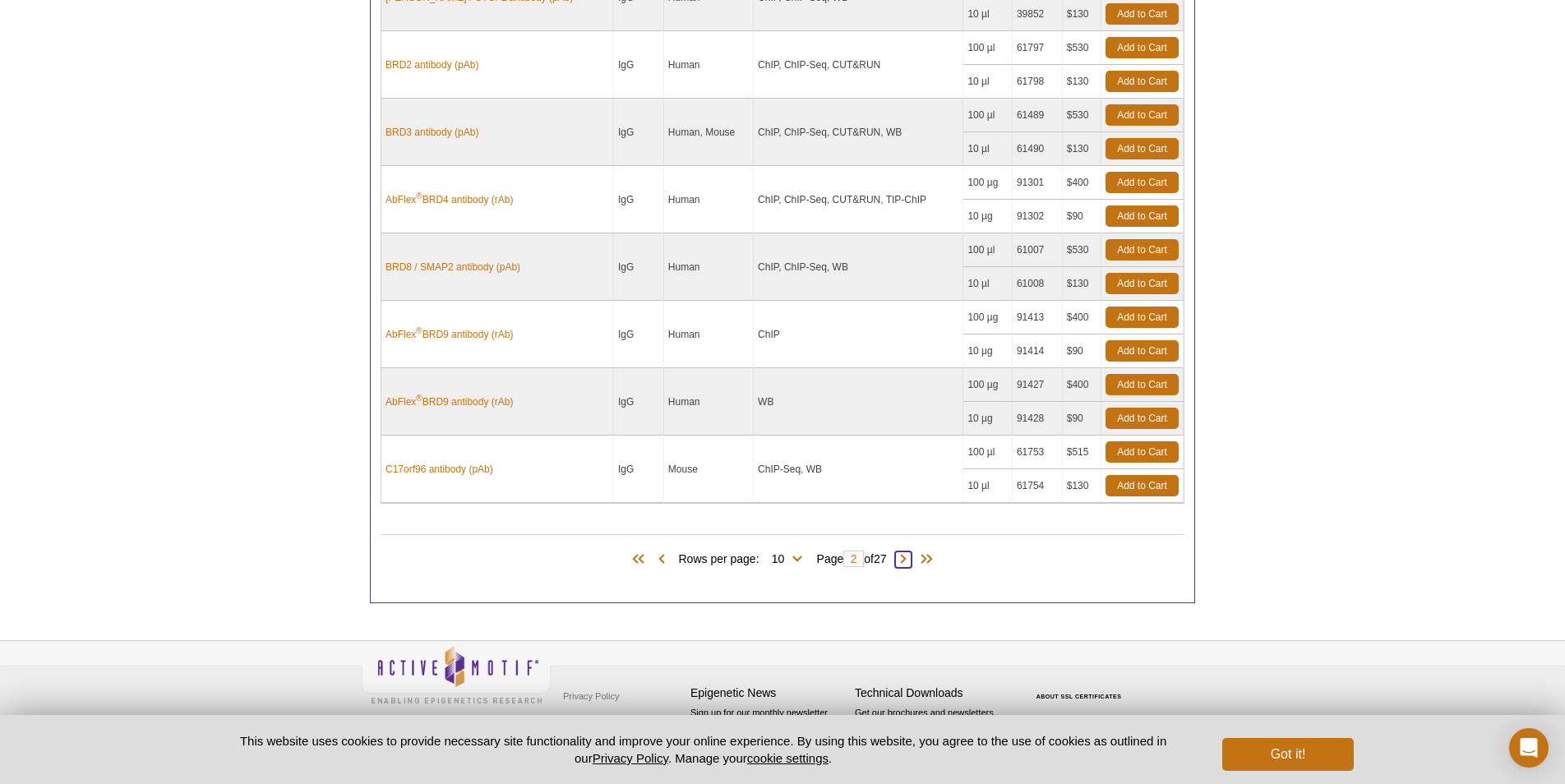
scroll to position [1176, 0]
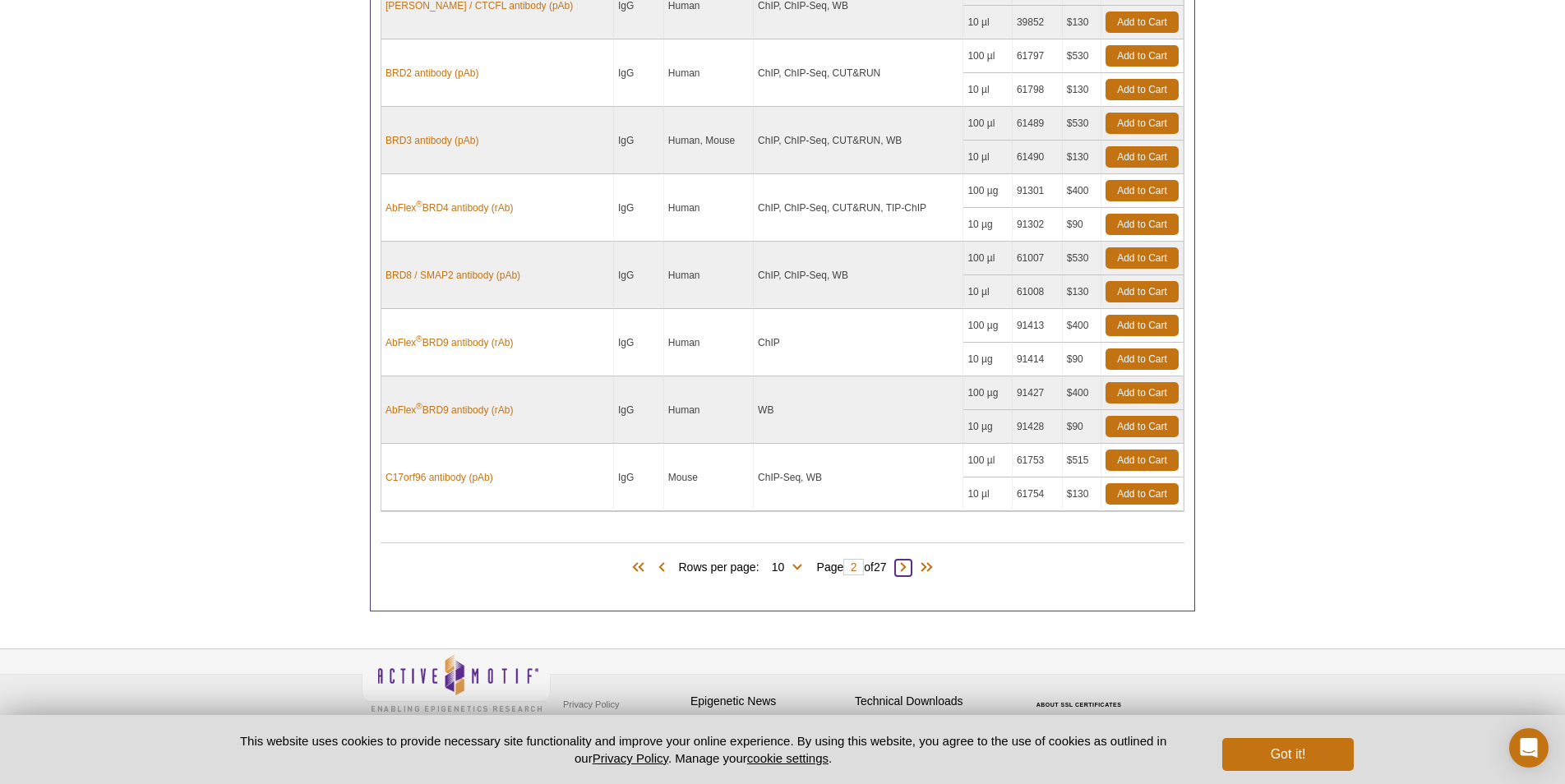
click at [907, 564] on span at bounding box center [904, 568] width 17 height 17
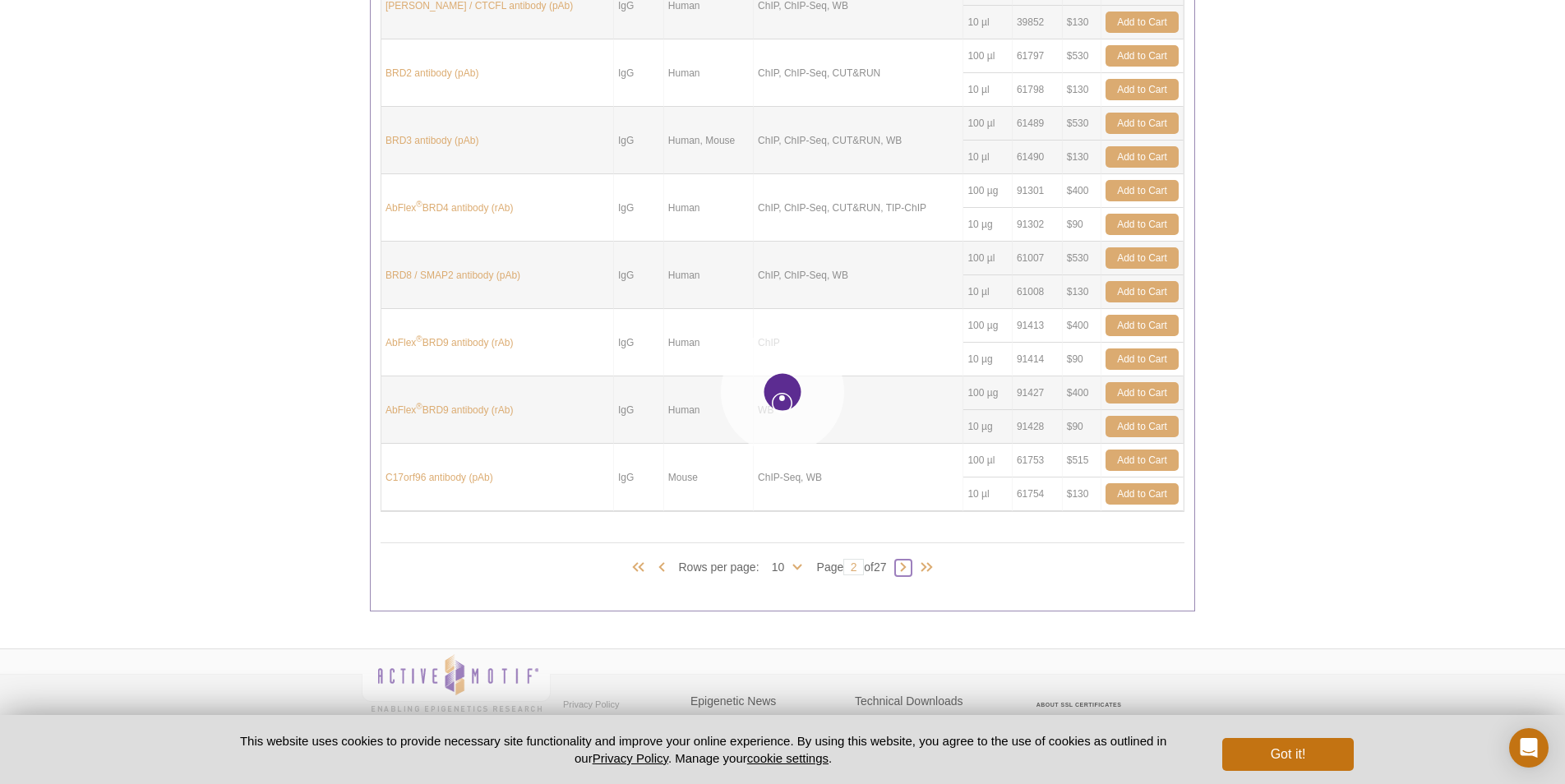
type input "3"
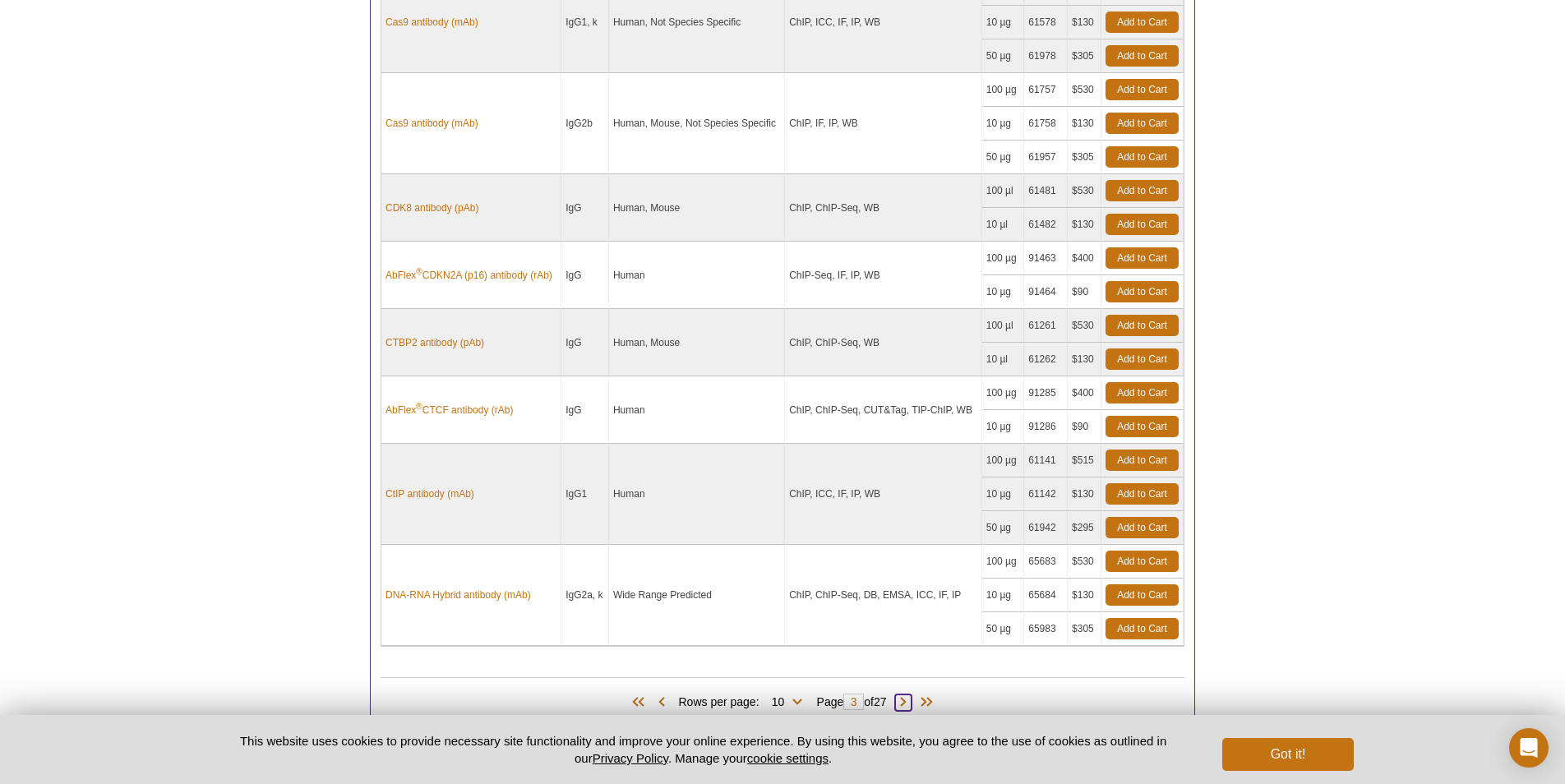
click at [903, 696] on span at bounding box center [904, 702] width 17 height 17
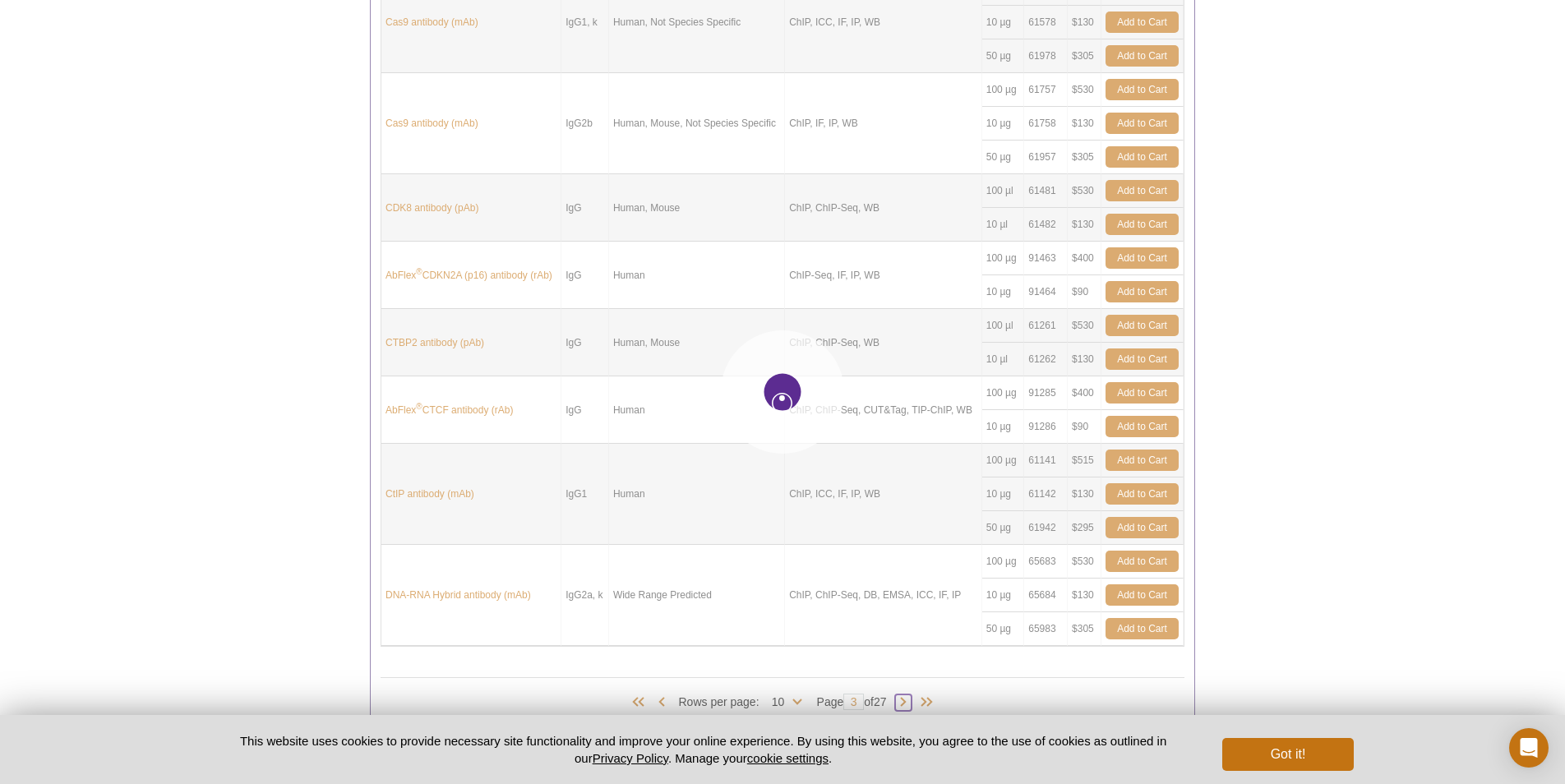
type input "4"
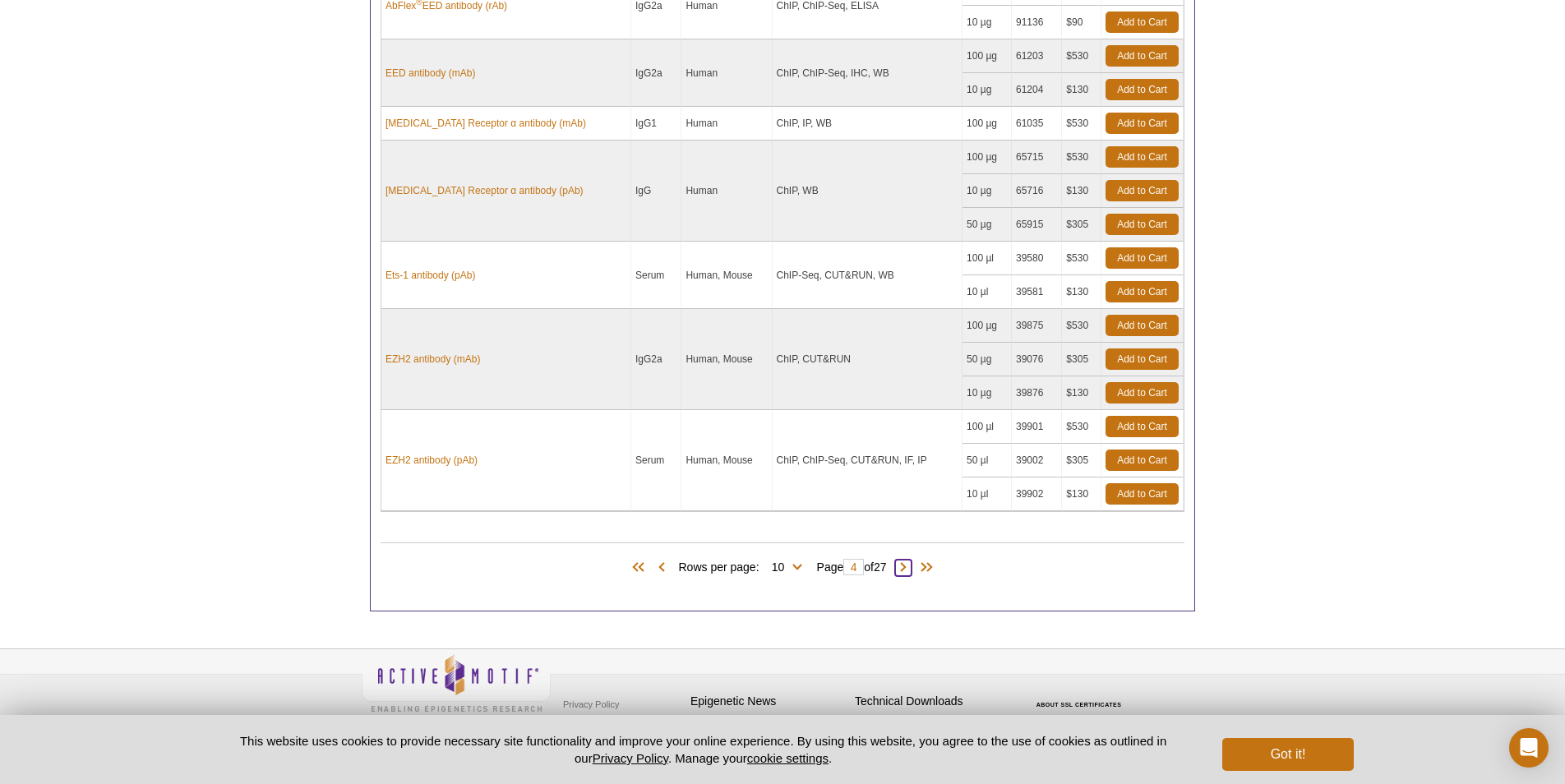
click at [908, 561] on span at bounding box center [904, 568] width 17 height 17
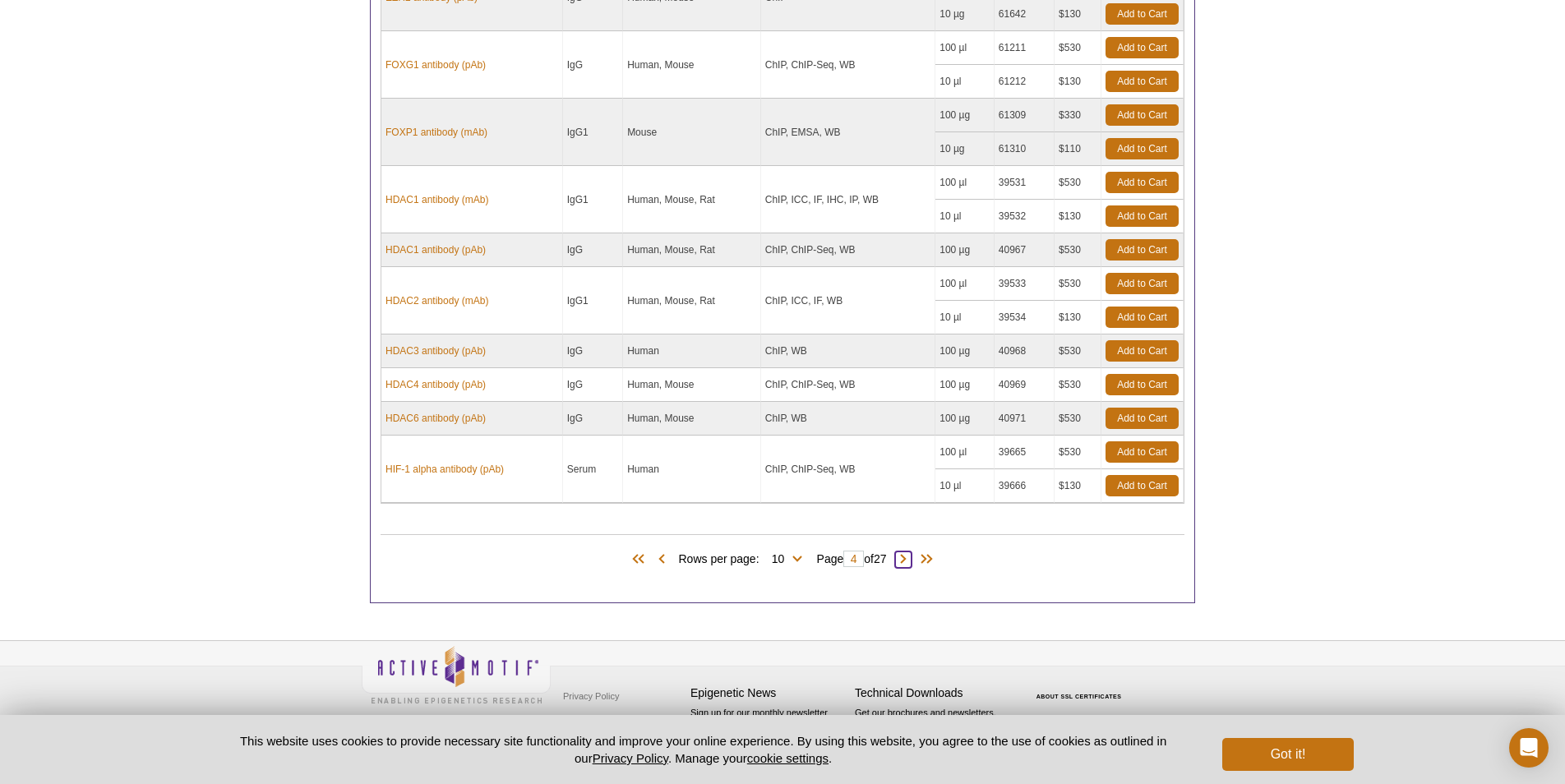
type input "5"
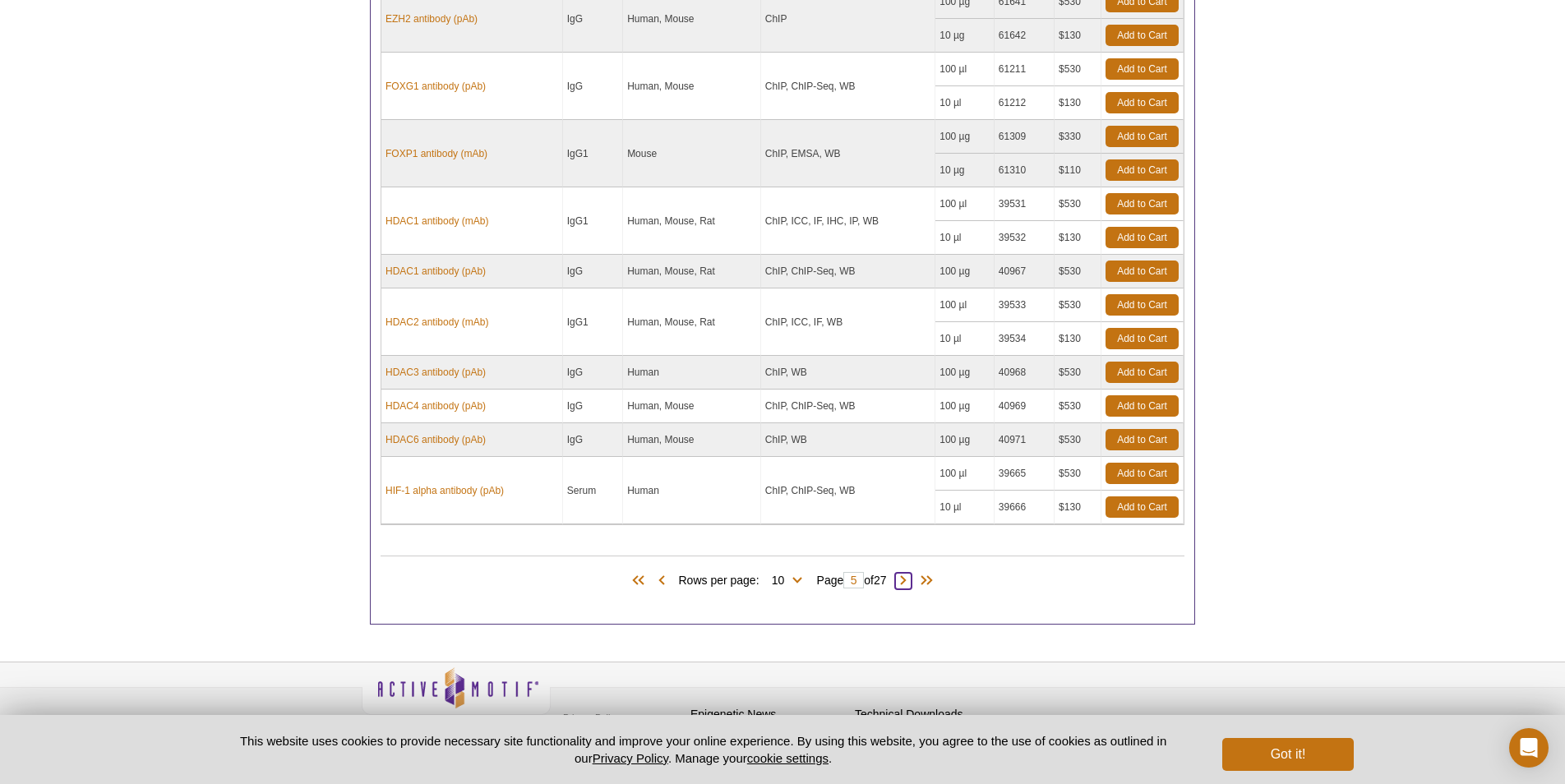
scroll to position [1033, 0]
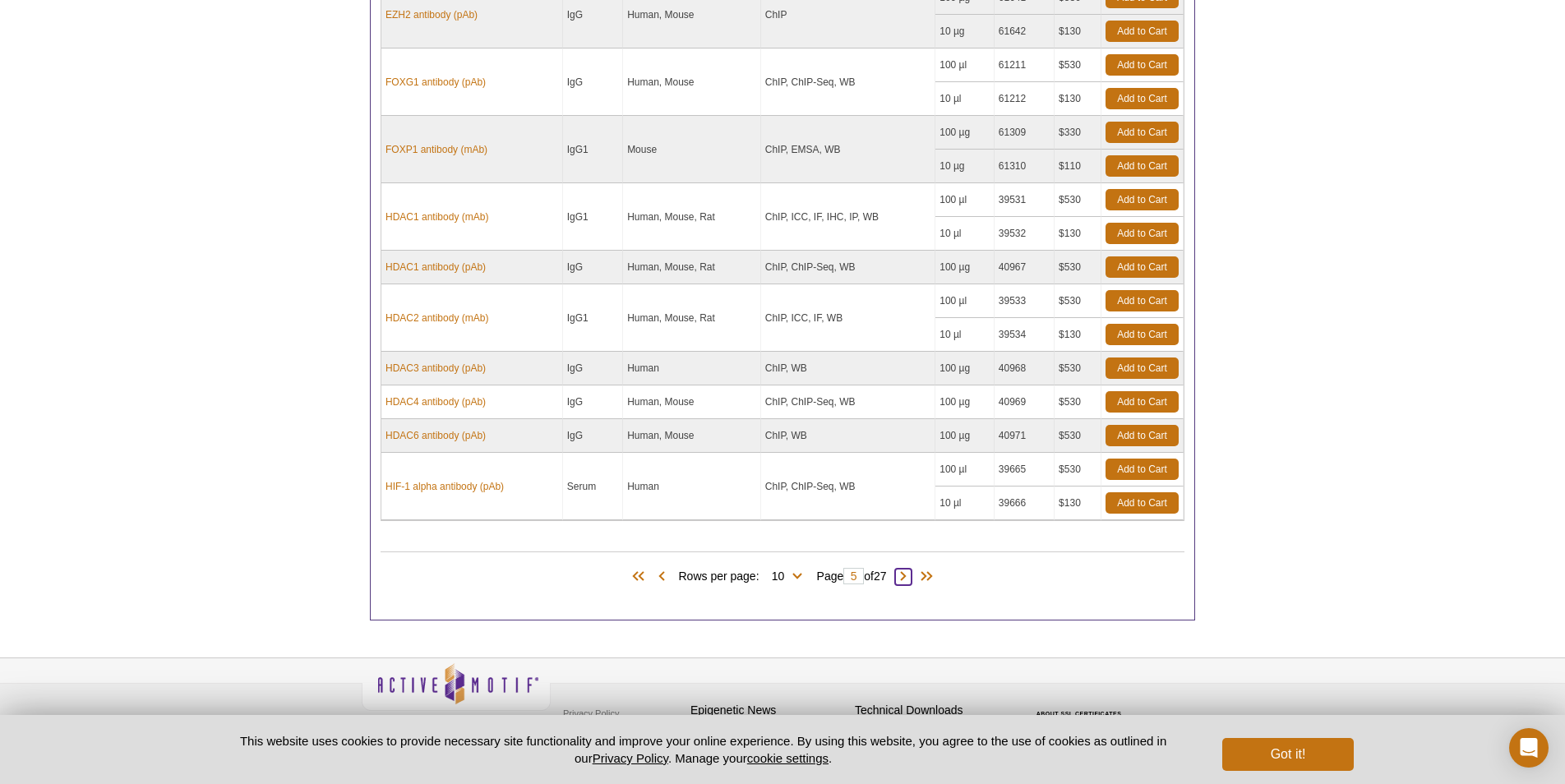
click at [907, 570] on span at bounding box center [904, 577] width 17 height 17
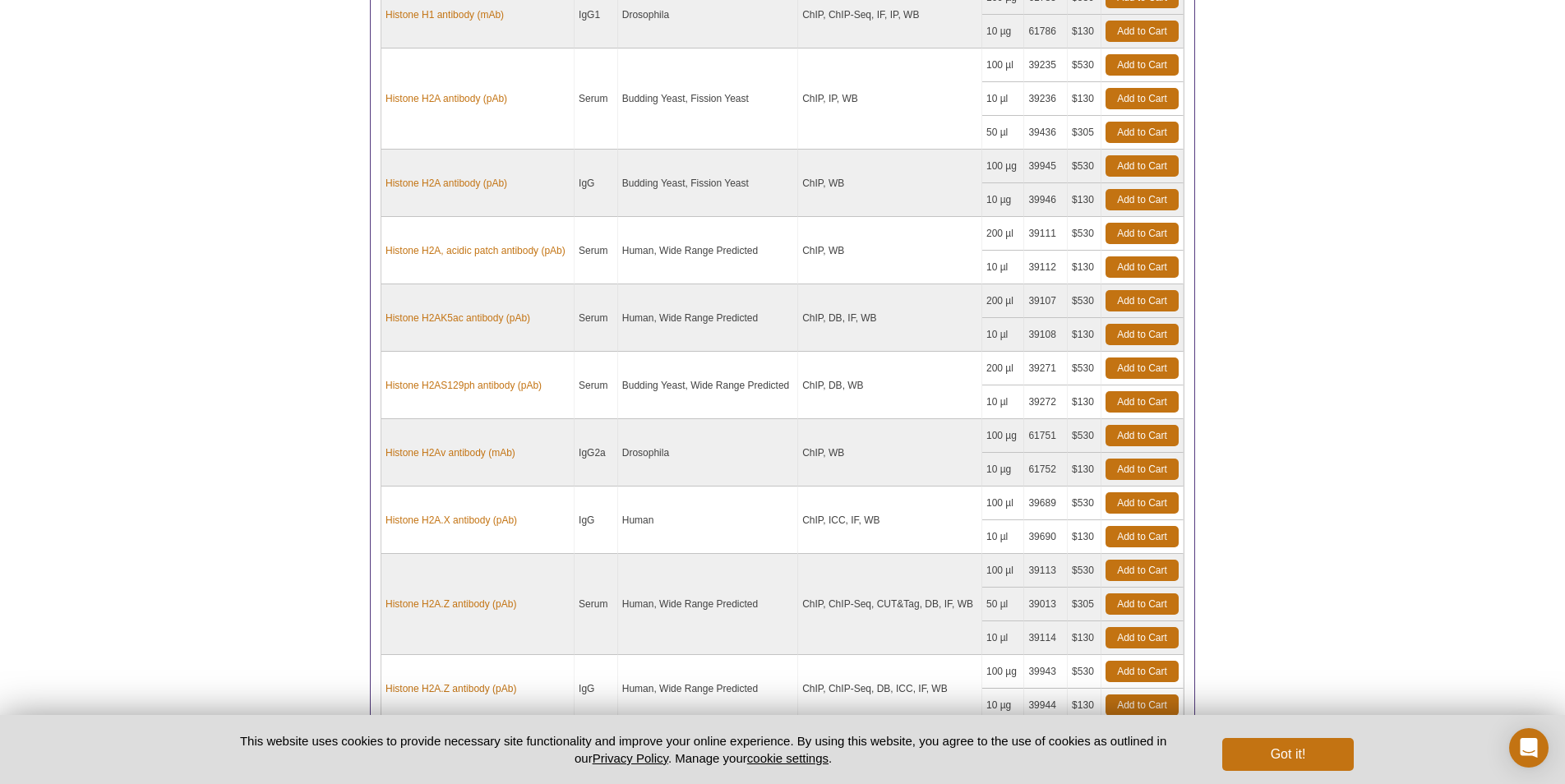
type input "6"
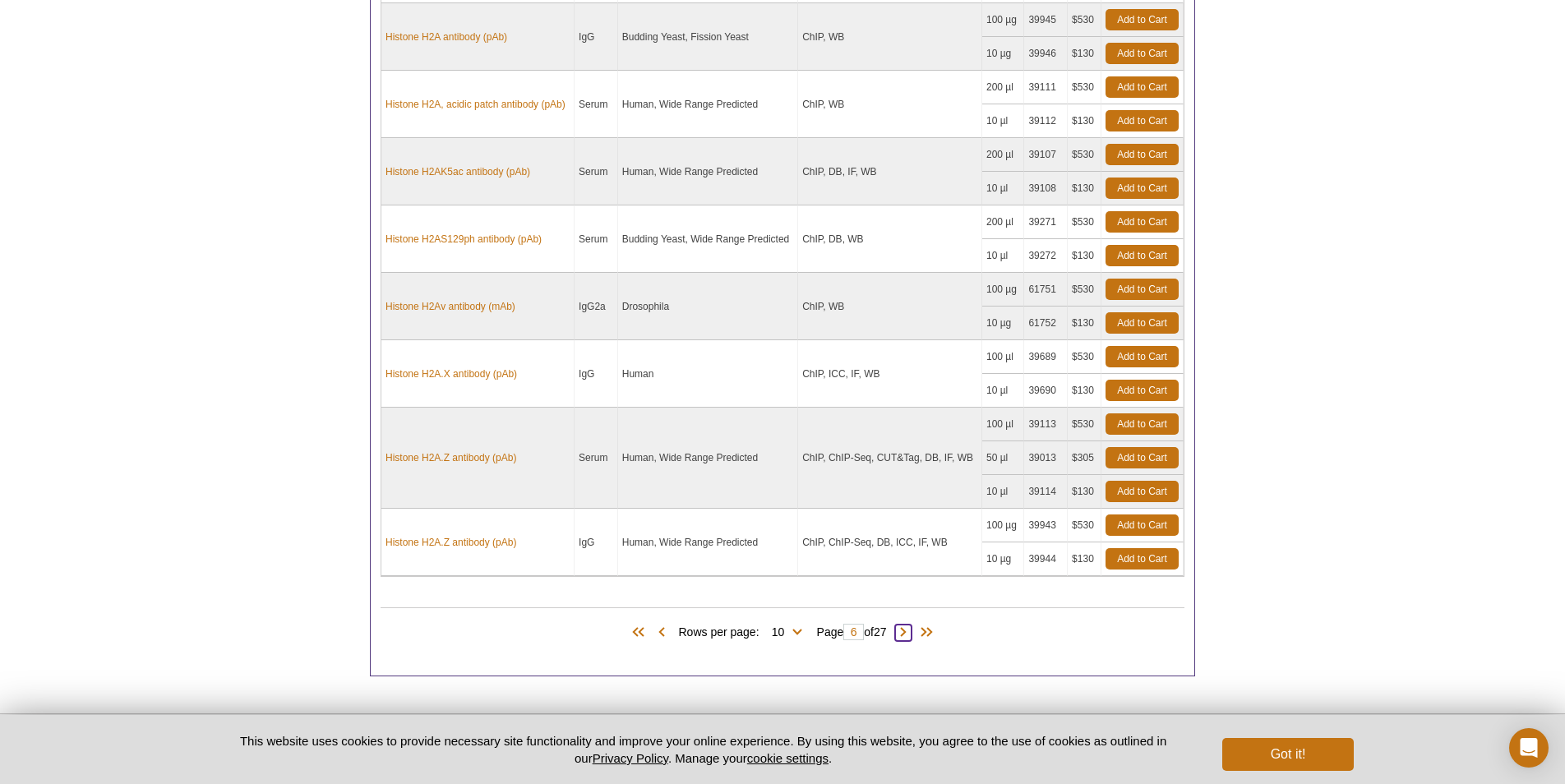
scroll to position [1182, 0]
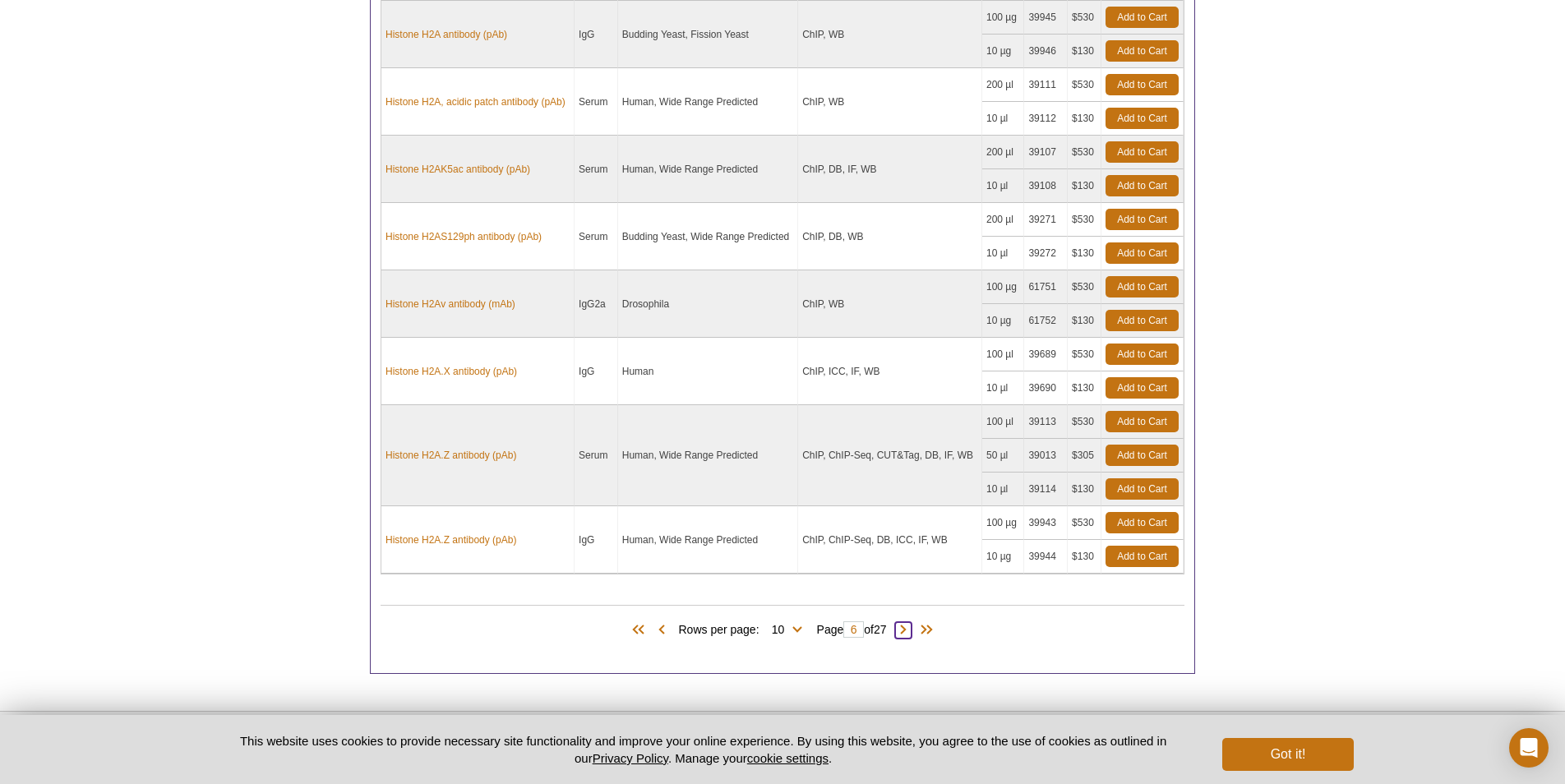
click at [910, 622] on span at bounding box center [904, 630] width 17 height 17
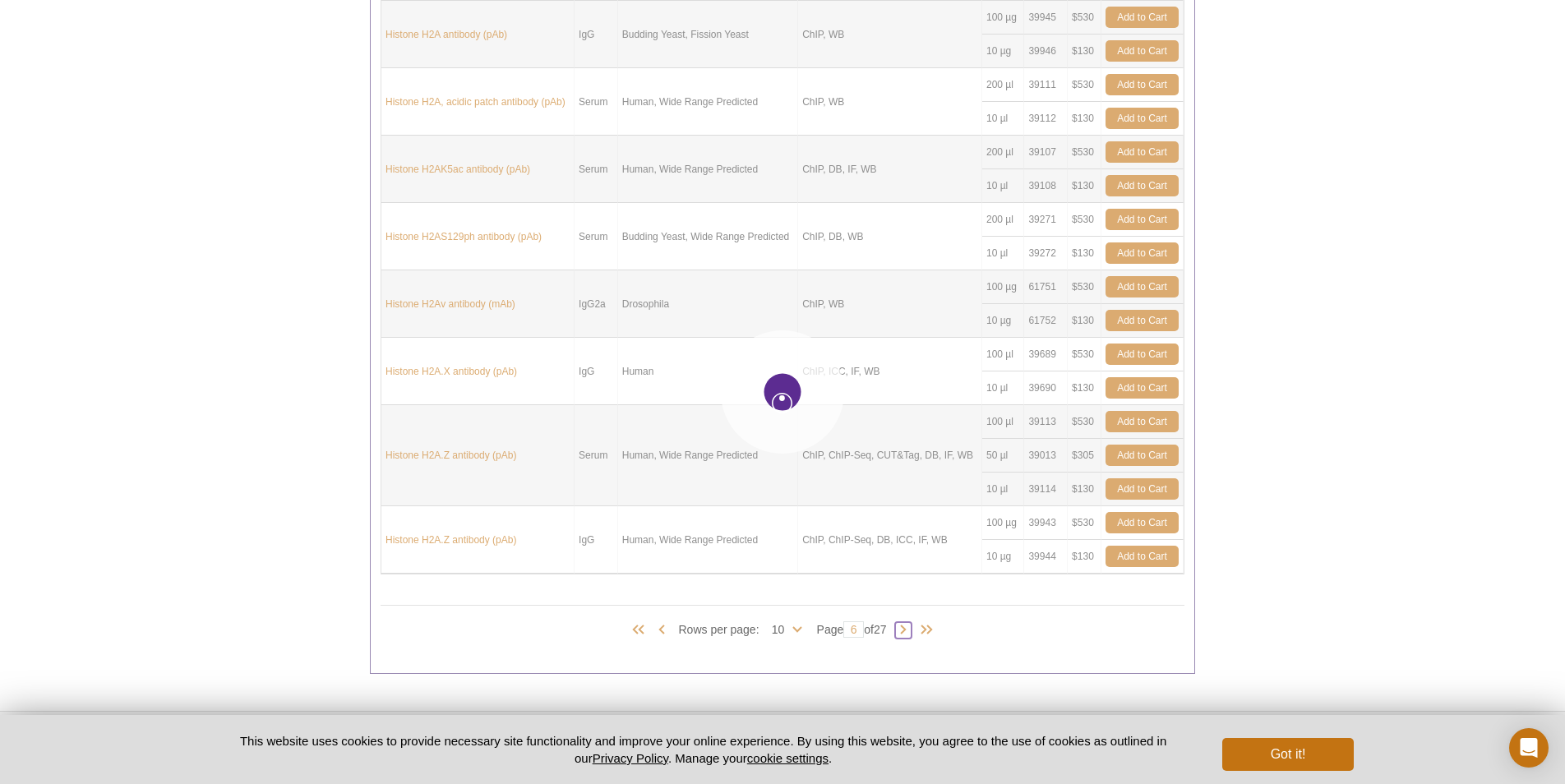
type input "7"
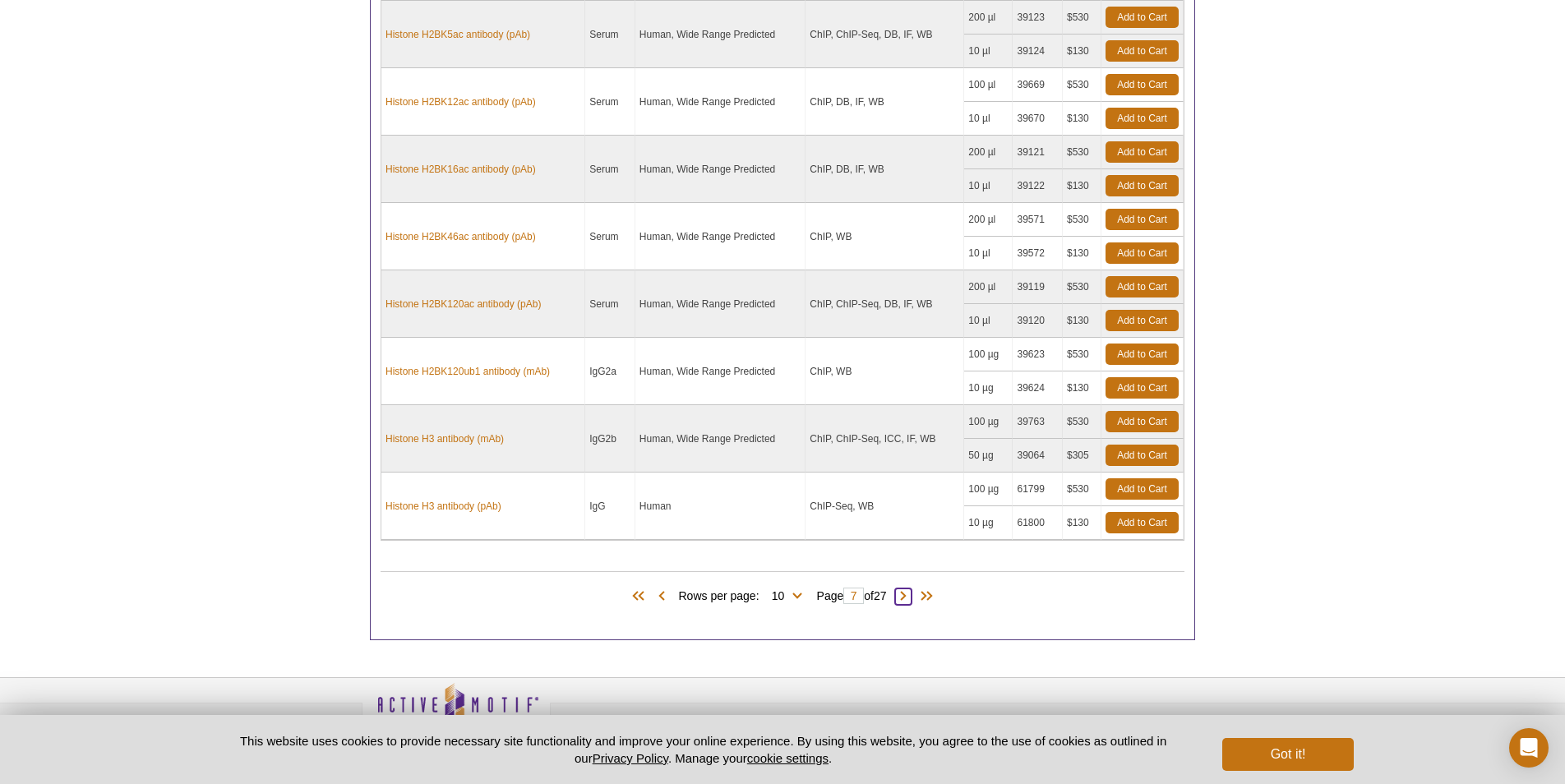
click at [911, 588] on span at bounding box center [904, 597] width 17 height 17
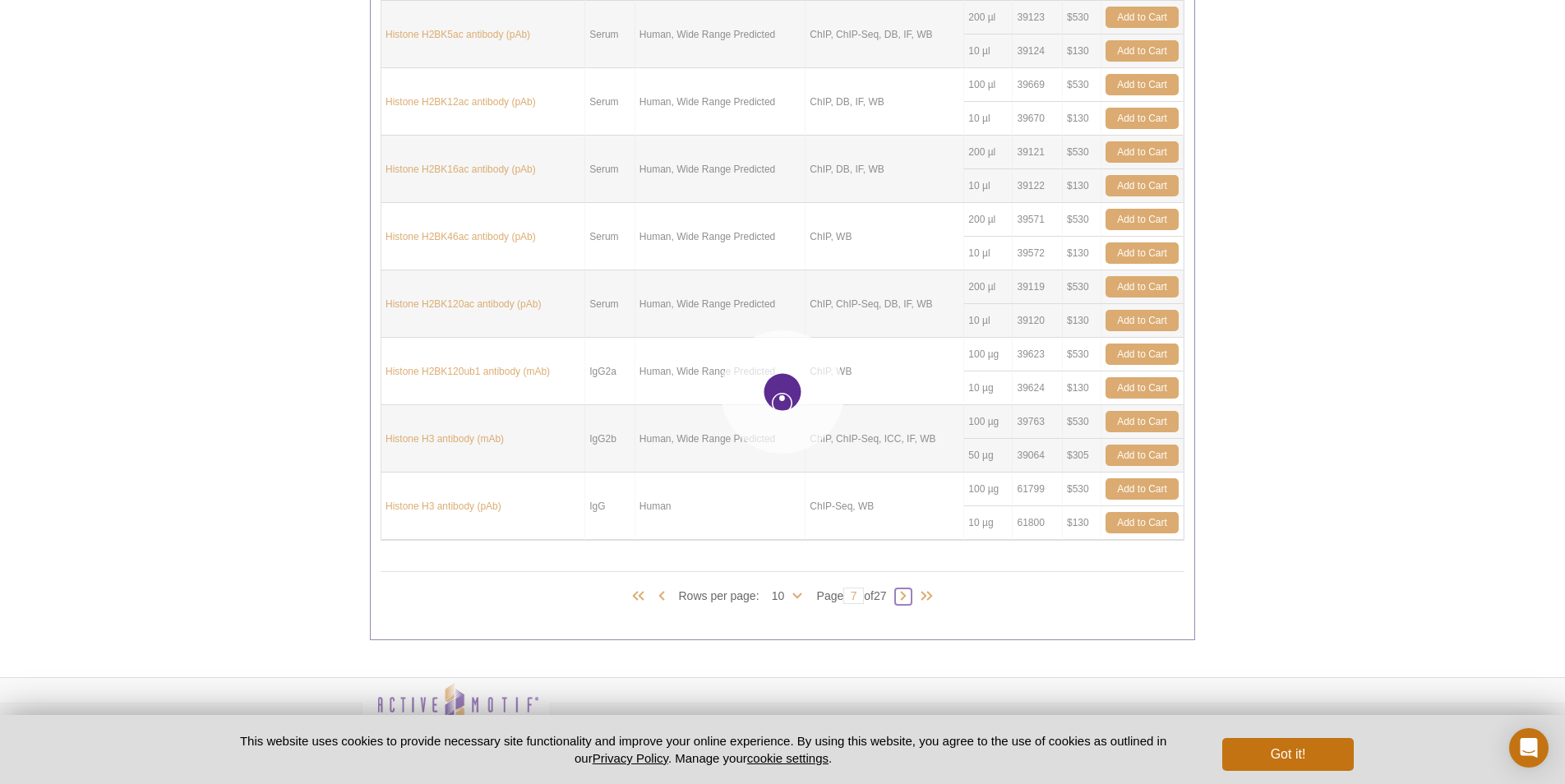
type input "8"
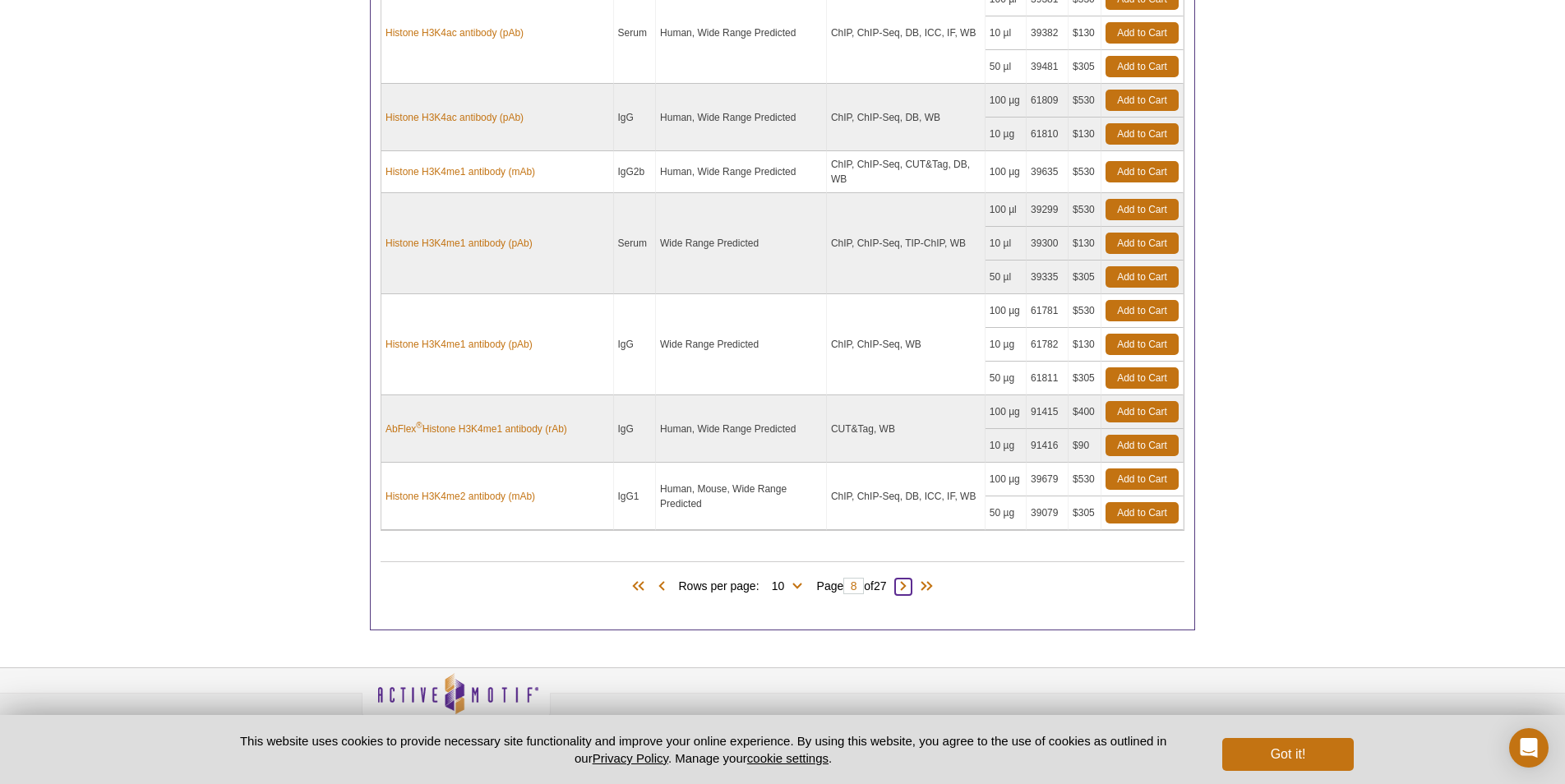
scroll to position [1319, 0]
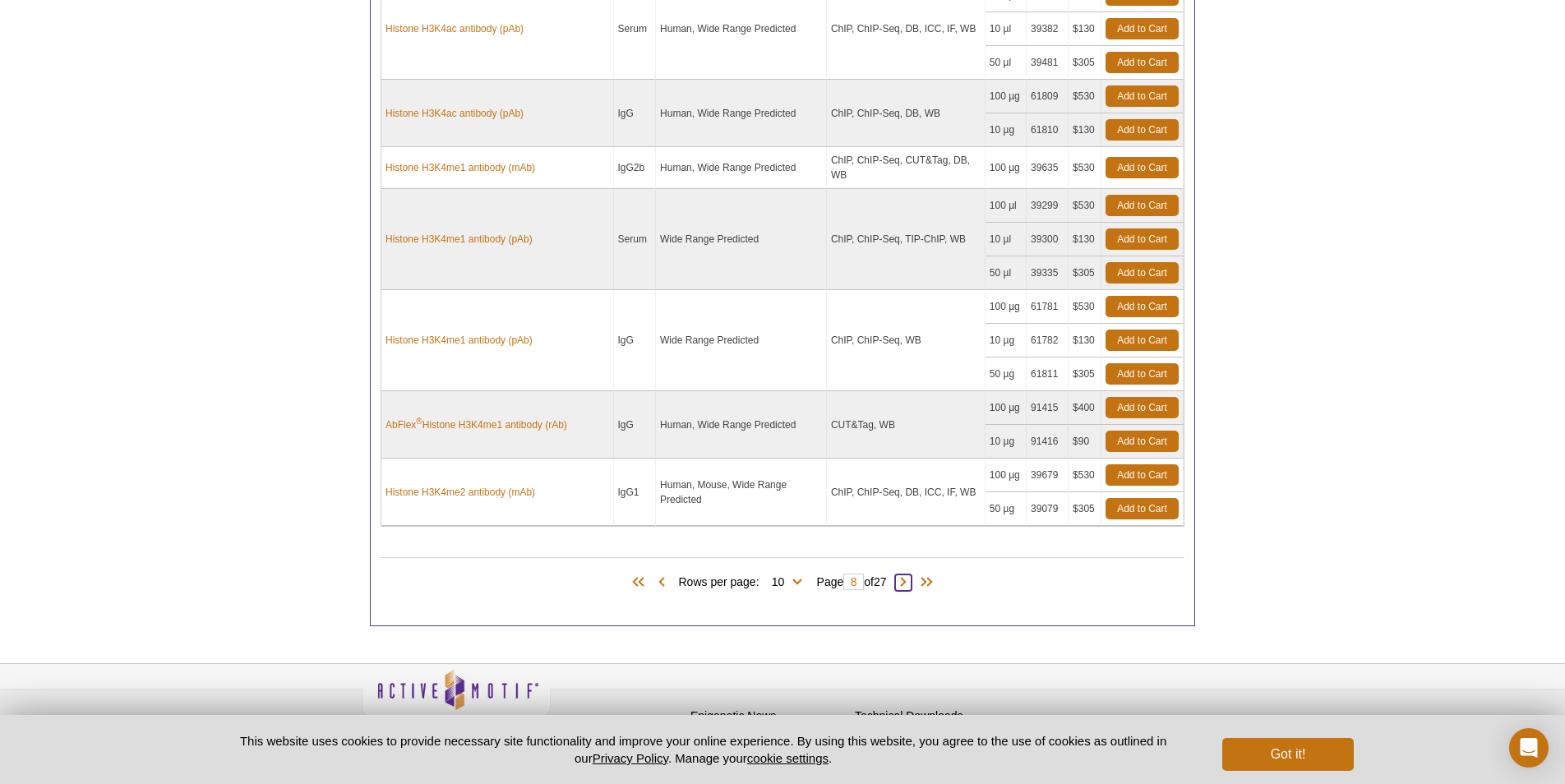
click at [910, 574] on span at bounding box center [904, 583] width 17 height 17
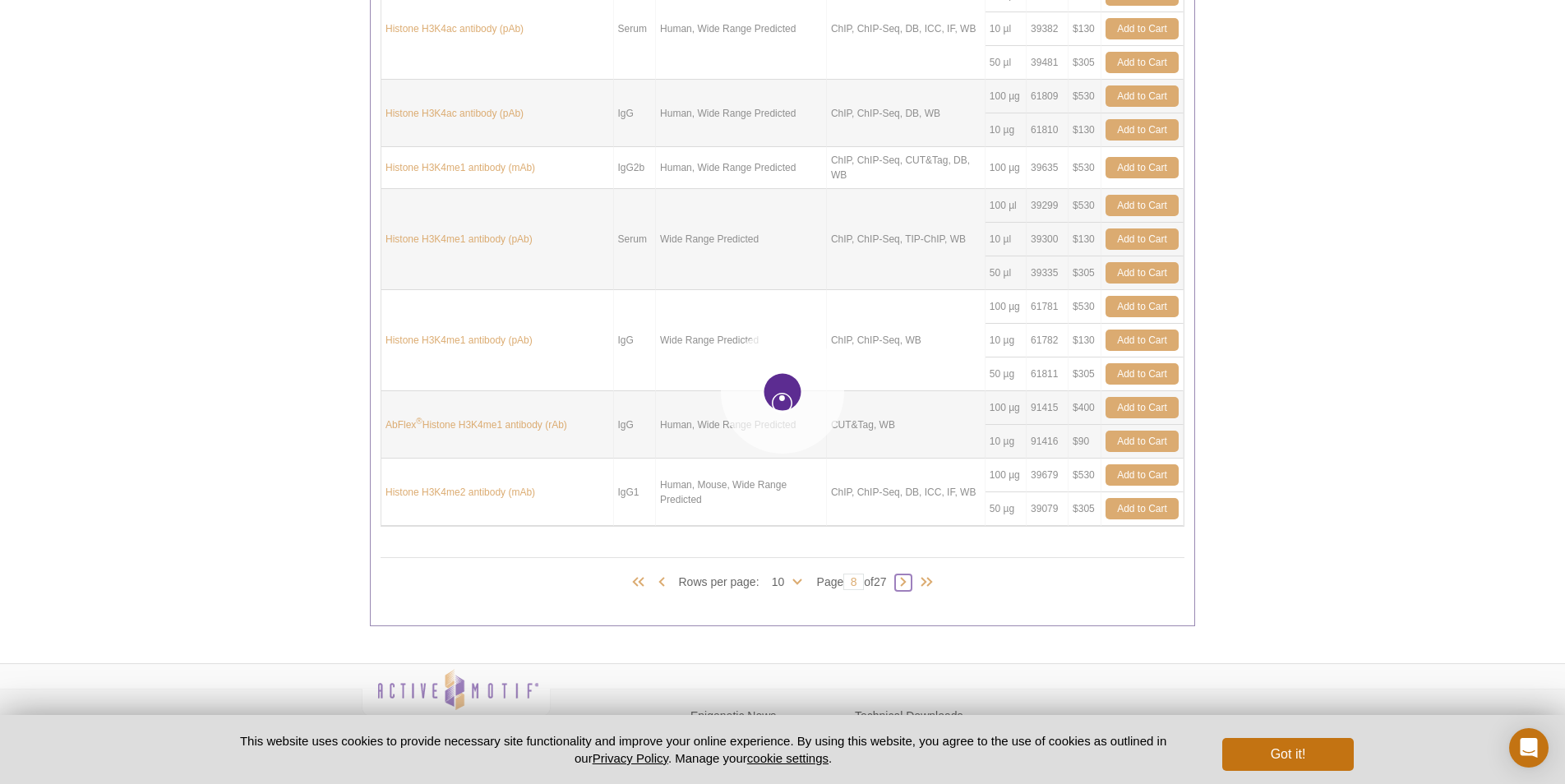
type input "9"
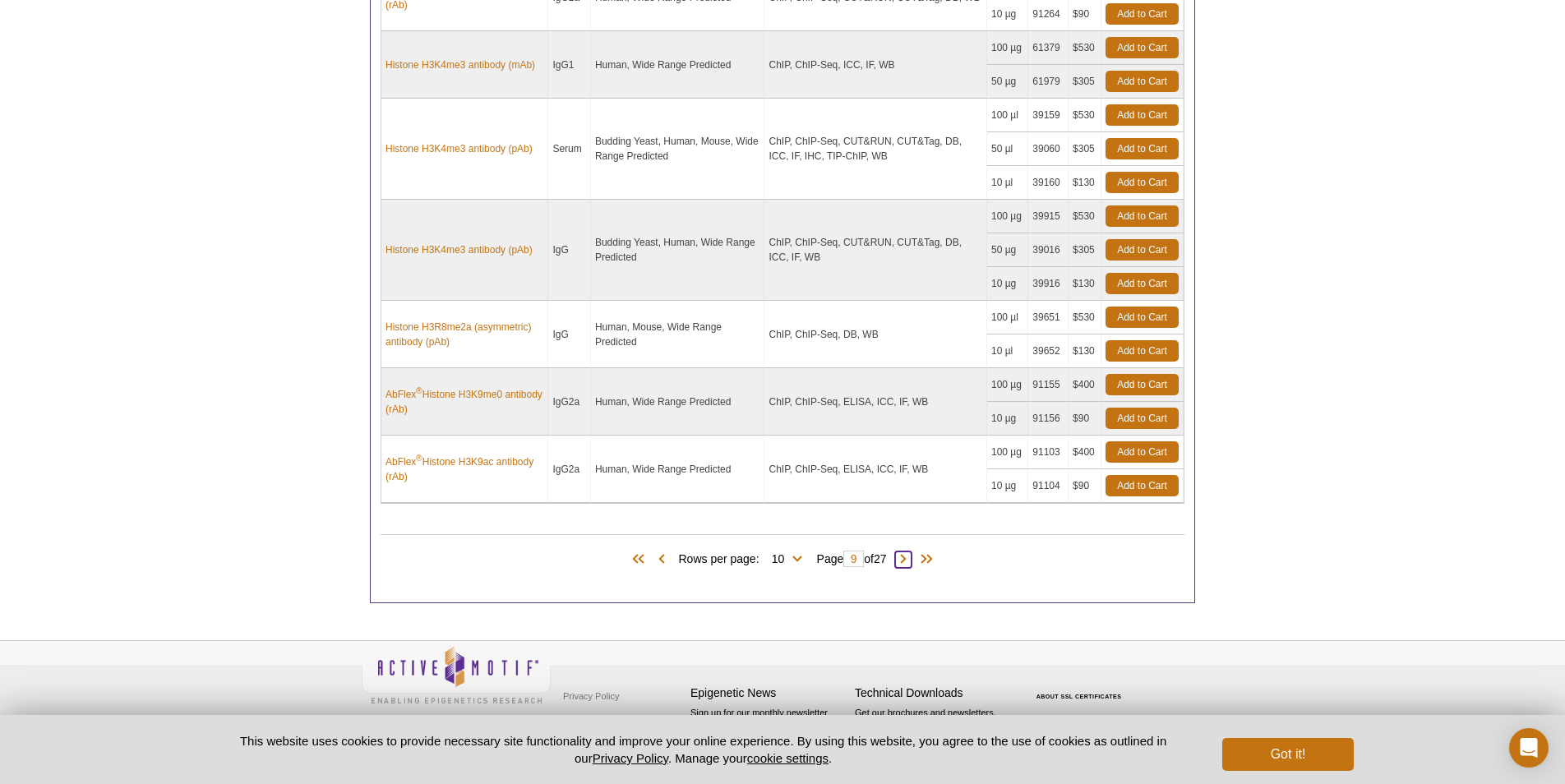
scroll to position [1292, 0]
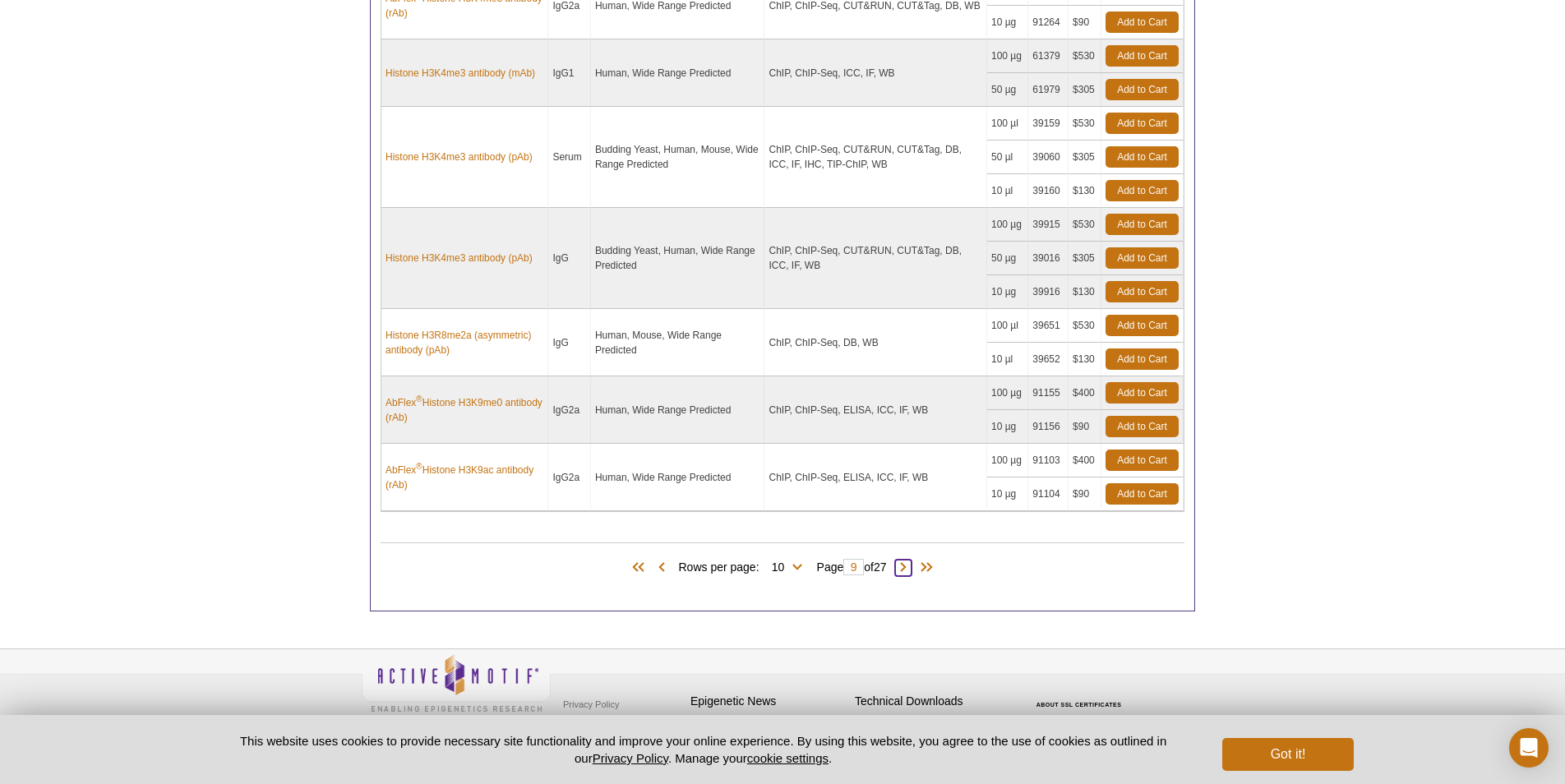
click at [906, 561] on span at bounding box center [904, 568] width 17 height 17
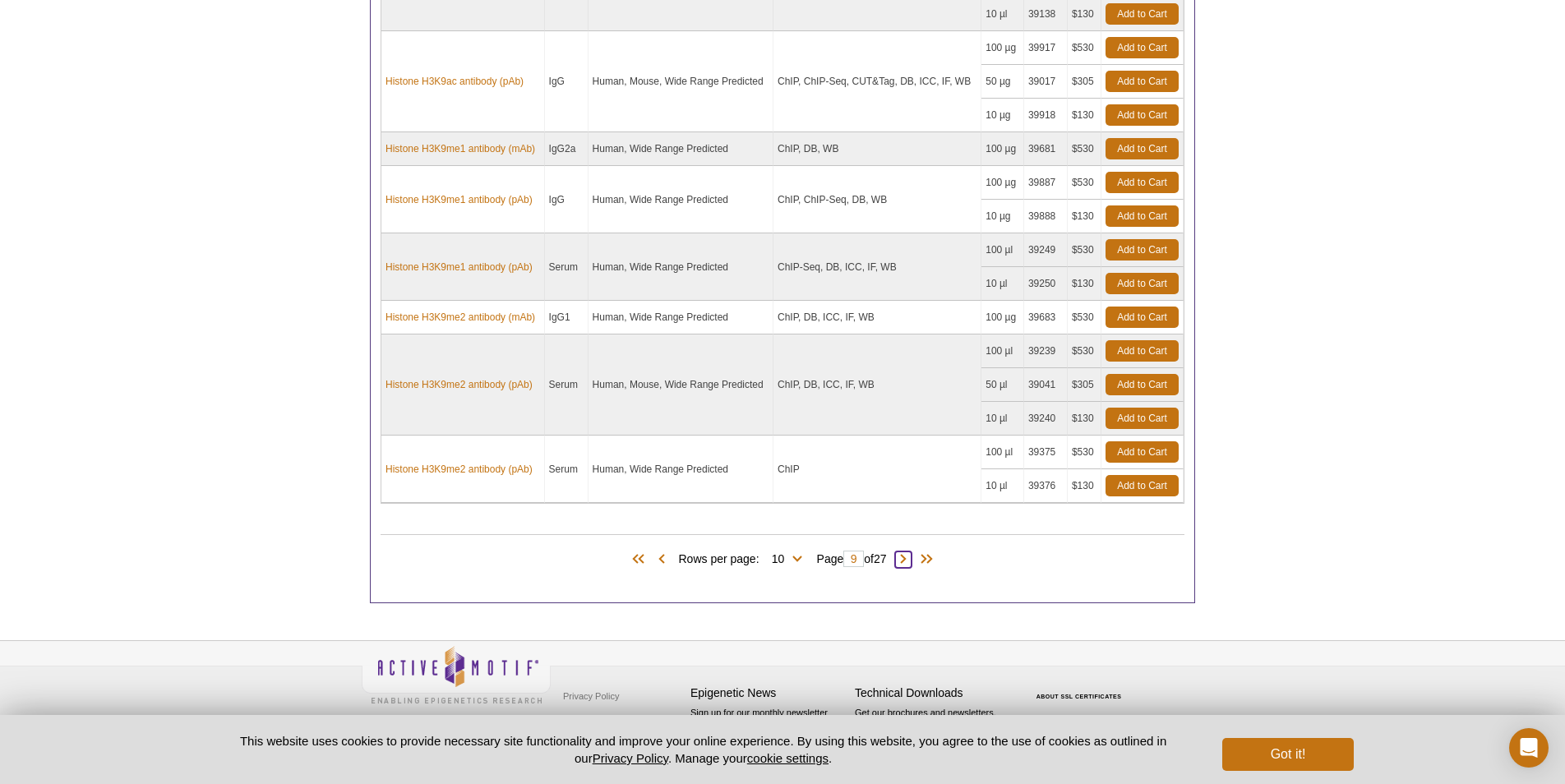
type input "10"
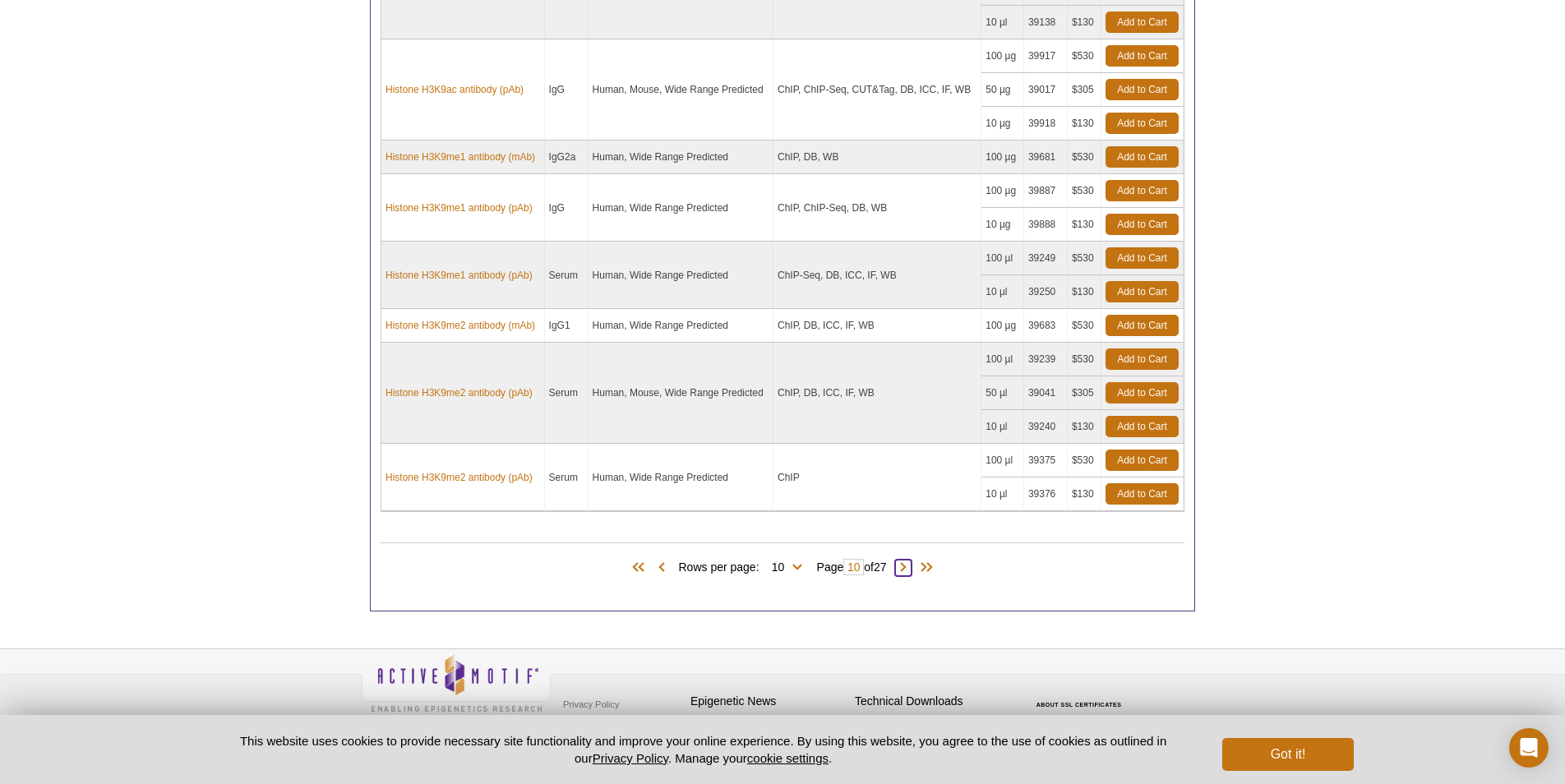
click at [912, 559] on span at bounding box center [904, 568] width 17 height 17
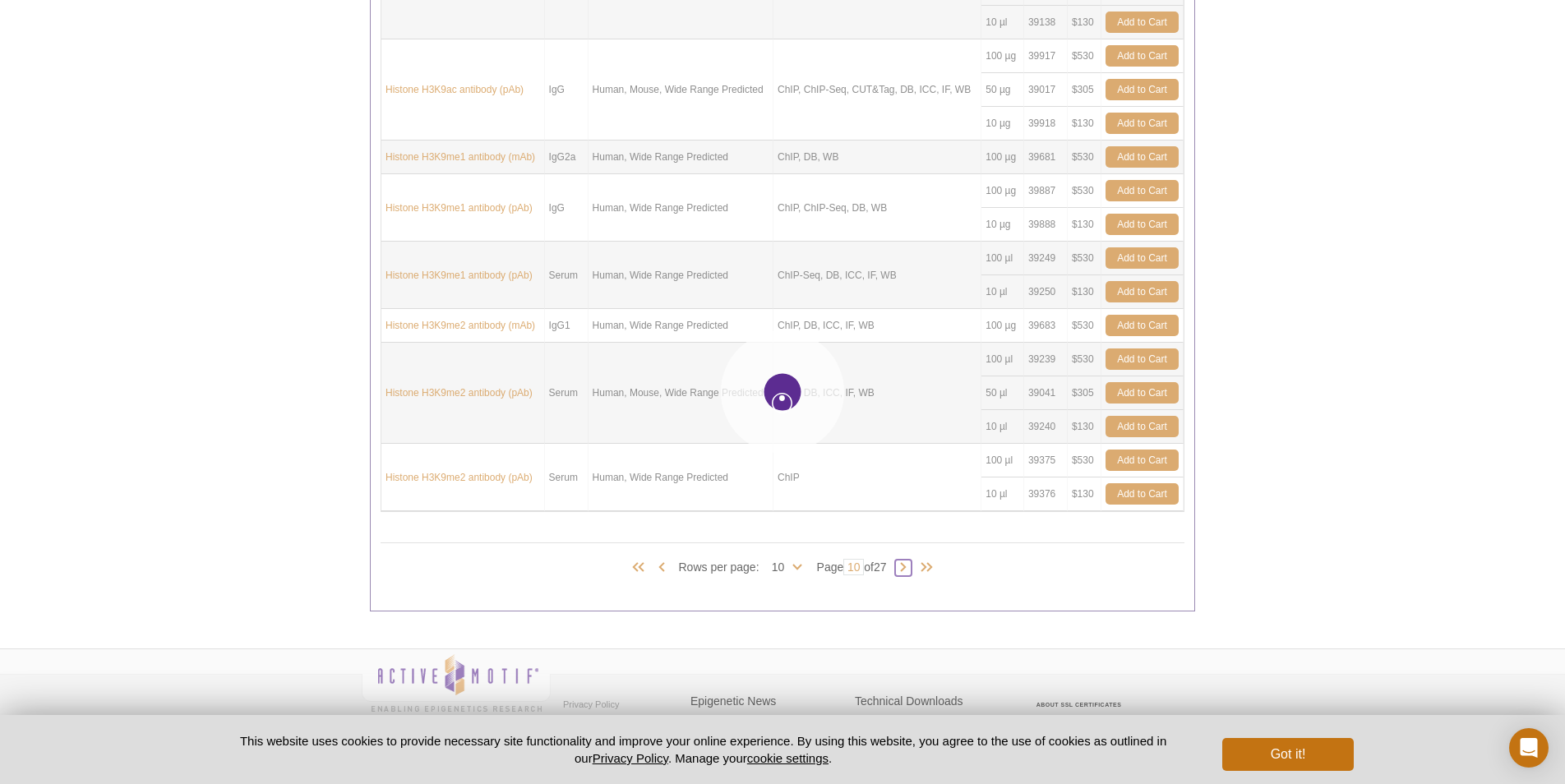
type input "11"
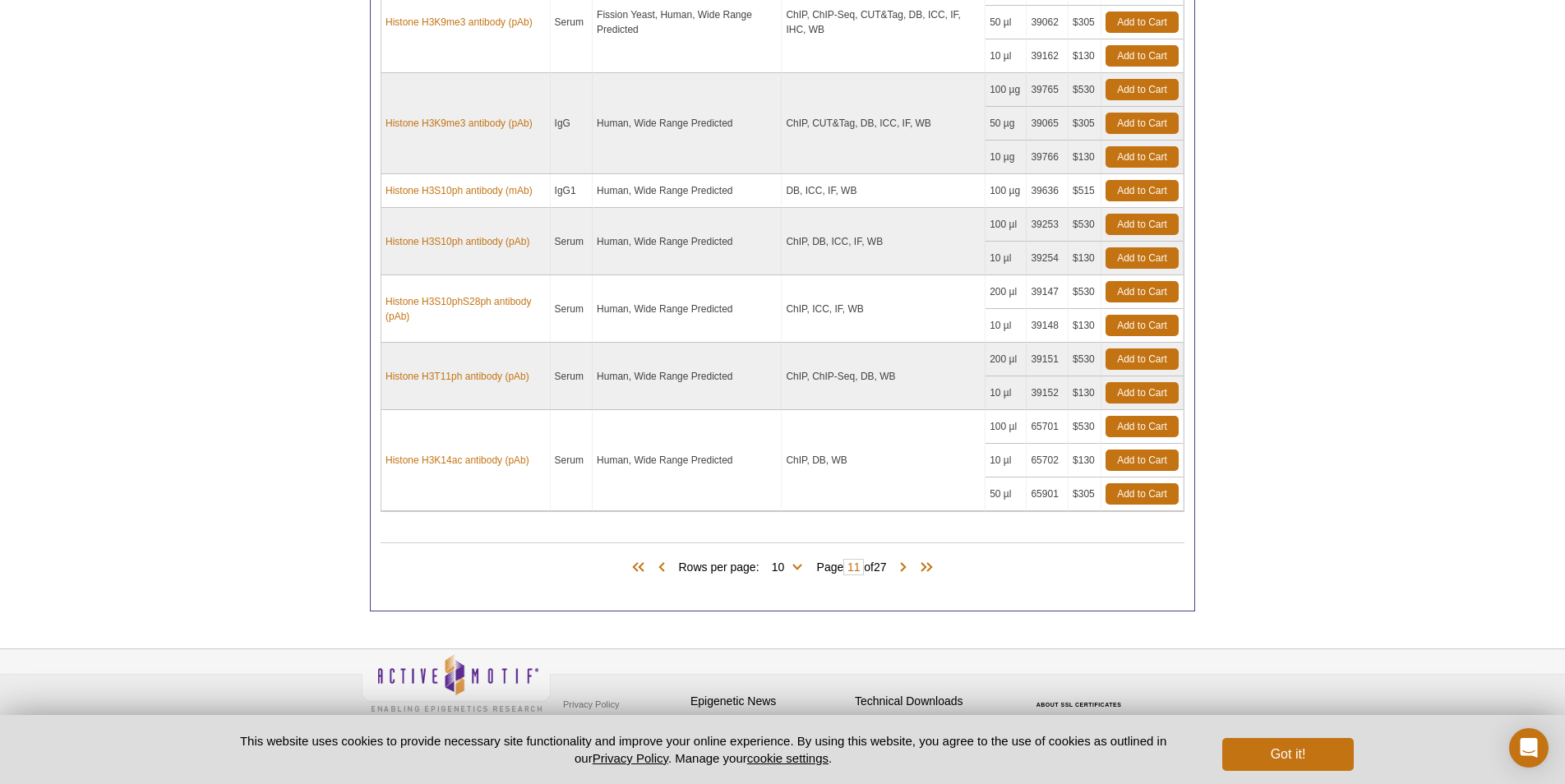
click at [896, 559] on span "Page 11 of 27" at bounding box center [852, 567] width 86 height 17
click at [912, 559] on span at bounding box center [904, 568] width 17 height 17
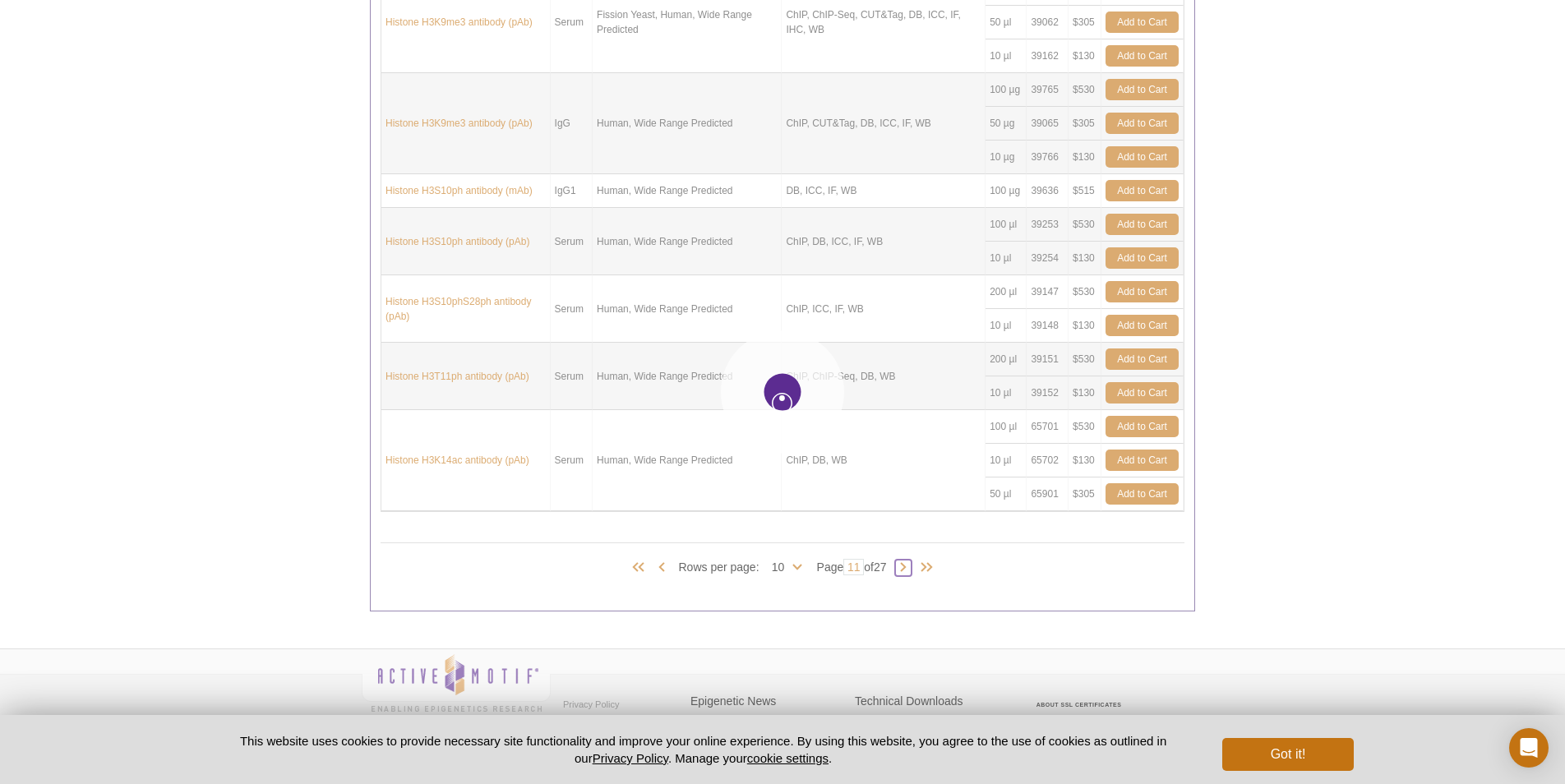
type input "12"
